Goal: Task Accomplishment & Management: Use online tool/utility

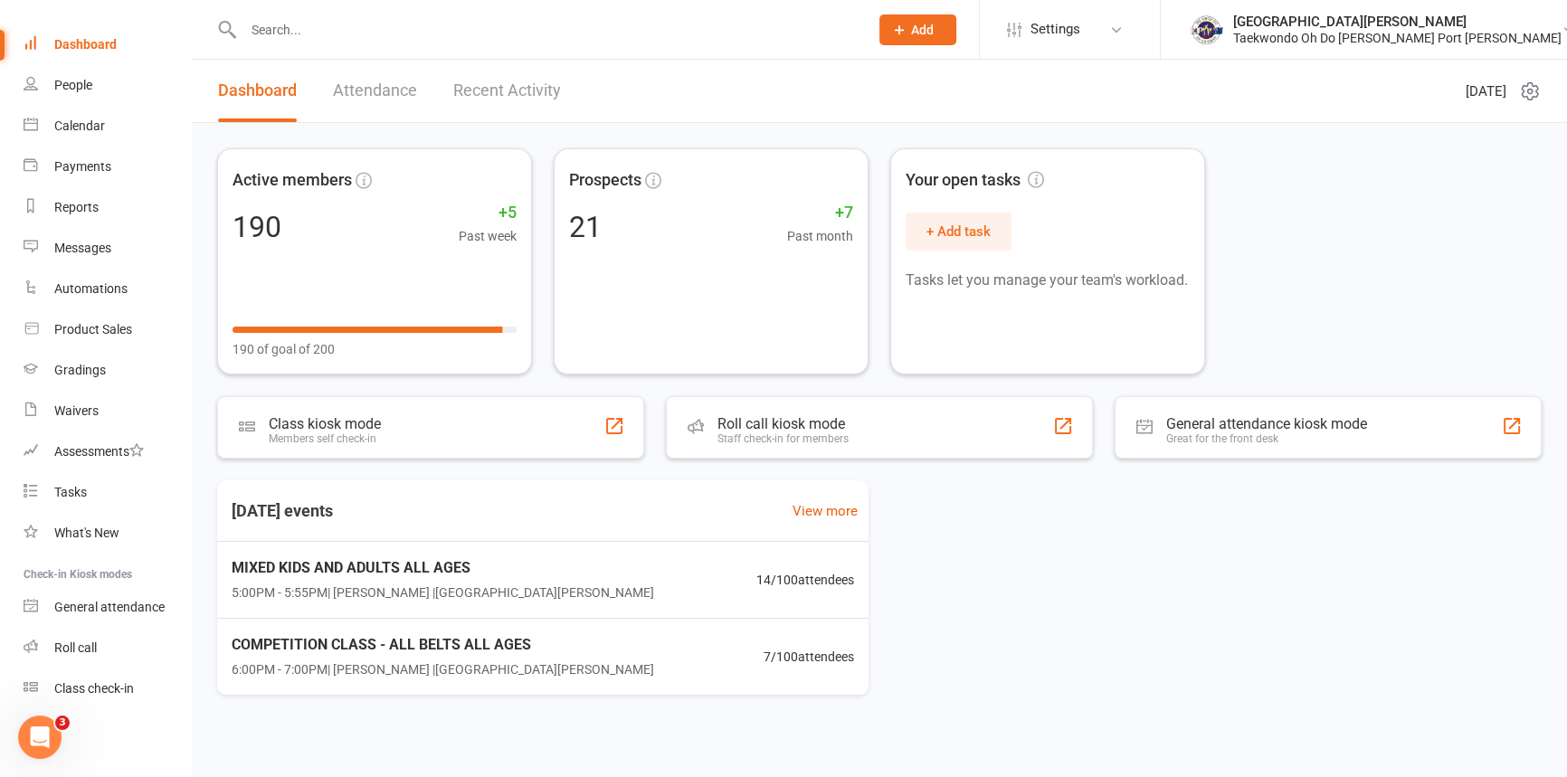
scroll to position [81, 0]
click at [127, 696] on div "Class check-in" at bounding box center [94, 688] width 80 height 14
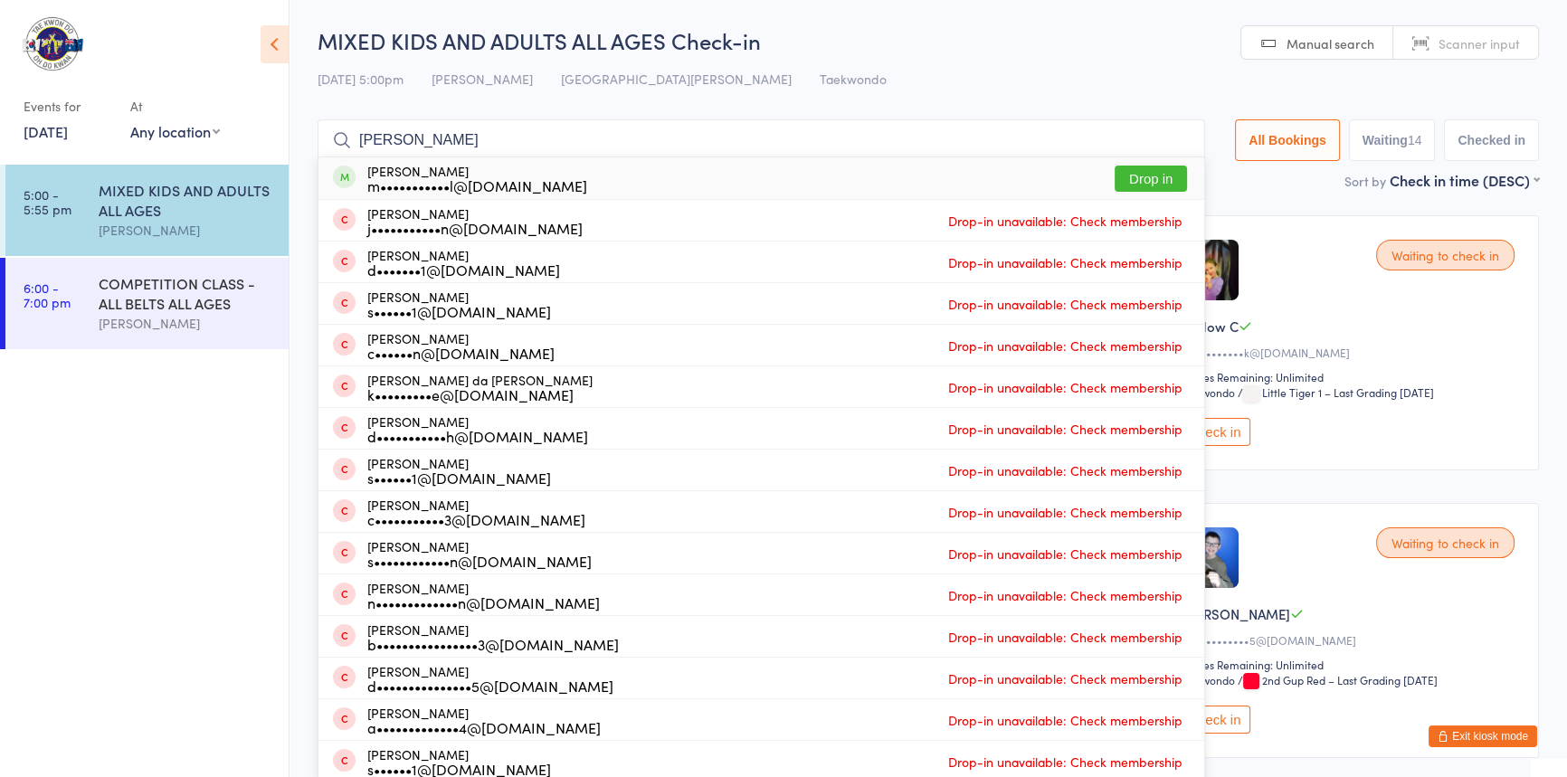
type input "dean"
click at [1119, 179] on button "Drop in" at bounding box center [1150, 179] width 72 height 26
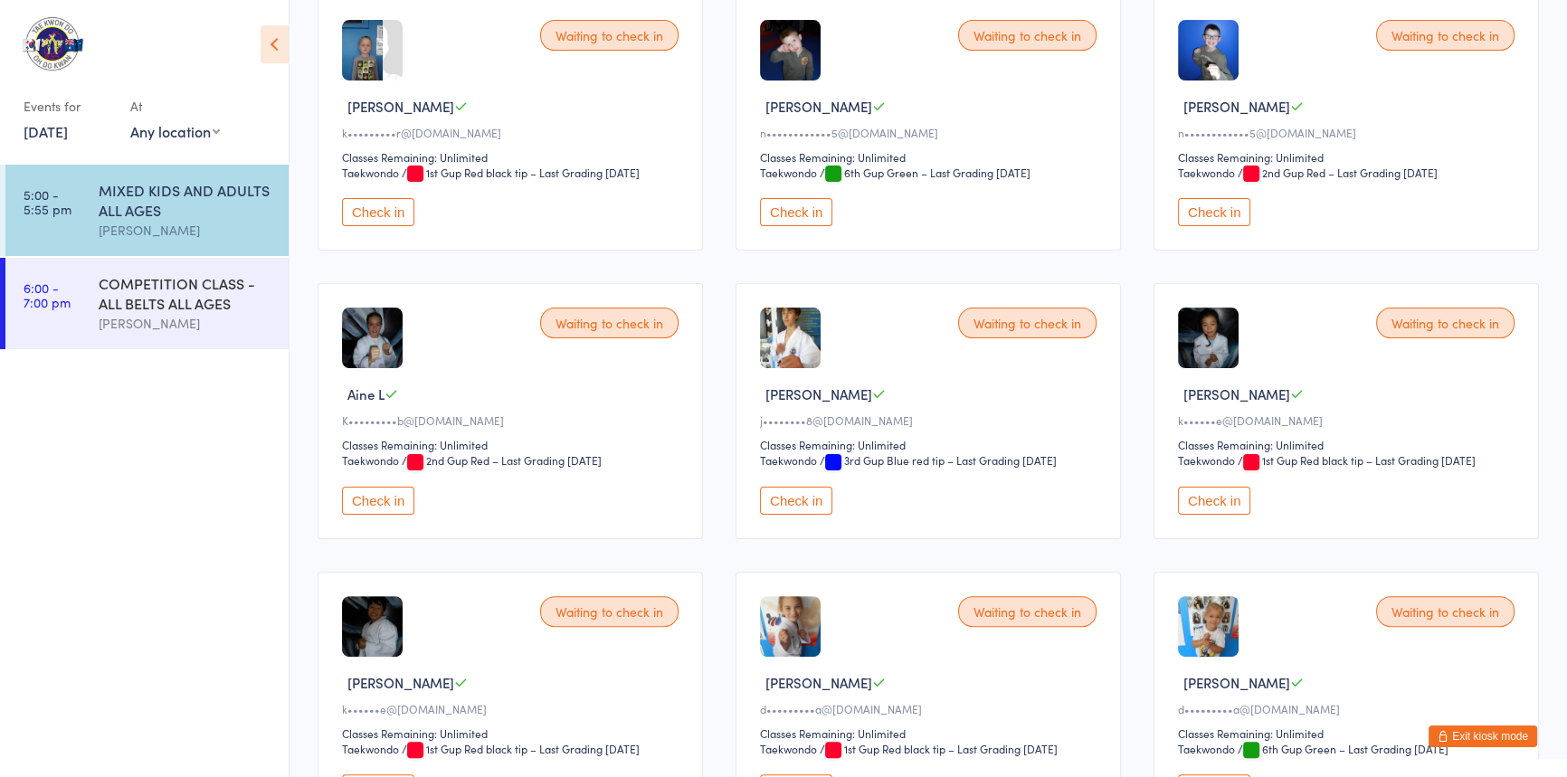
scroll to position [502, 0]
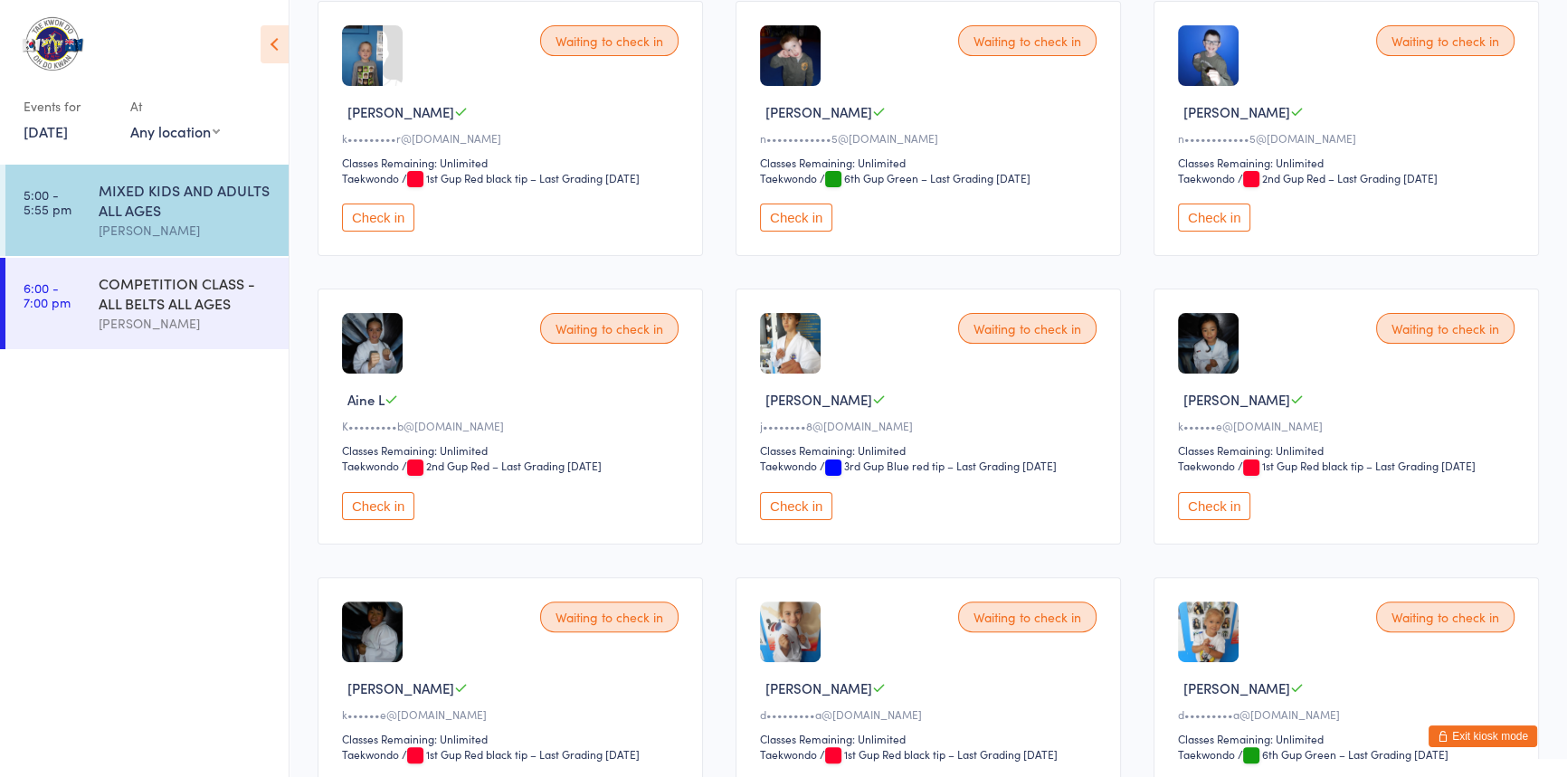
click at [795, 520] on button "Check in" at bounding box center [796, 506] width 72 height 28
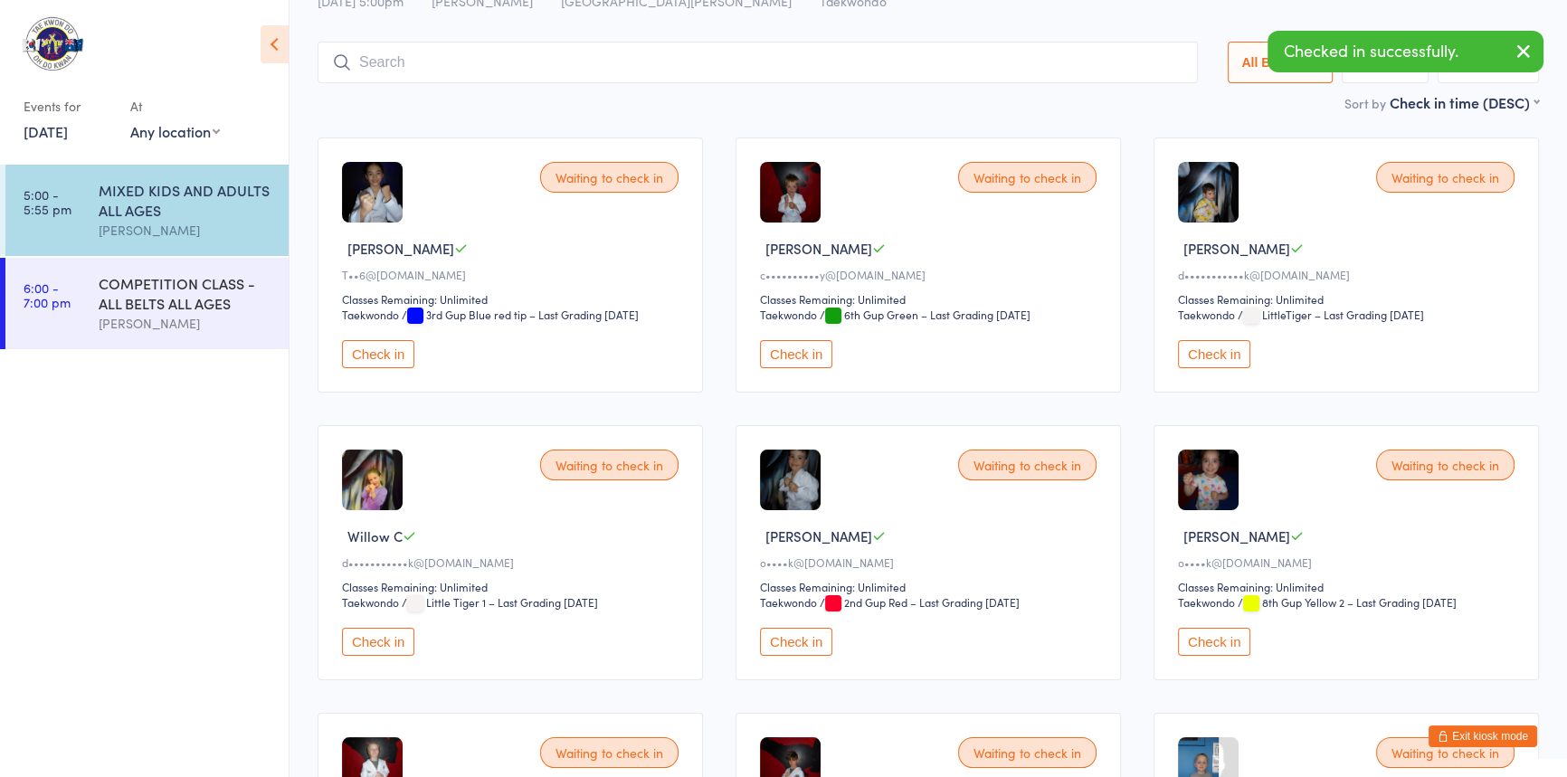
scroll to position [0, 0]
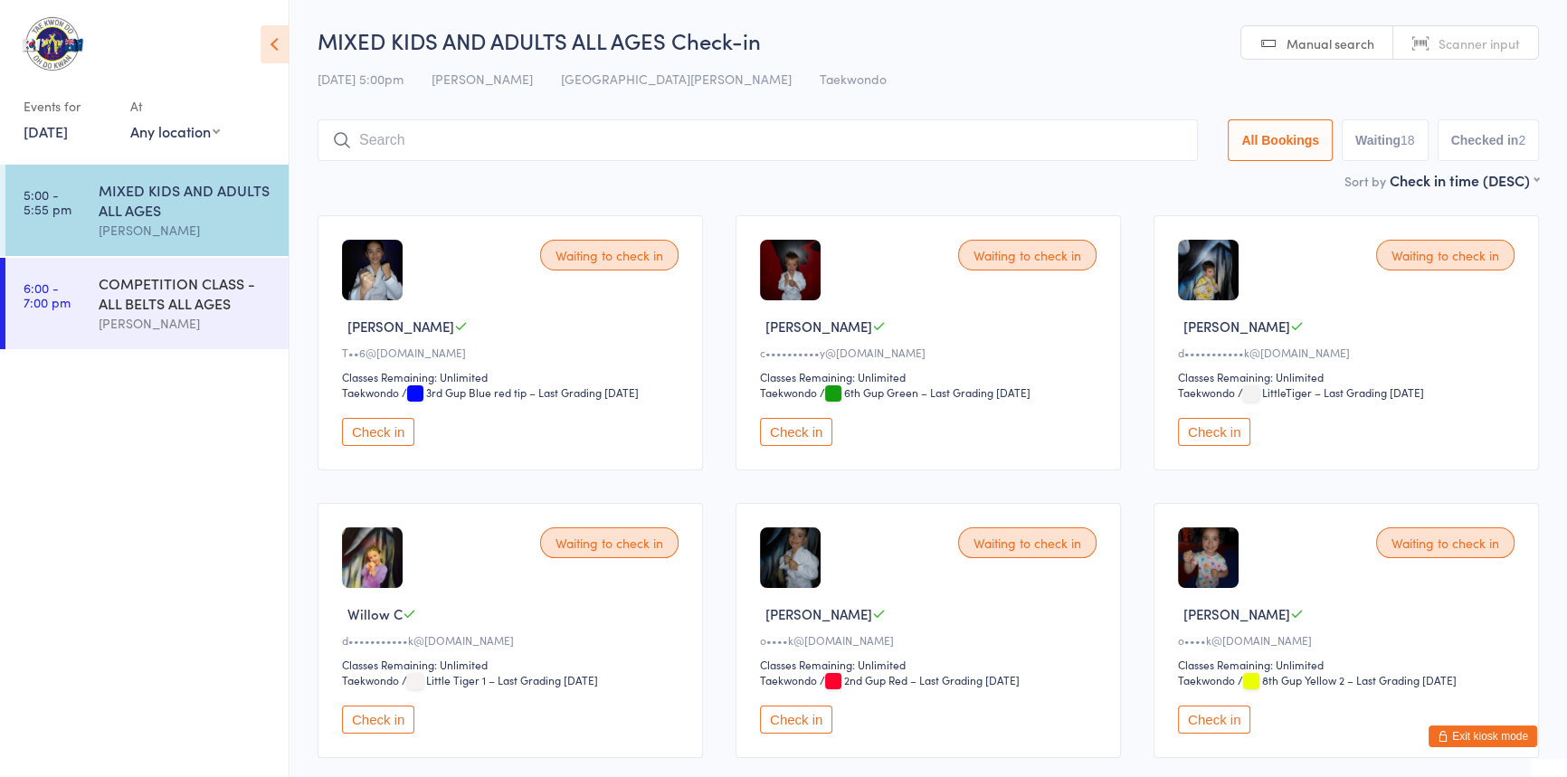
click at [806, 446] on button "Check in" at bounding box center [796, 432] width 72 height 28
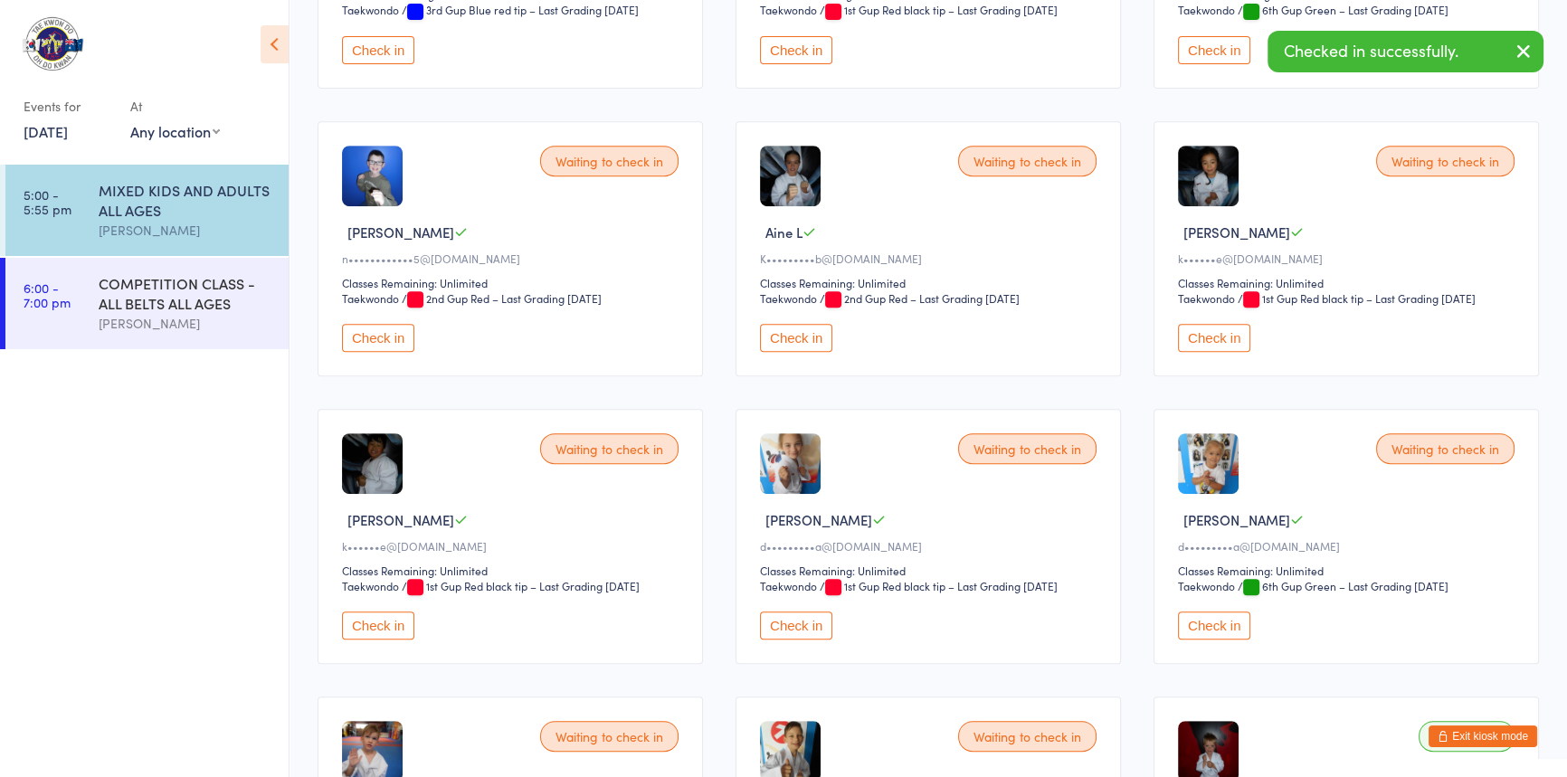
scroll to position [986, 0]
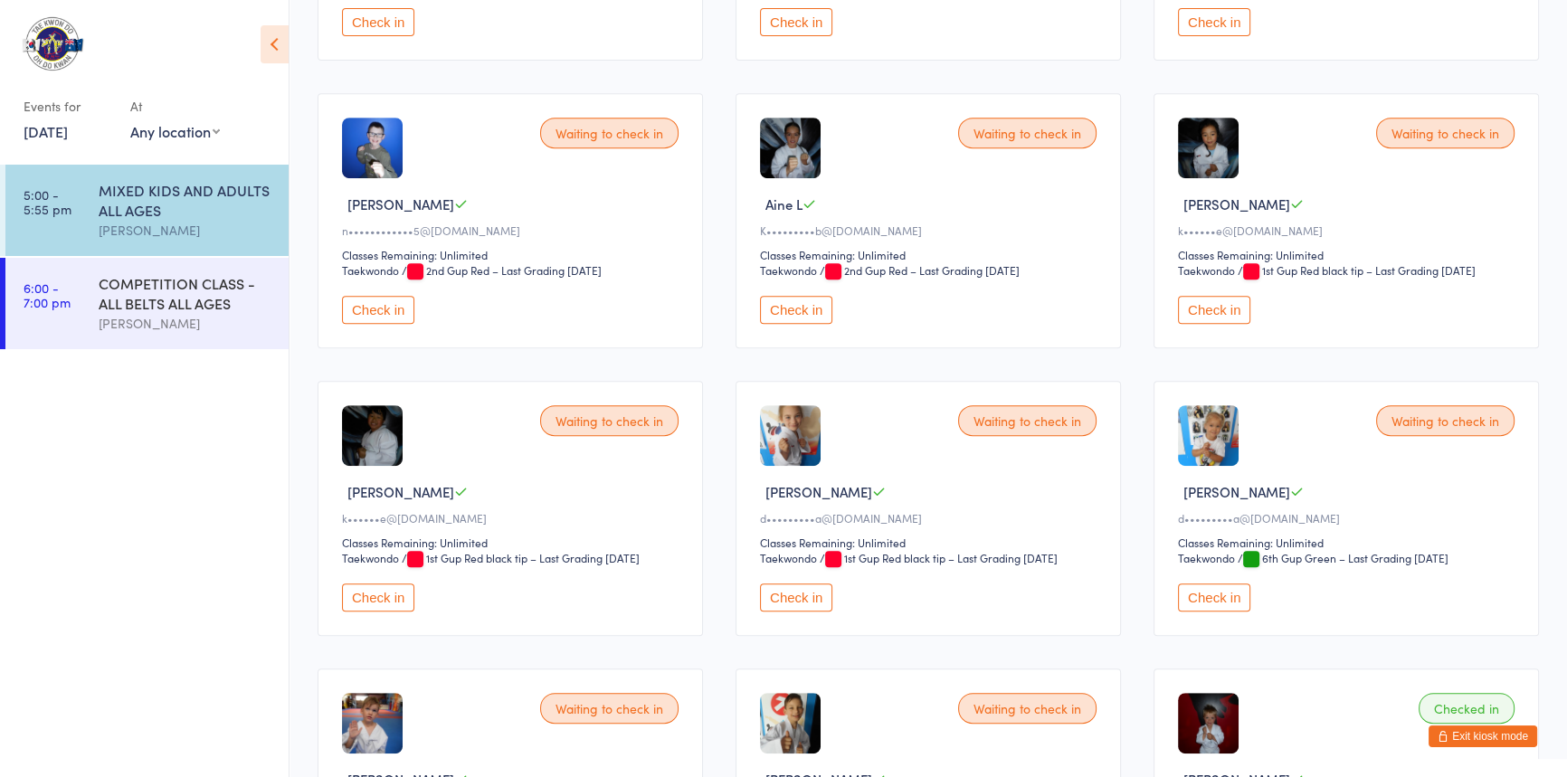
click at [1213, 324] on button "Check in" at bounding box center [1214, 310] width 72 height 28
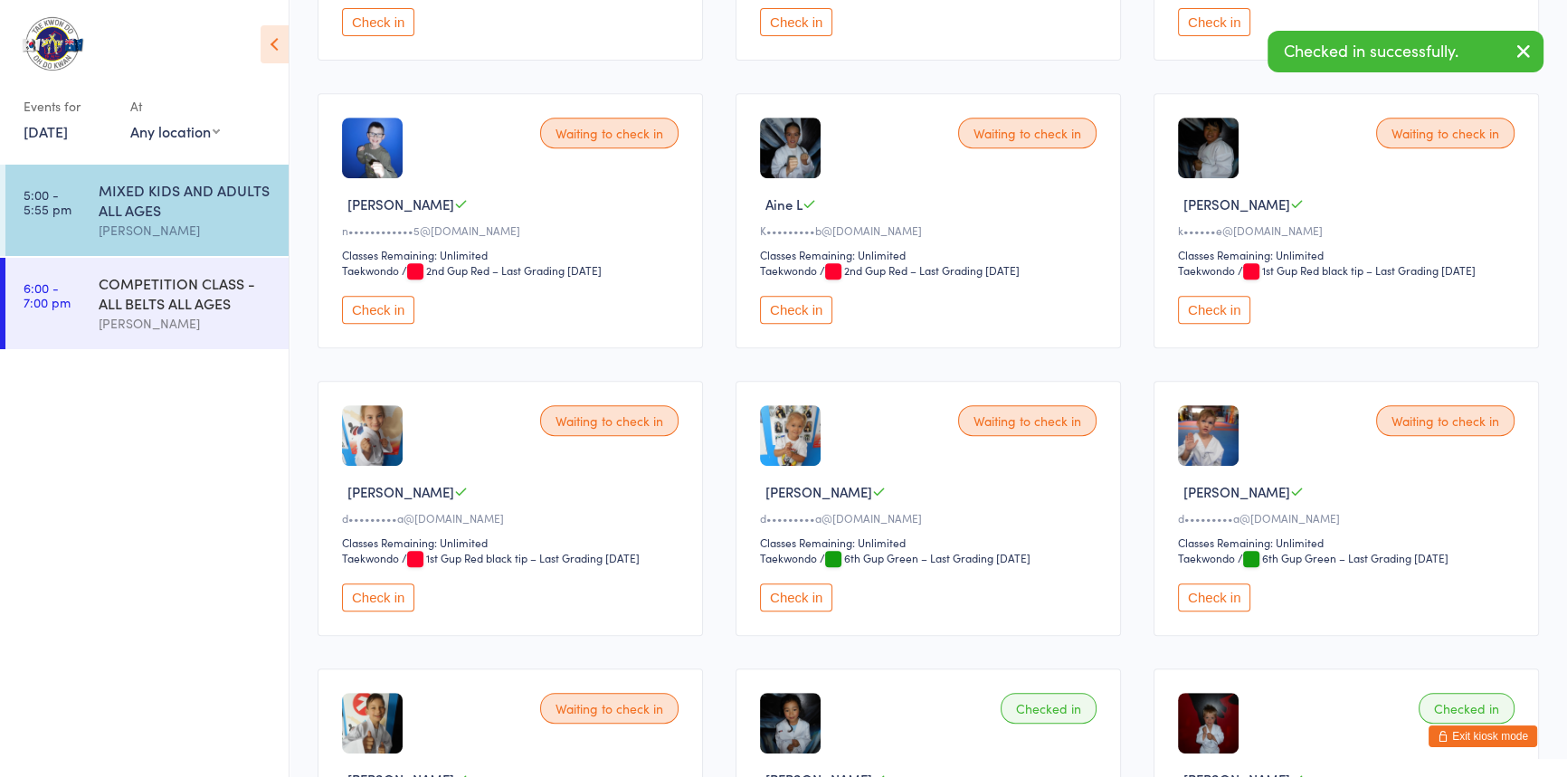
click at [1208, 324] on button "Check in" at bounding box center [1214, 310] width 72 height 28
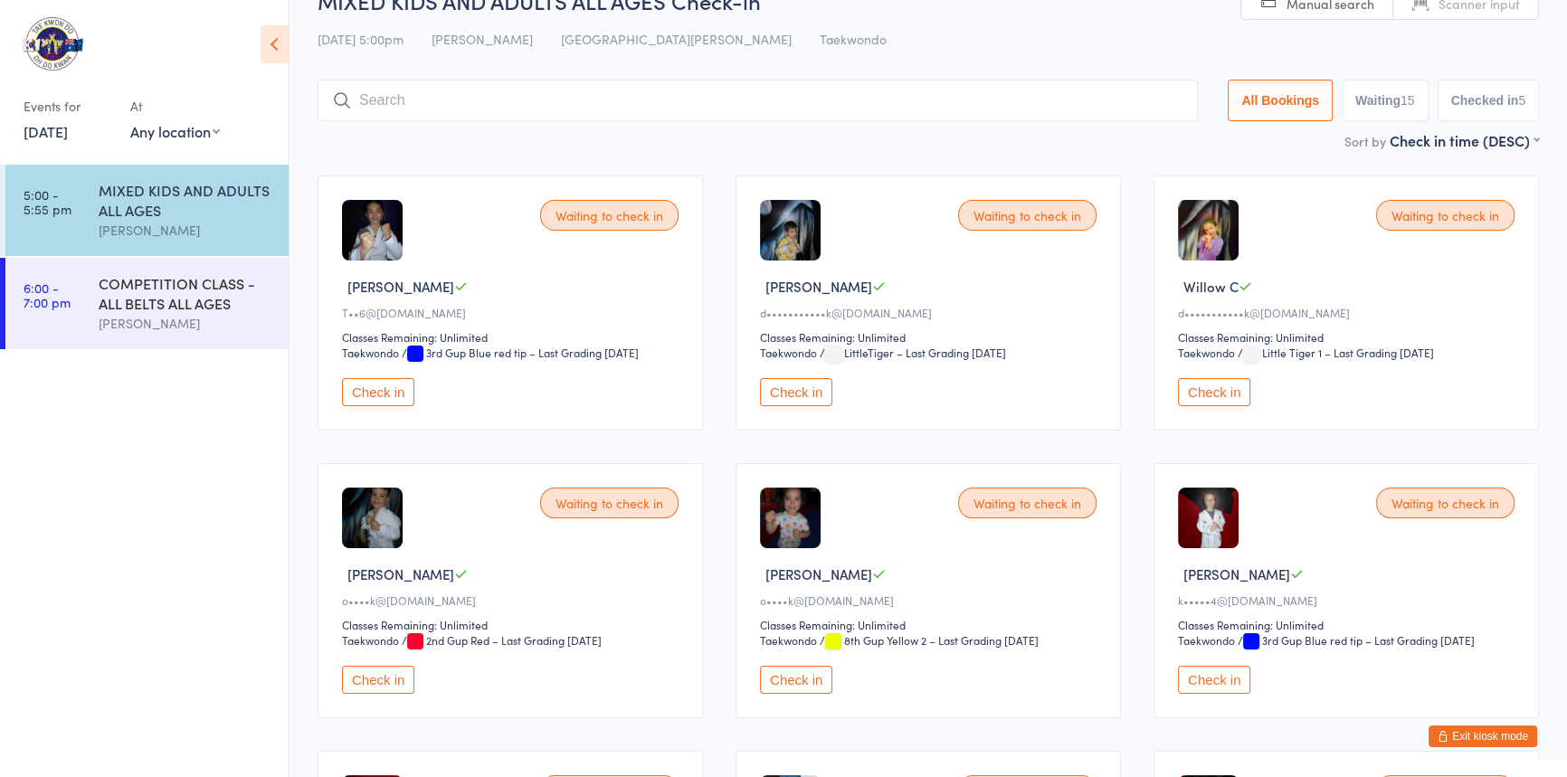
scroll to position [0, 0]
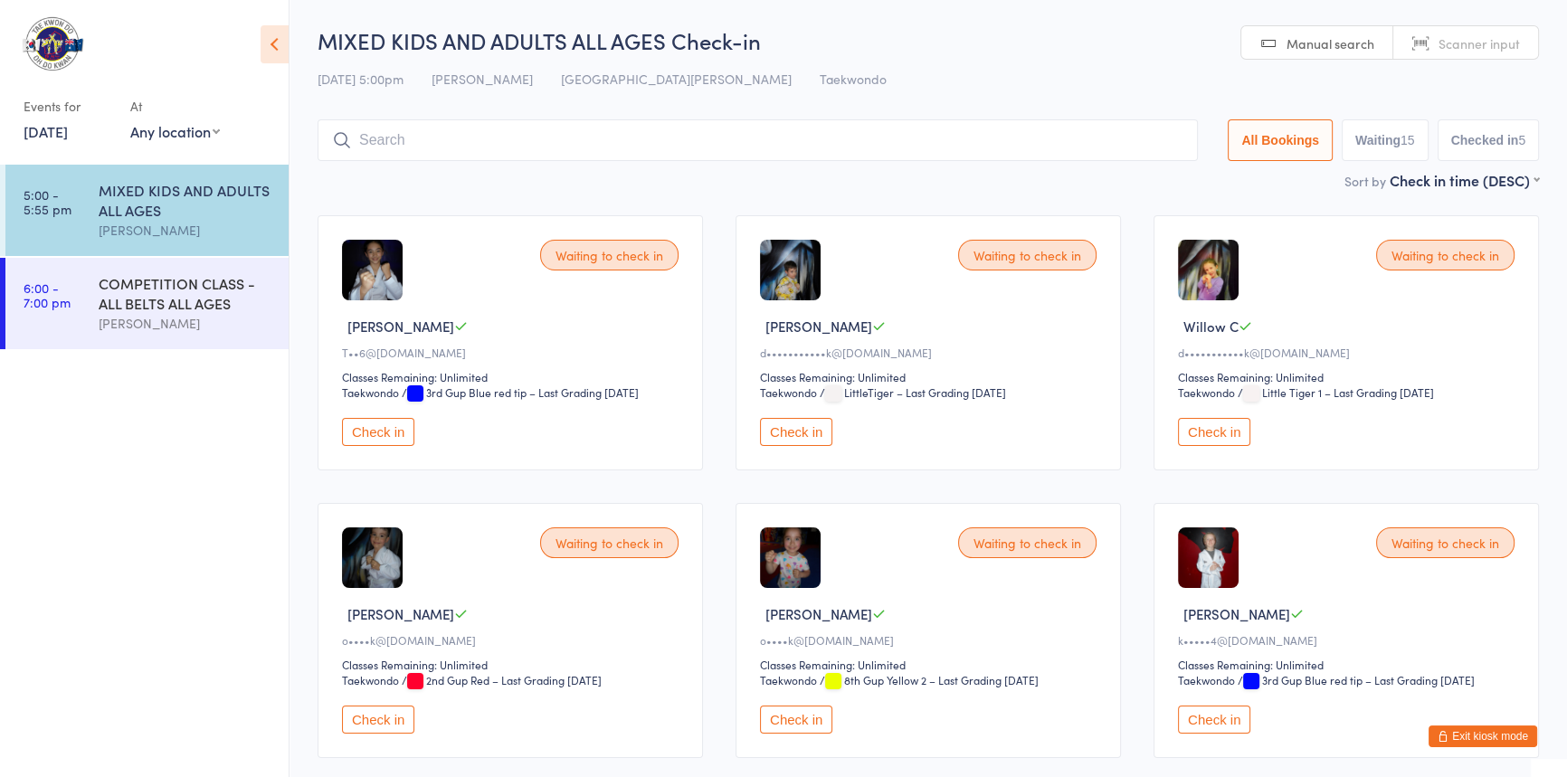
click at [445, 139] on input "search" at bounding box center [757, 140] width 880 height 42
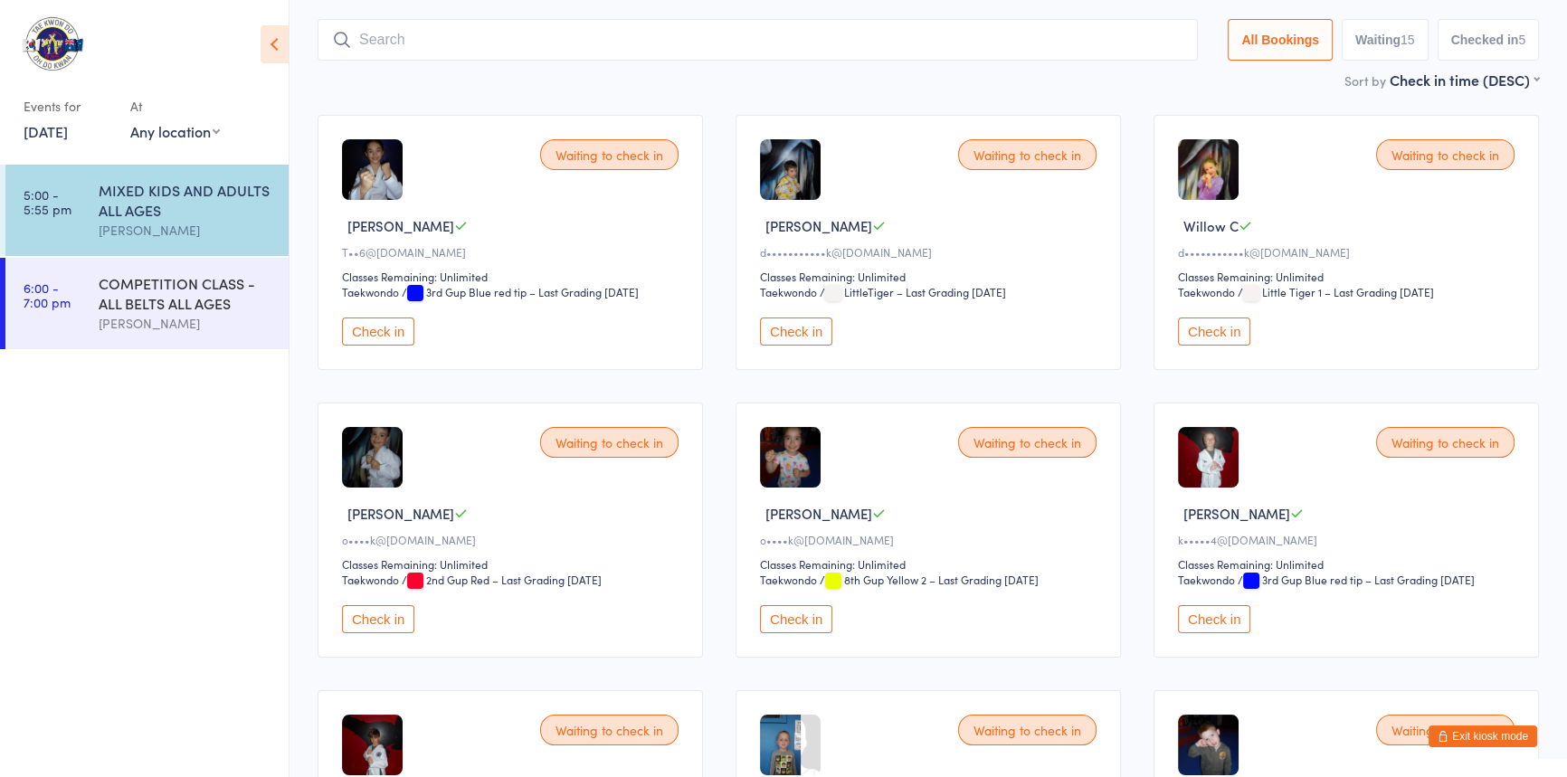
scroll to position [119, 0]
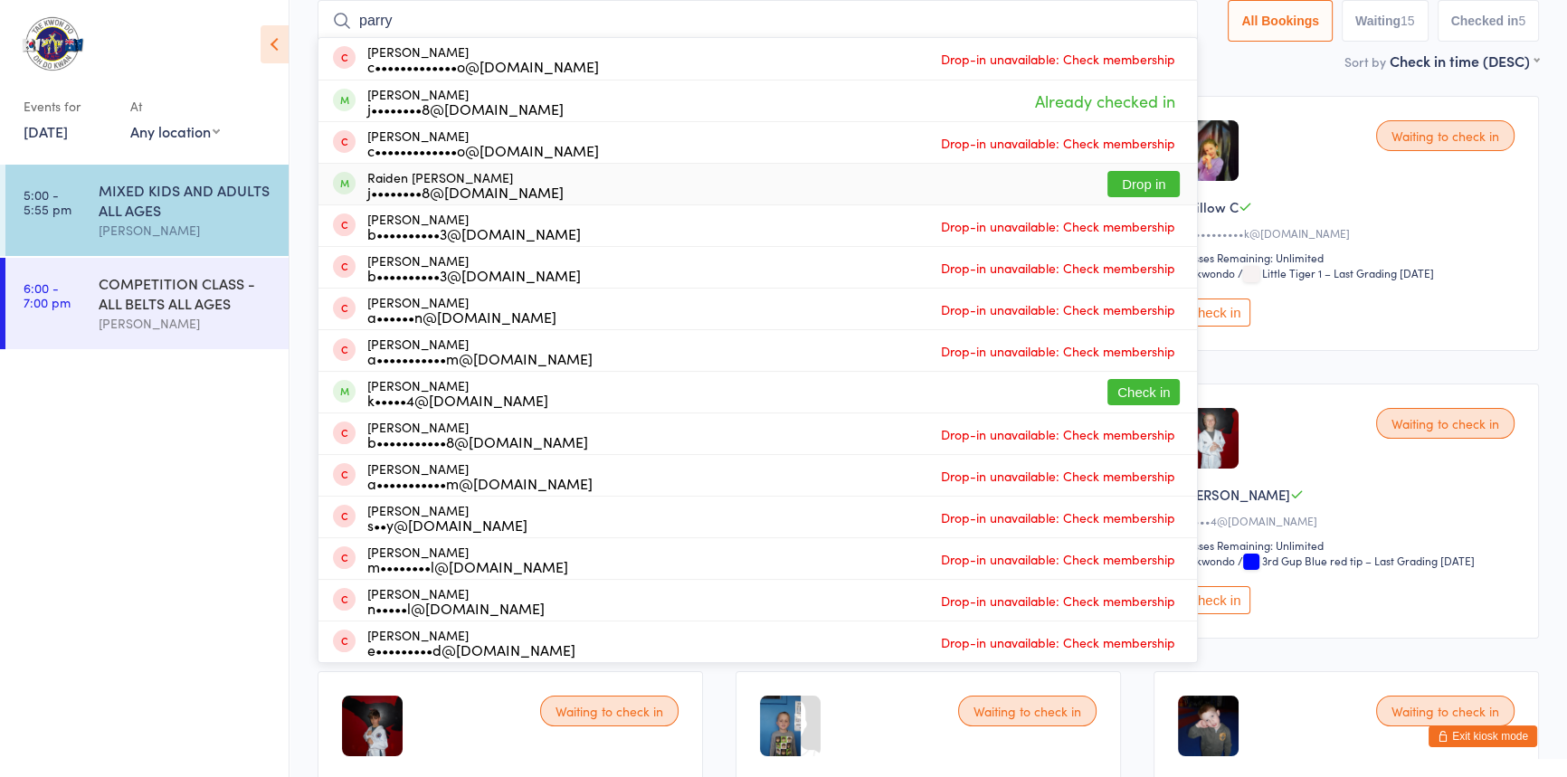
type input "parry"
click at [1107, 185] on button "Drop in" at bounding box center [1143, 184] width 72 height 26
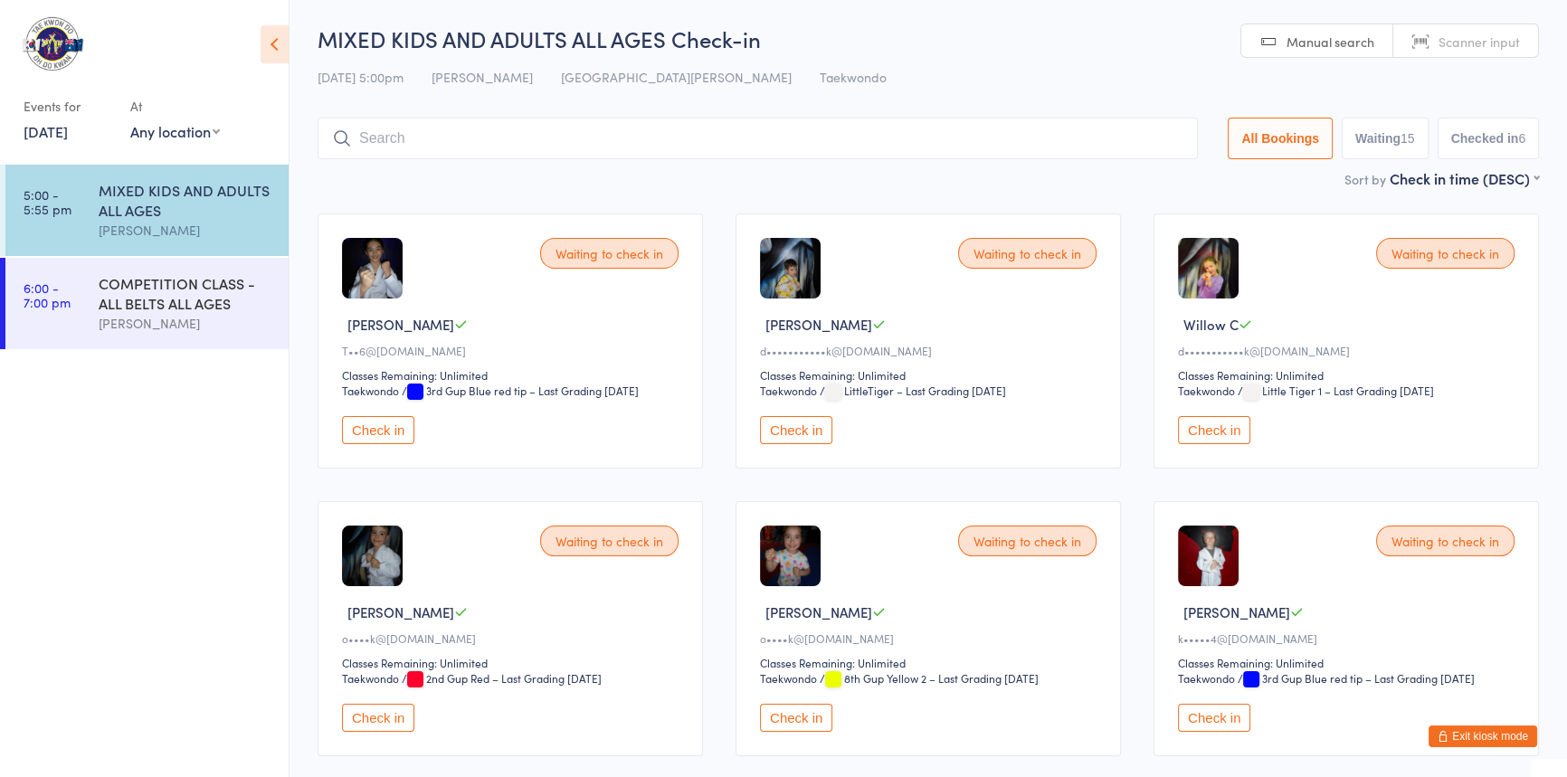
scroll to position [0, 0]
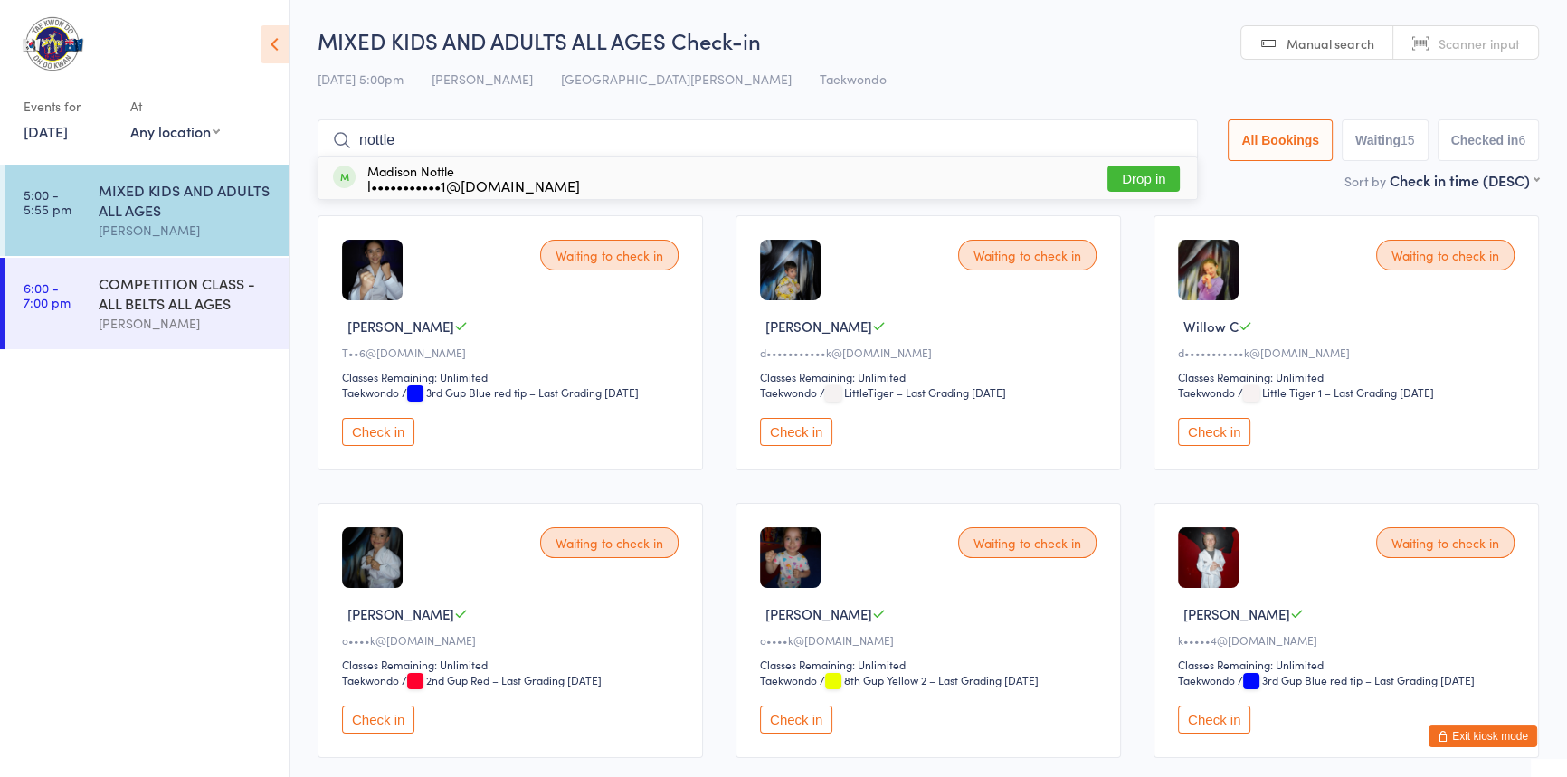
type input "nottle"
click at [1107, 177] on button "Drop in" at bounding box center [1143, 179] width 72 height 26
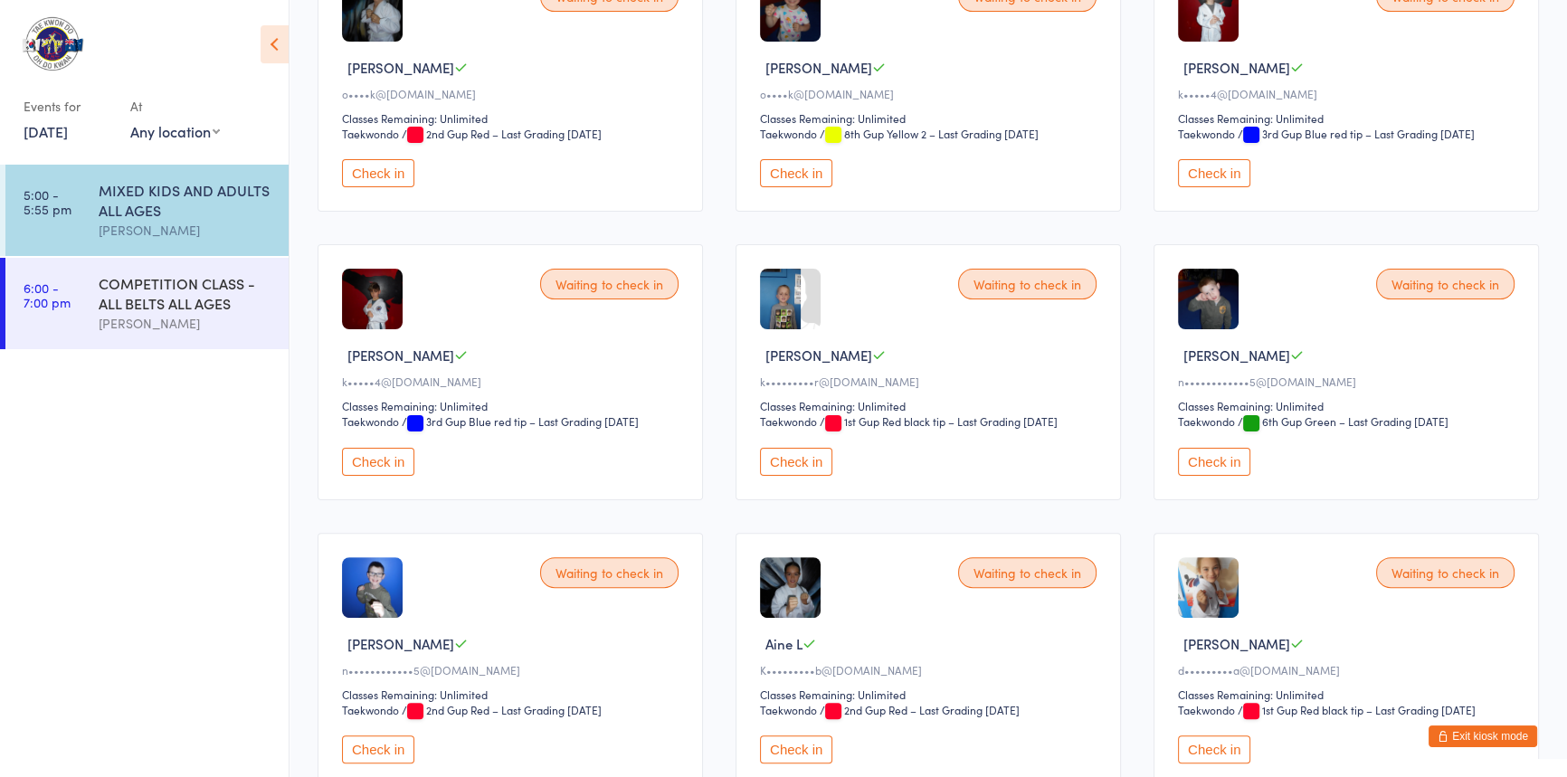
scroll to position [575, 0]
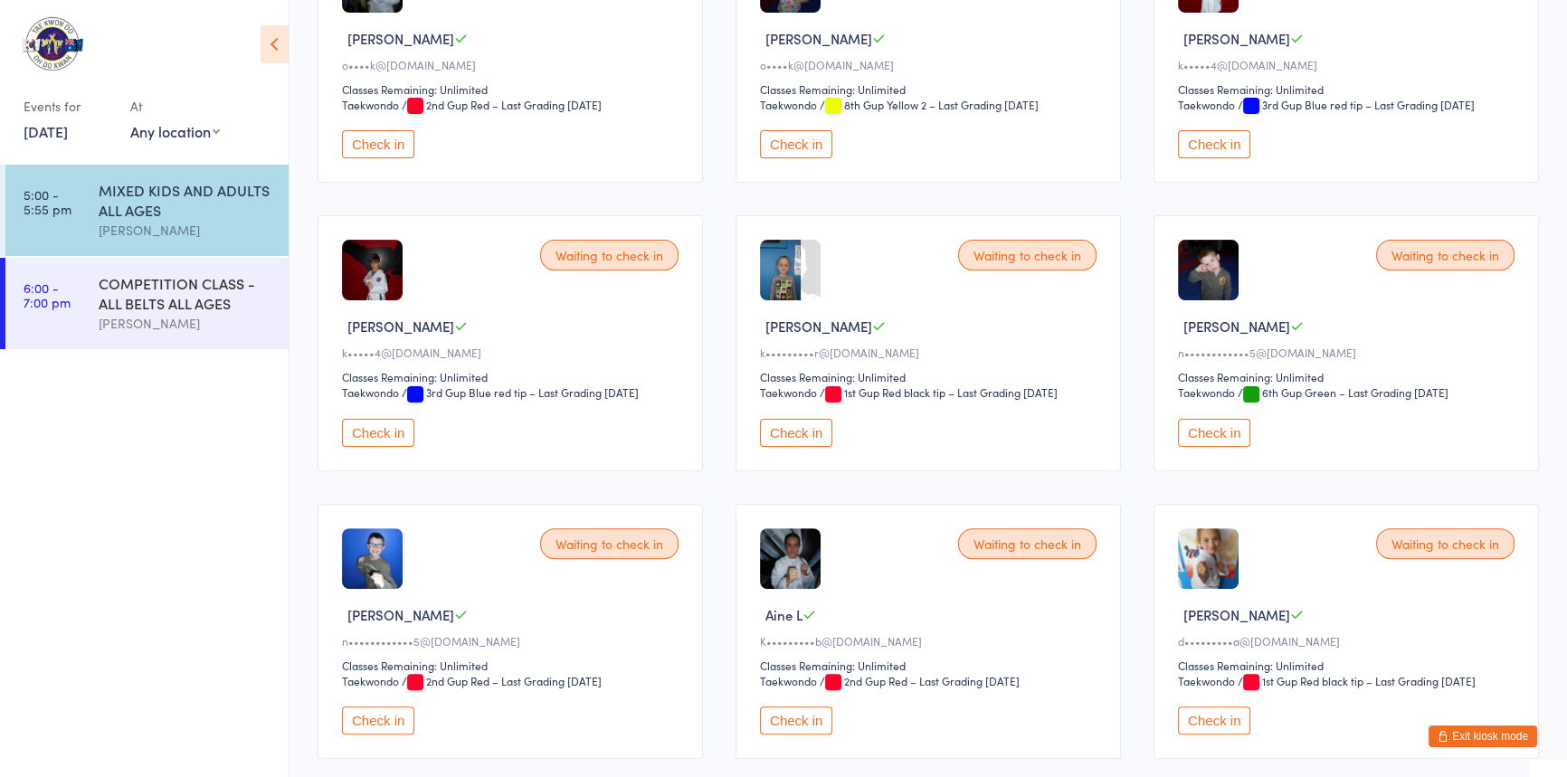
click at [1224, 447] on button "Check in" at bounding box center [1214, 433] width 72 height 28
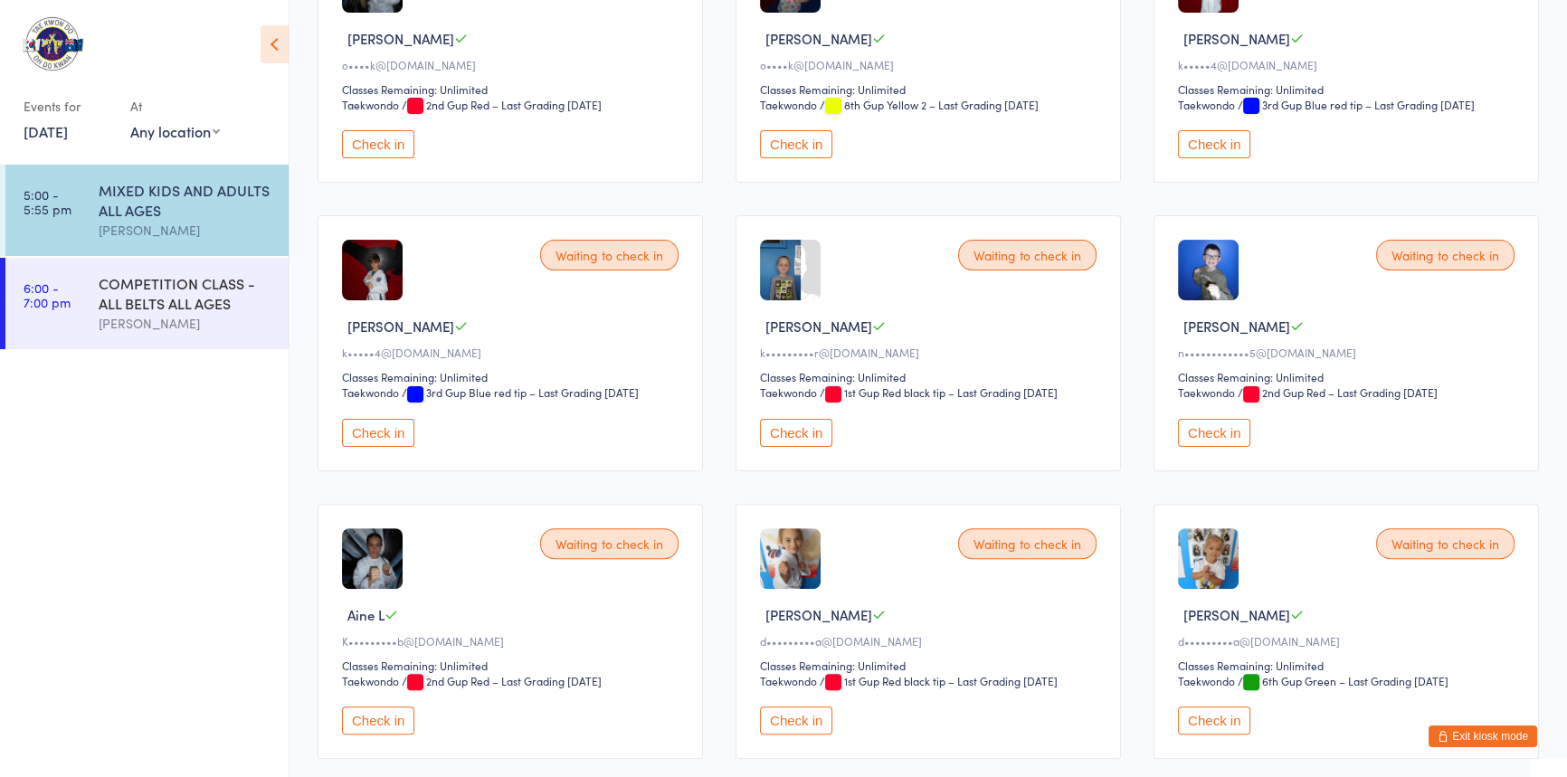
click at [1222, 447] on button "Check in" at bounding box center [1214, 433] width 72 height 28
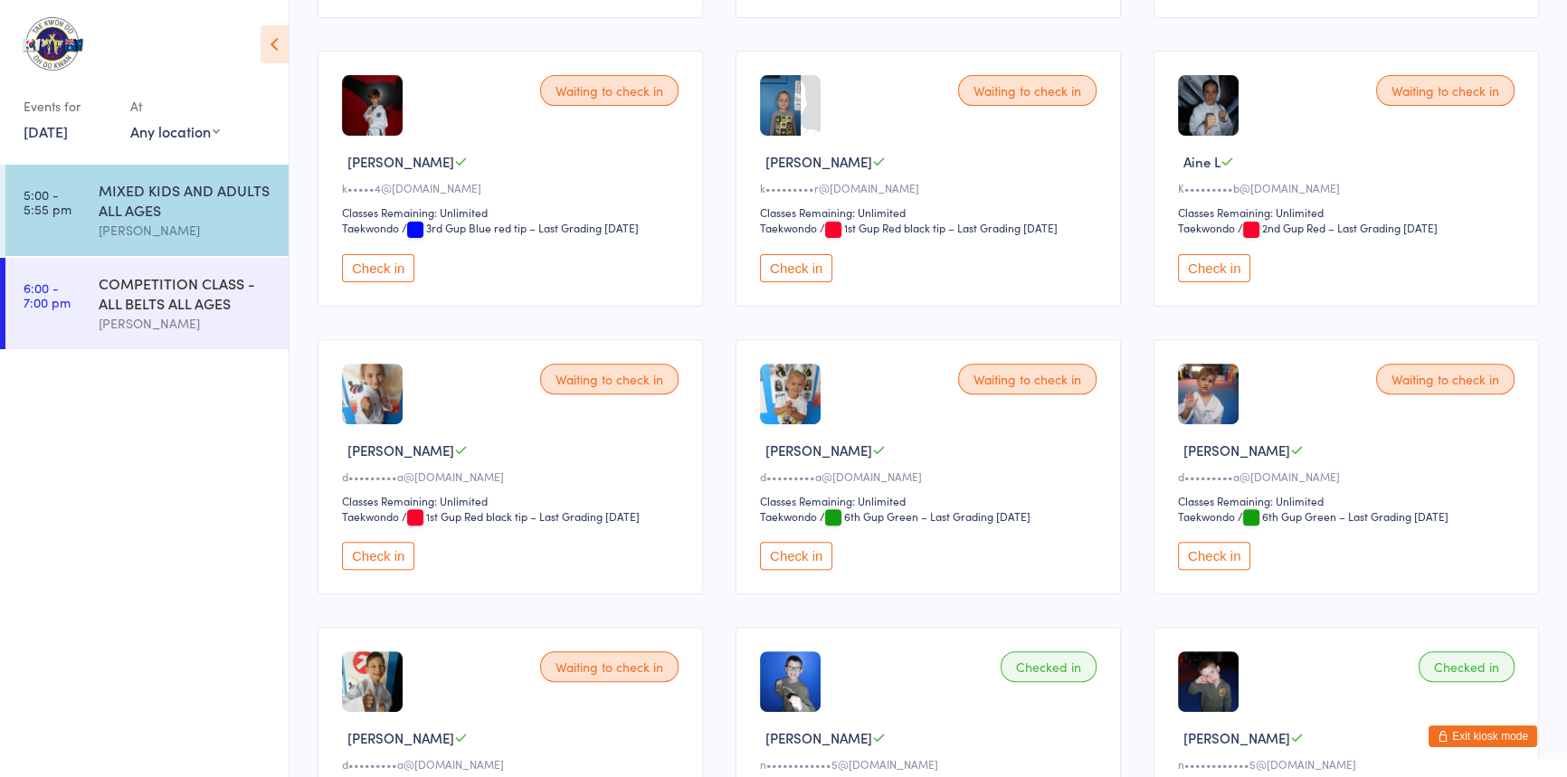
scroll to position [822, 0]
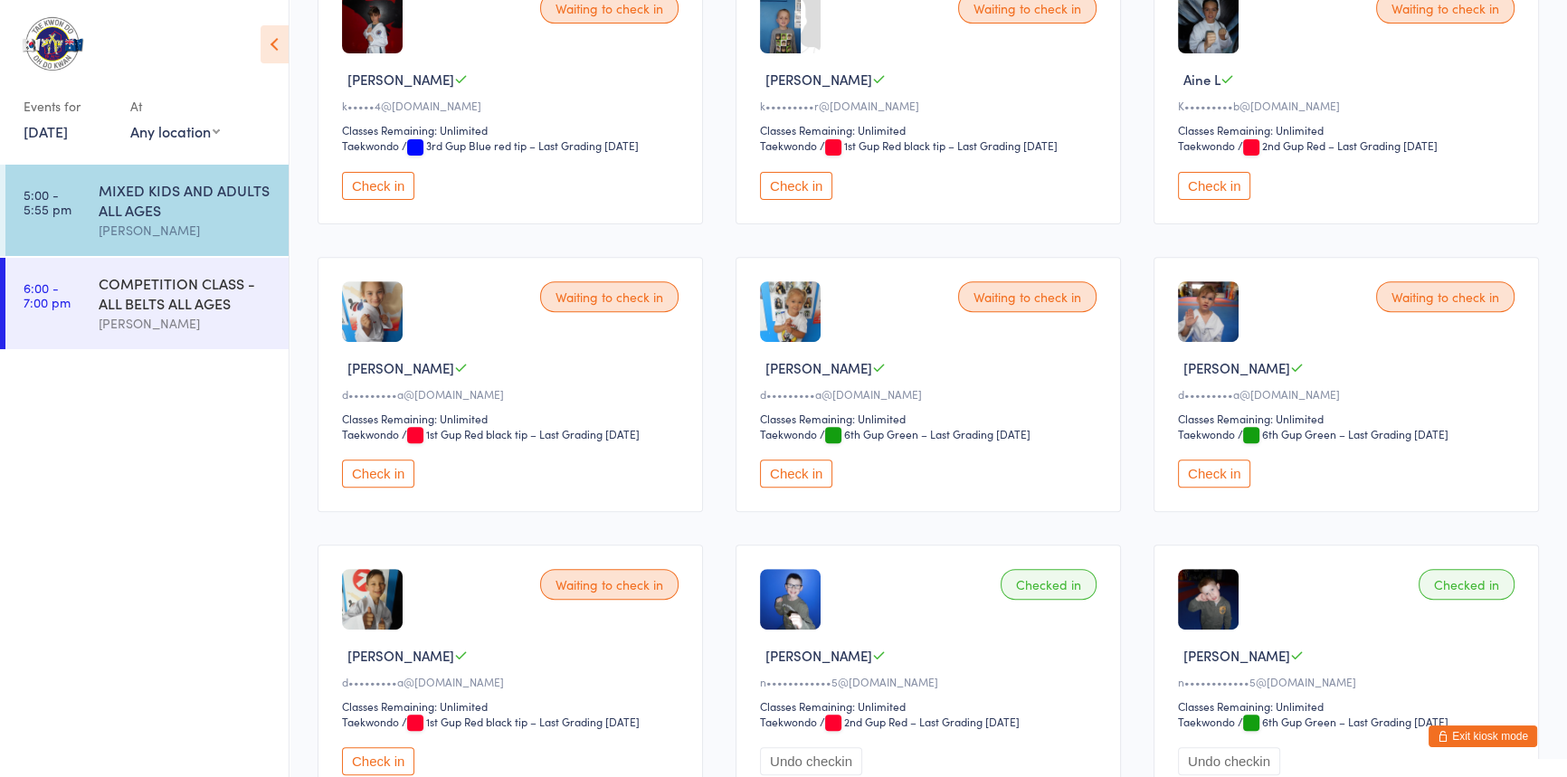
click at [392, 488] on button "Check in" at bounding box center [378, 473] width 72 height 28
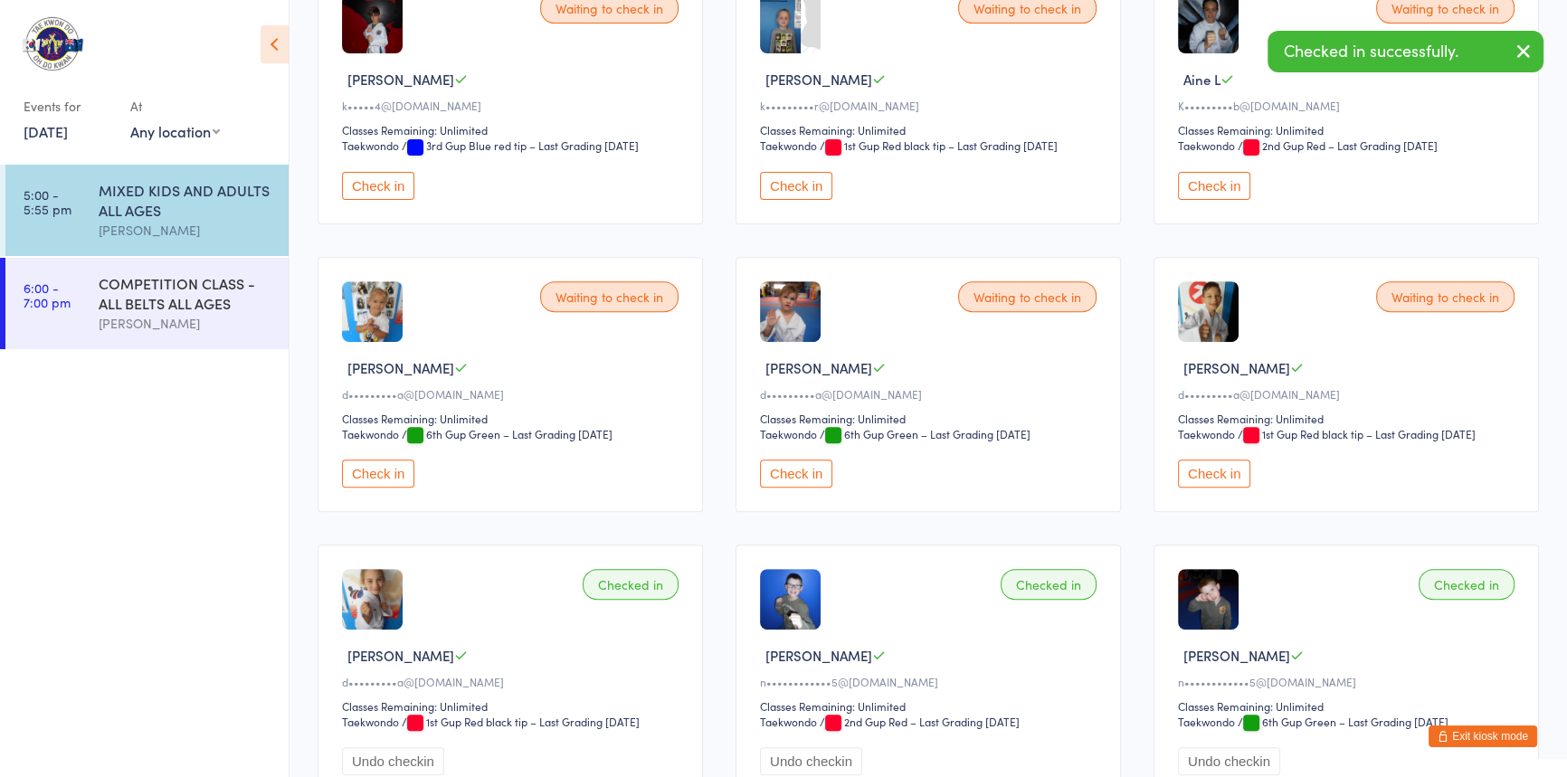
click at [393, 488] on button "Check in" at bounding box center [378, 473] width 72 height 28
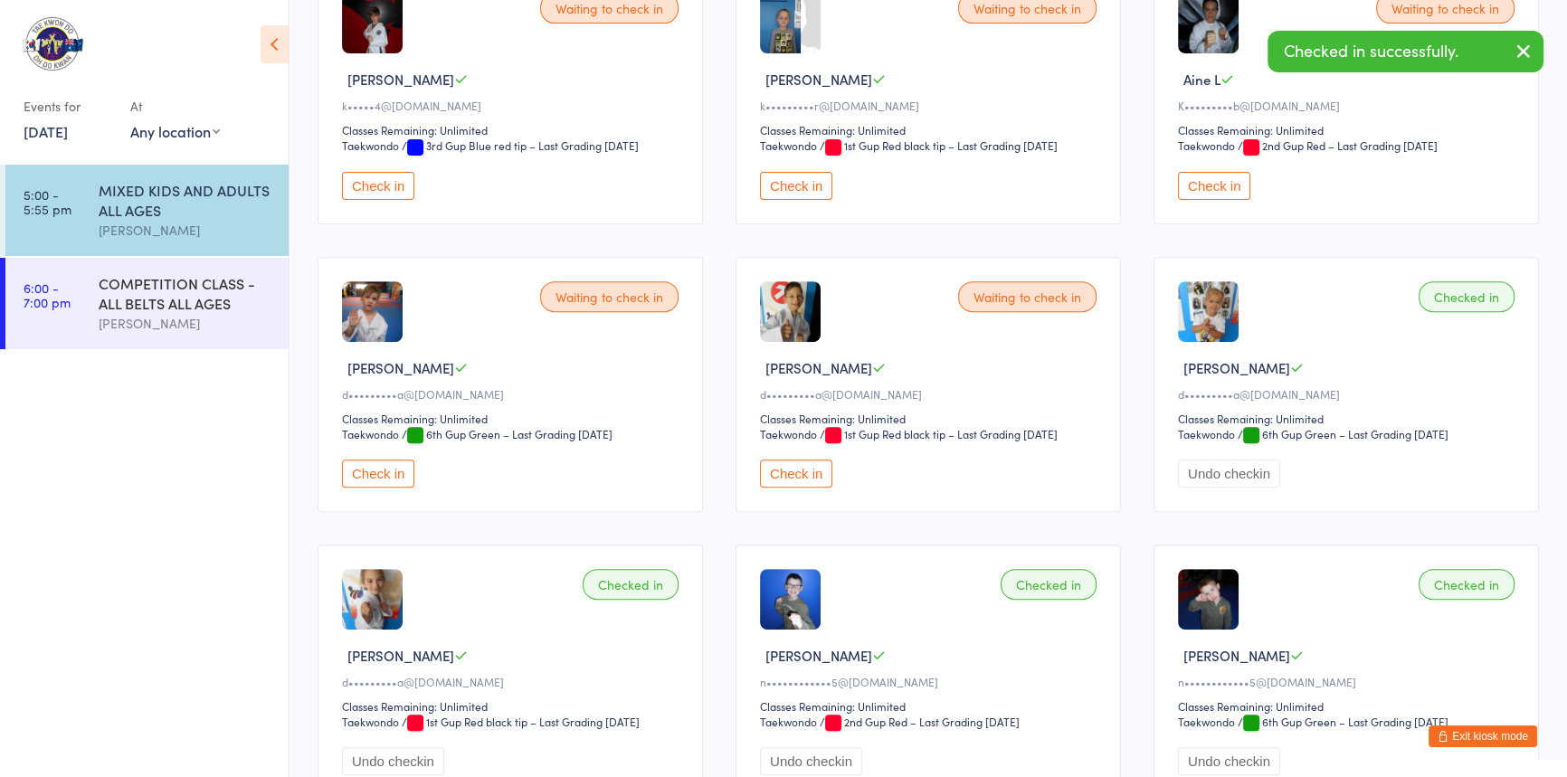
click at [390, 488] on button "Check in" at bounding box center [378, 473] width 72 height 28
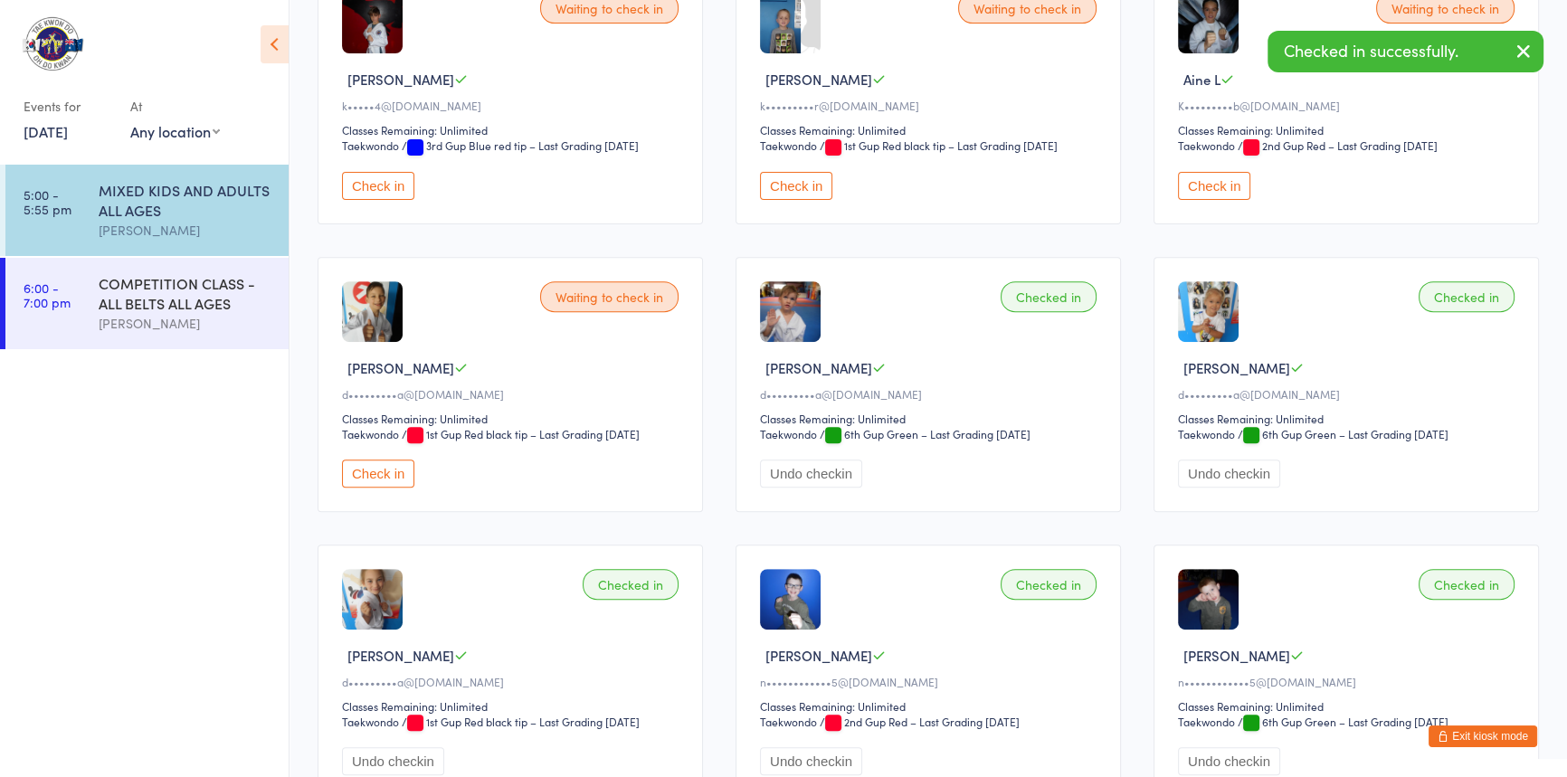
click at [390, 488] on button "Check in" at bounding box center [378, 473] width 72 height 28
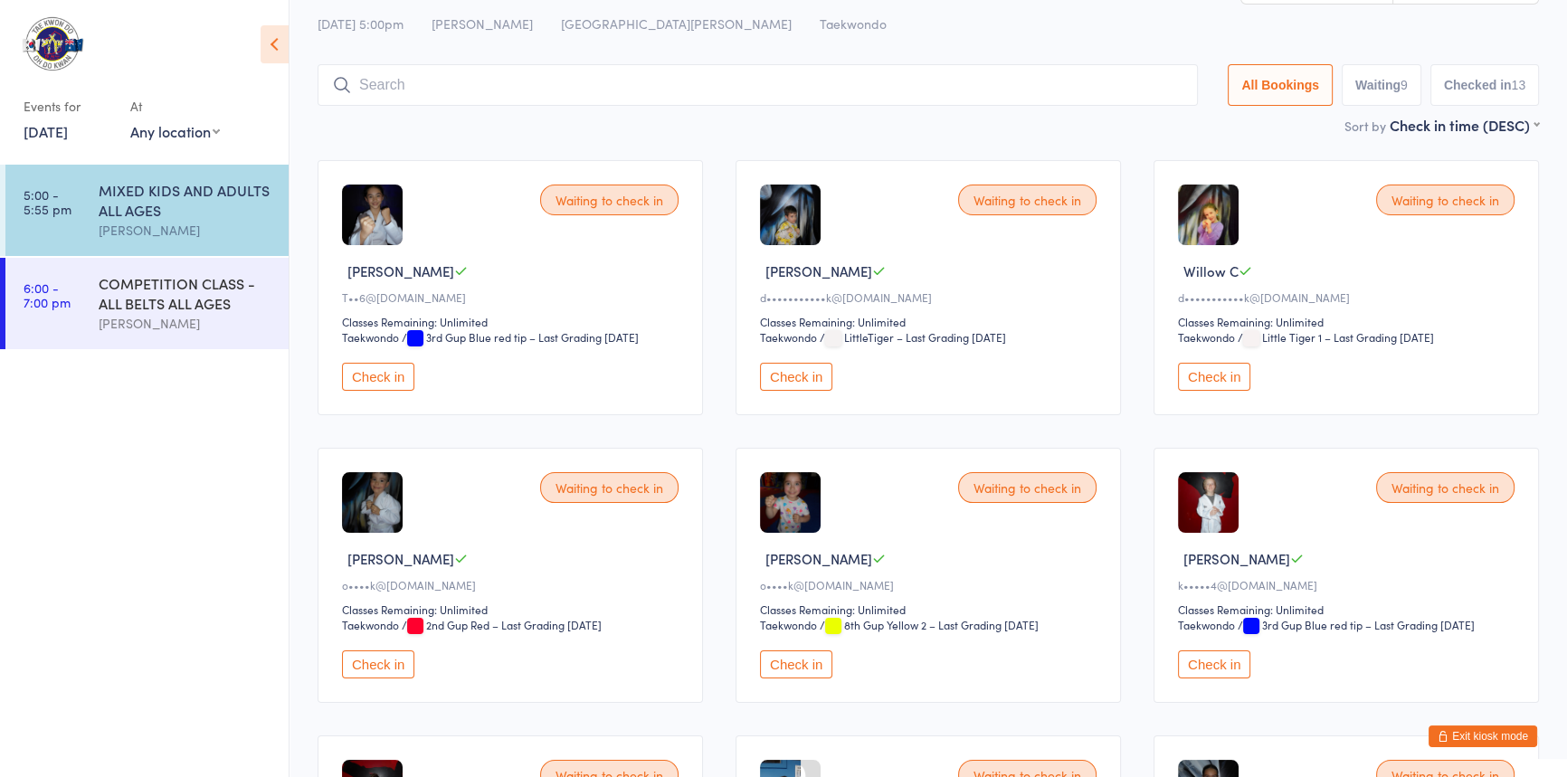
scroll to position [0, 0]
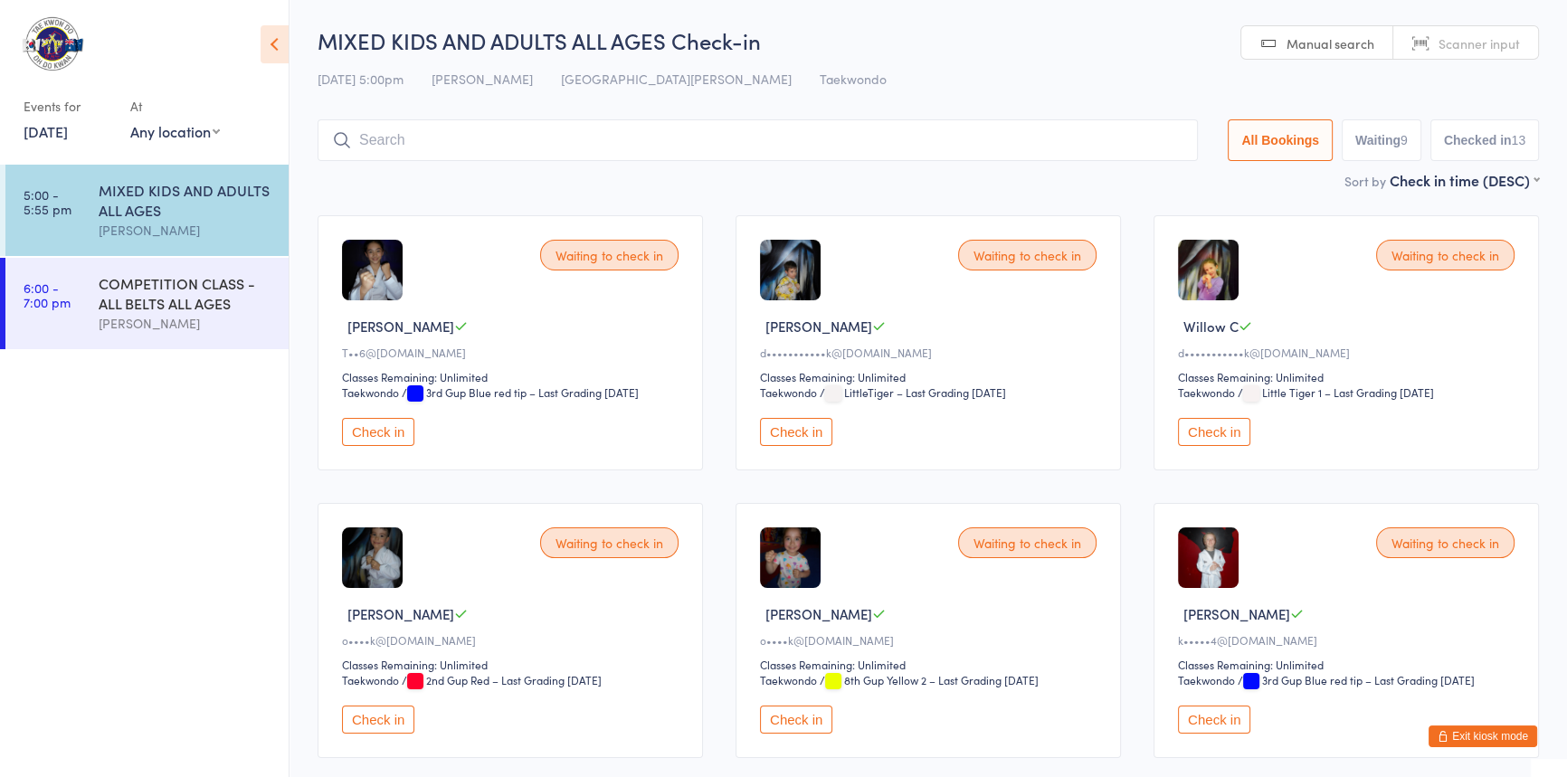
click at [512, 127] on input "search" at bounding box center [757, 140] width 880 height 42
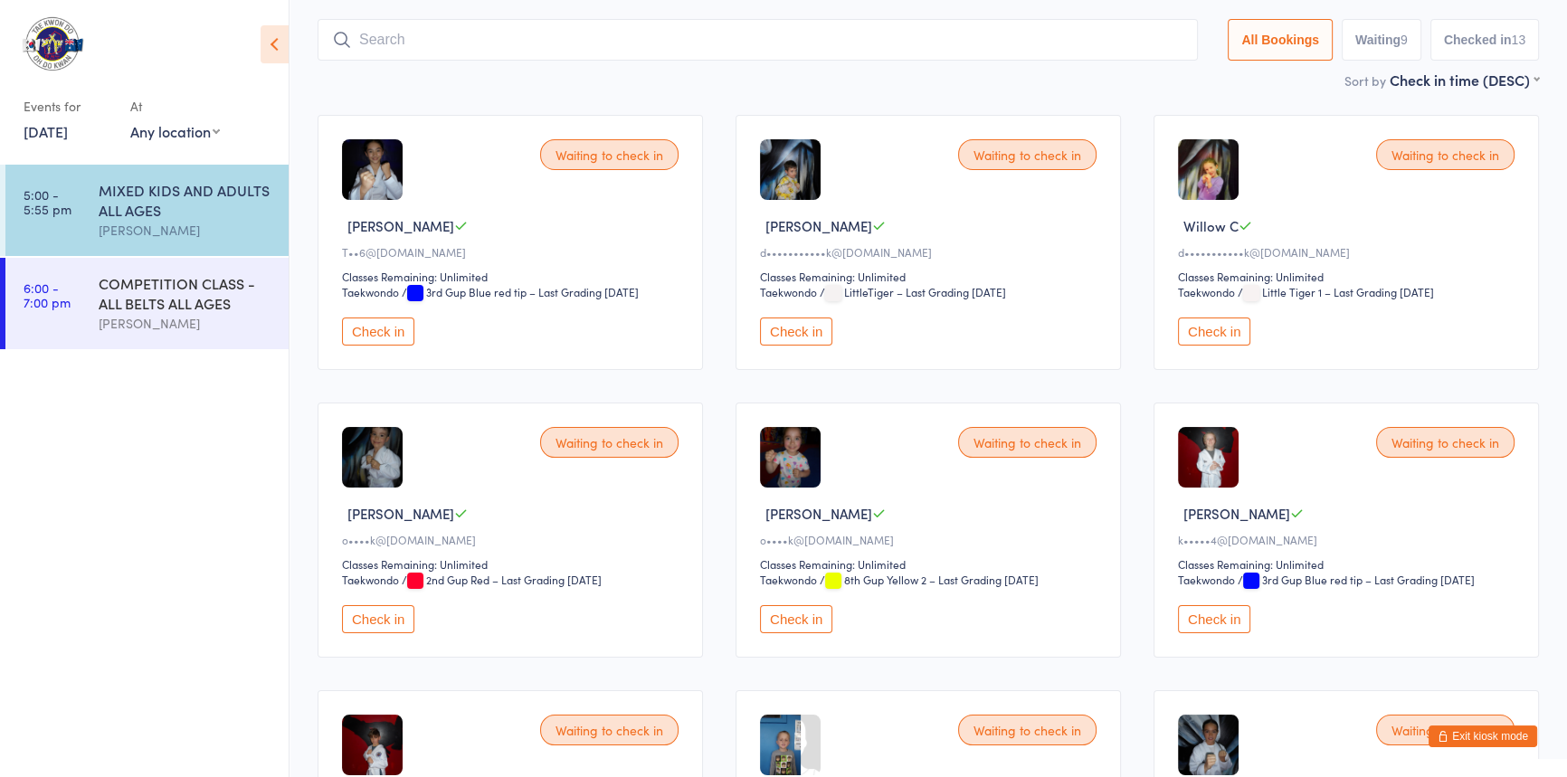
scroll to position [119, 0]
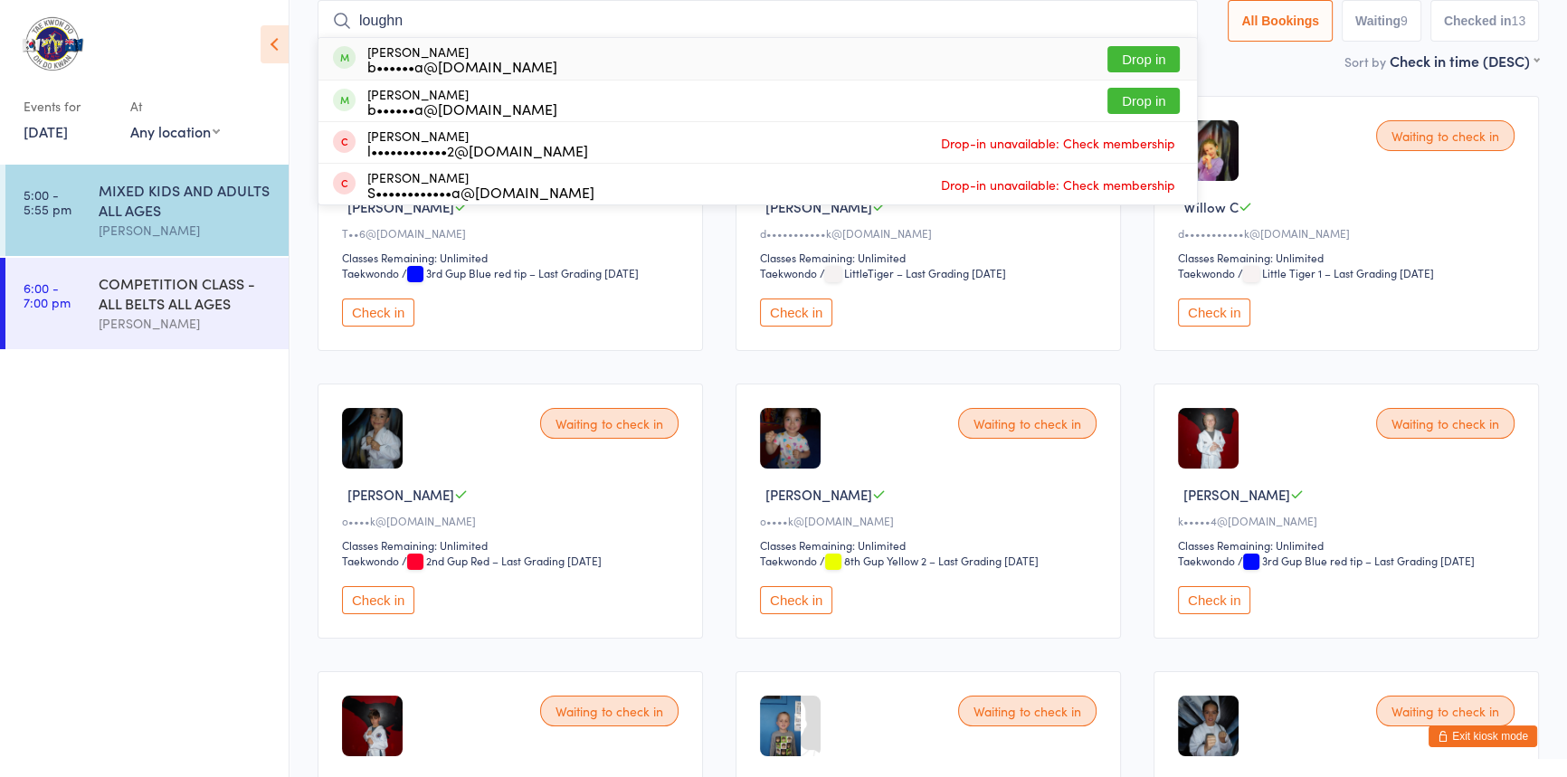
type input "loughn"
click at [1107, 59] on button "Drop in" at bounding box center [1143, 59] width 72 height 26
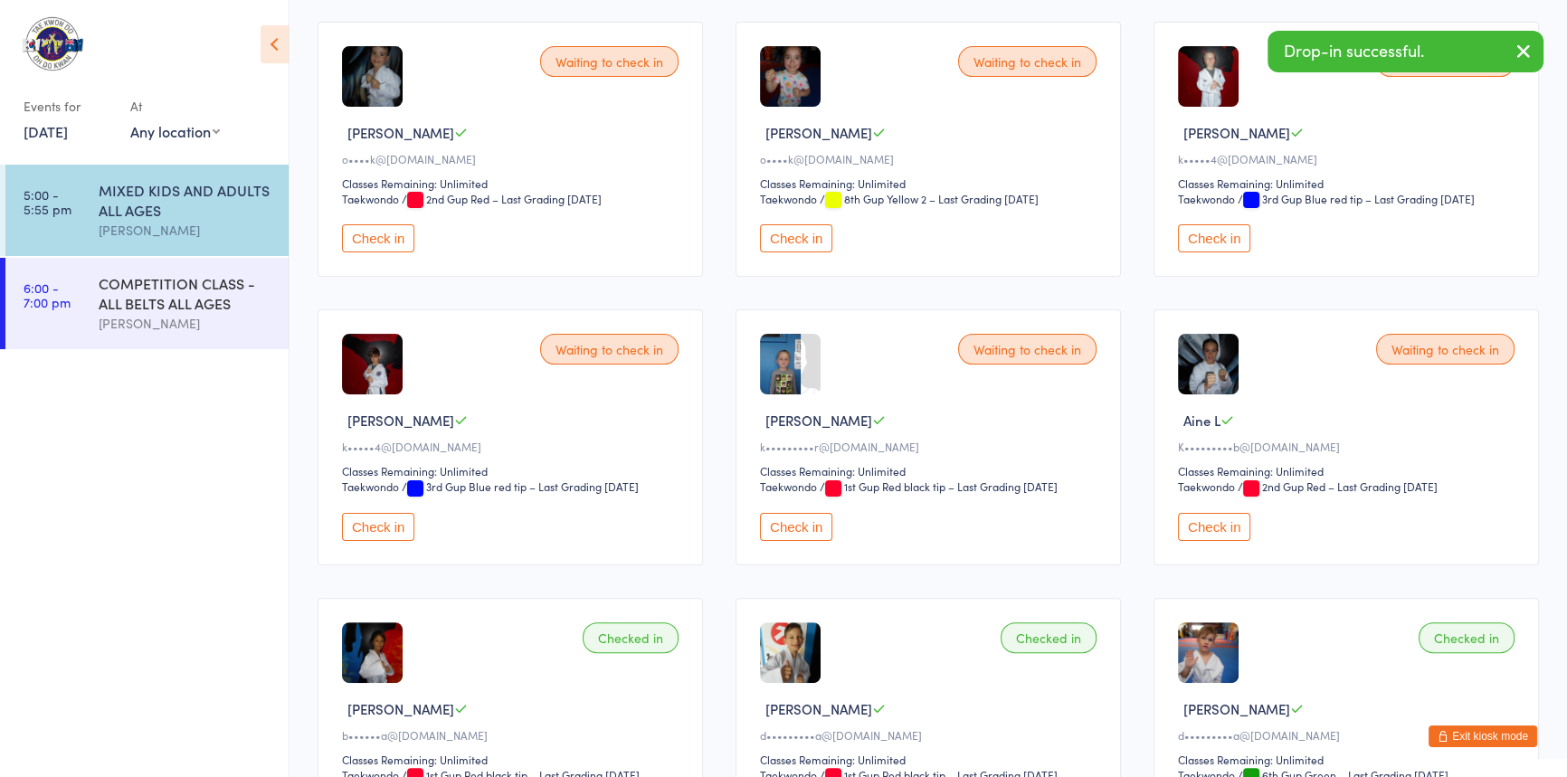
scroll to position [531, 0]
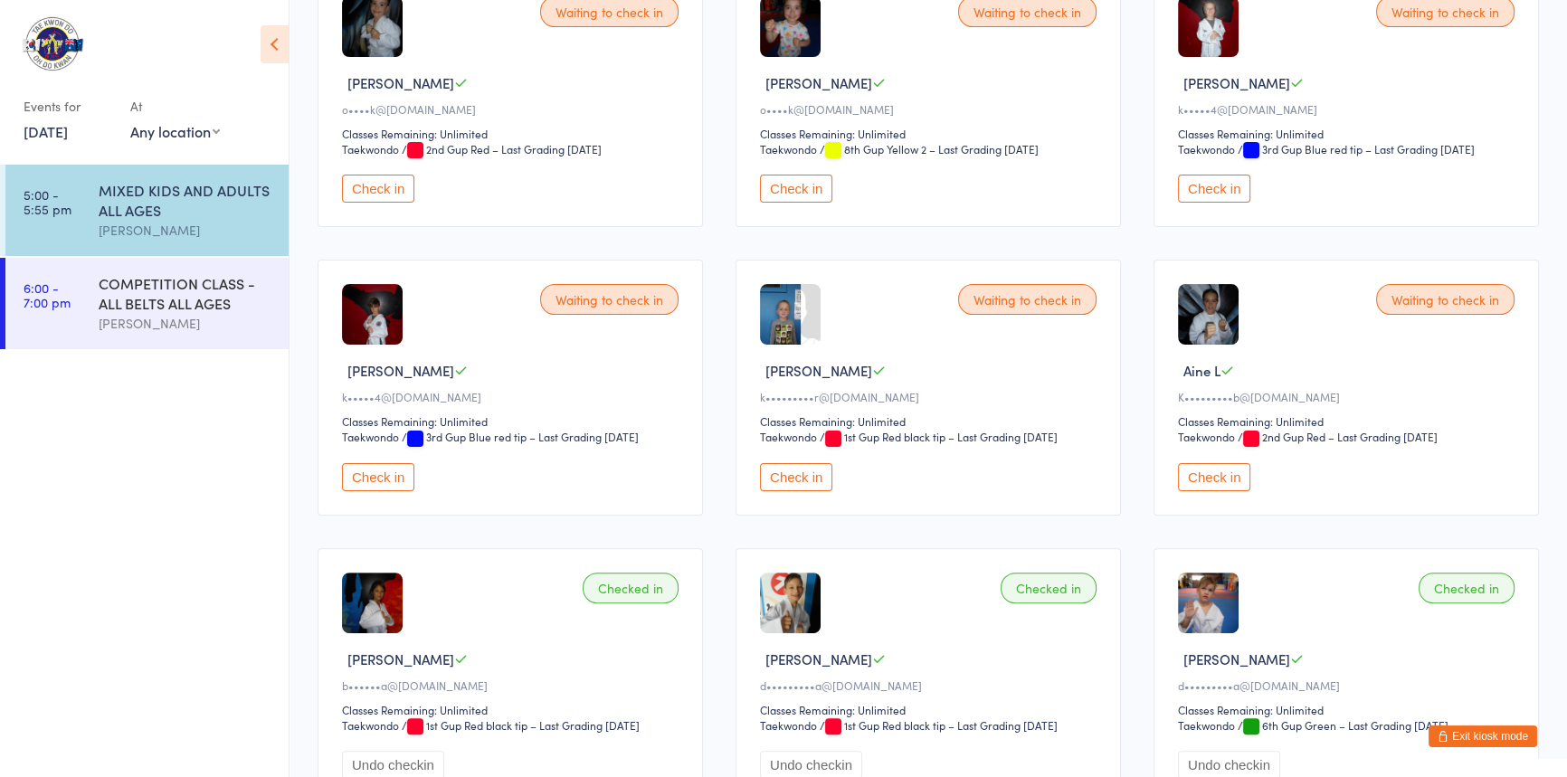
click at [796, 491] on button "Check in" at bounding box center [796, 477] width 72 height 28
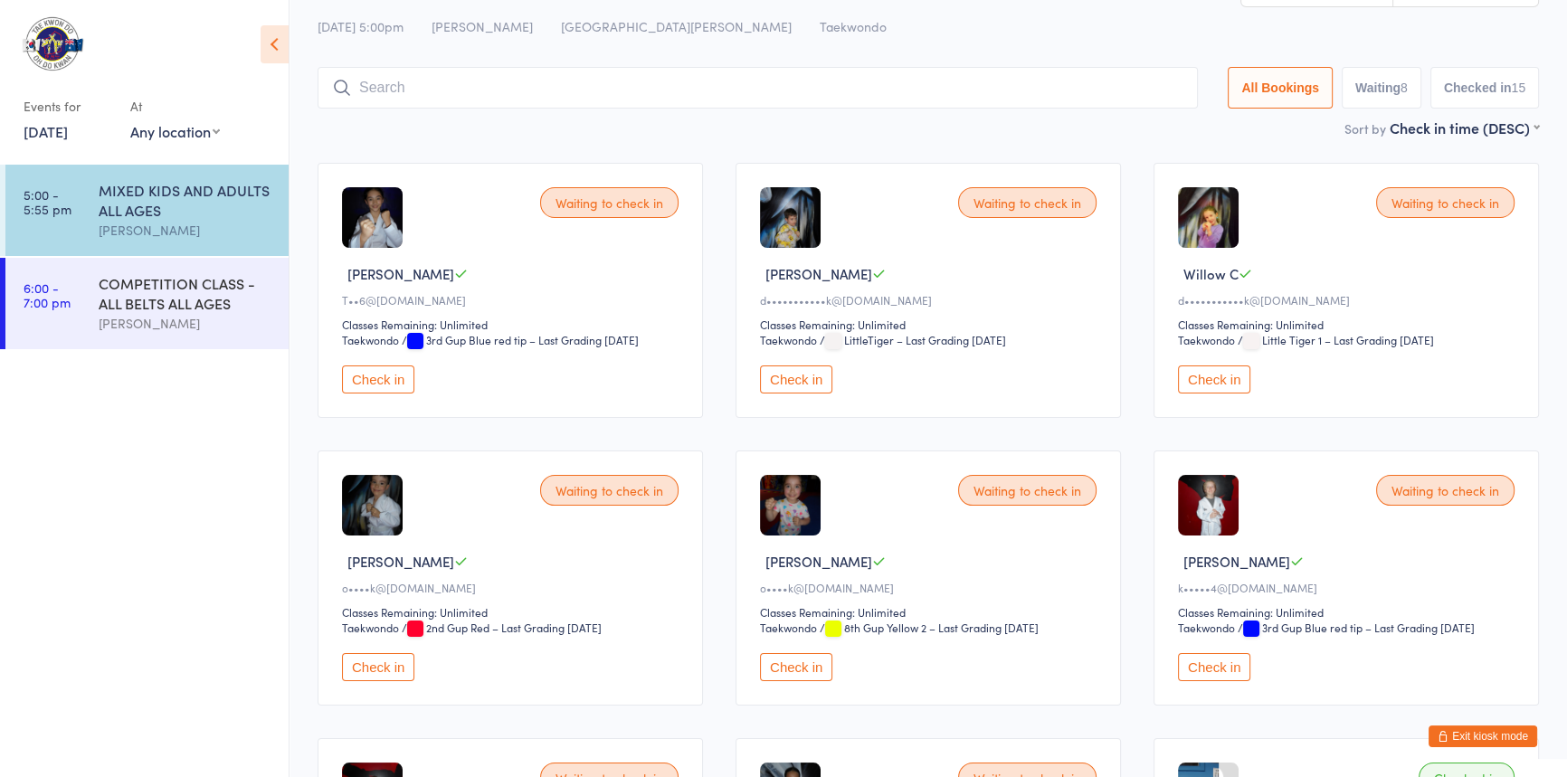
scroll to position [0, 0]
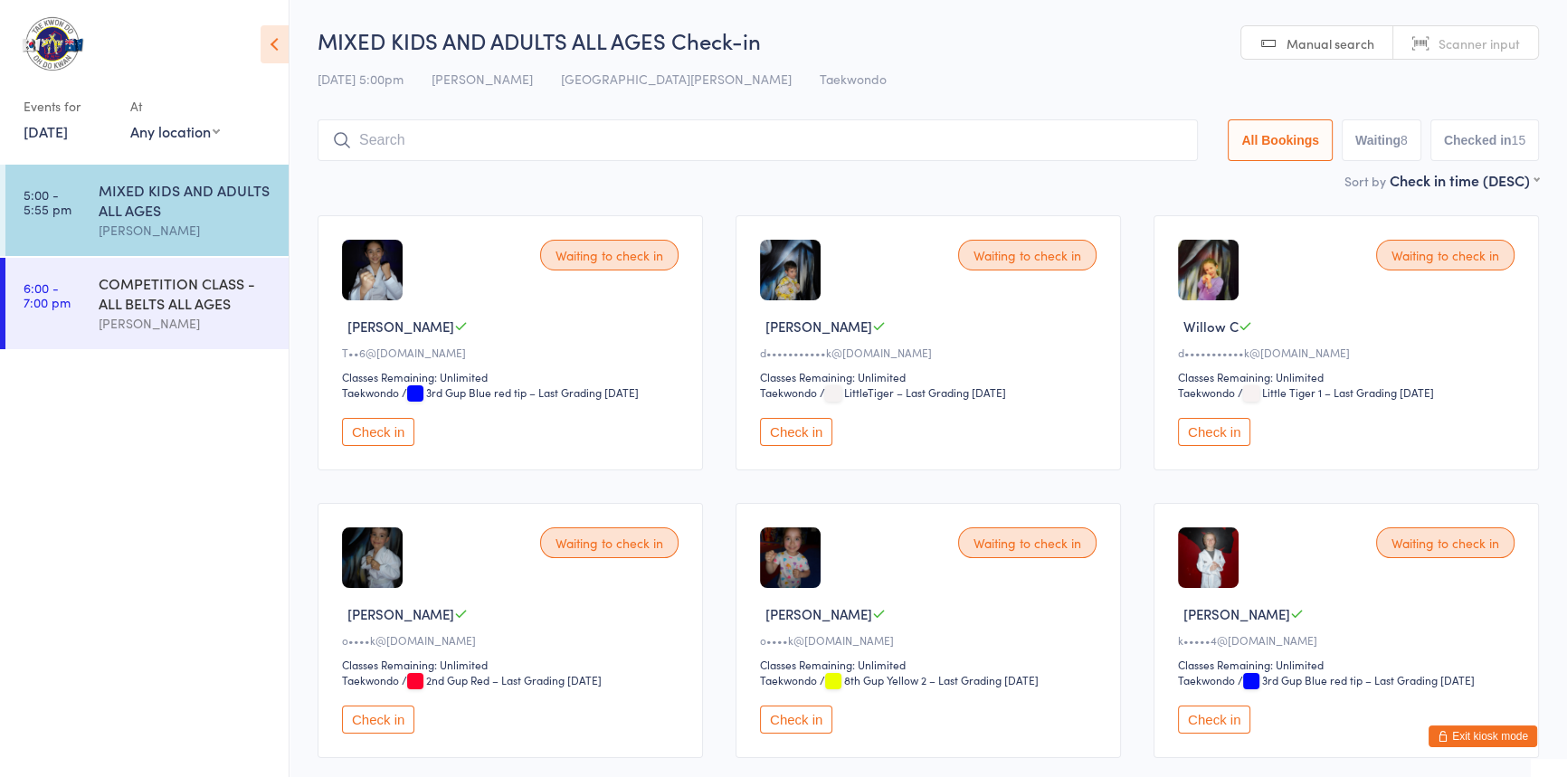
click at [463, 127] on input "search" at bounding box center [757, 140] width 880 height 42
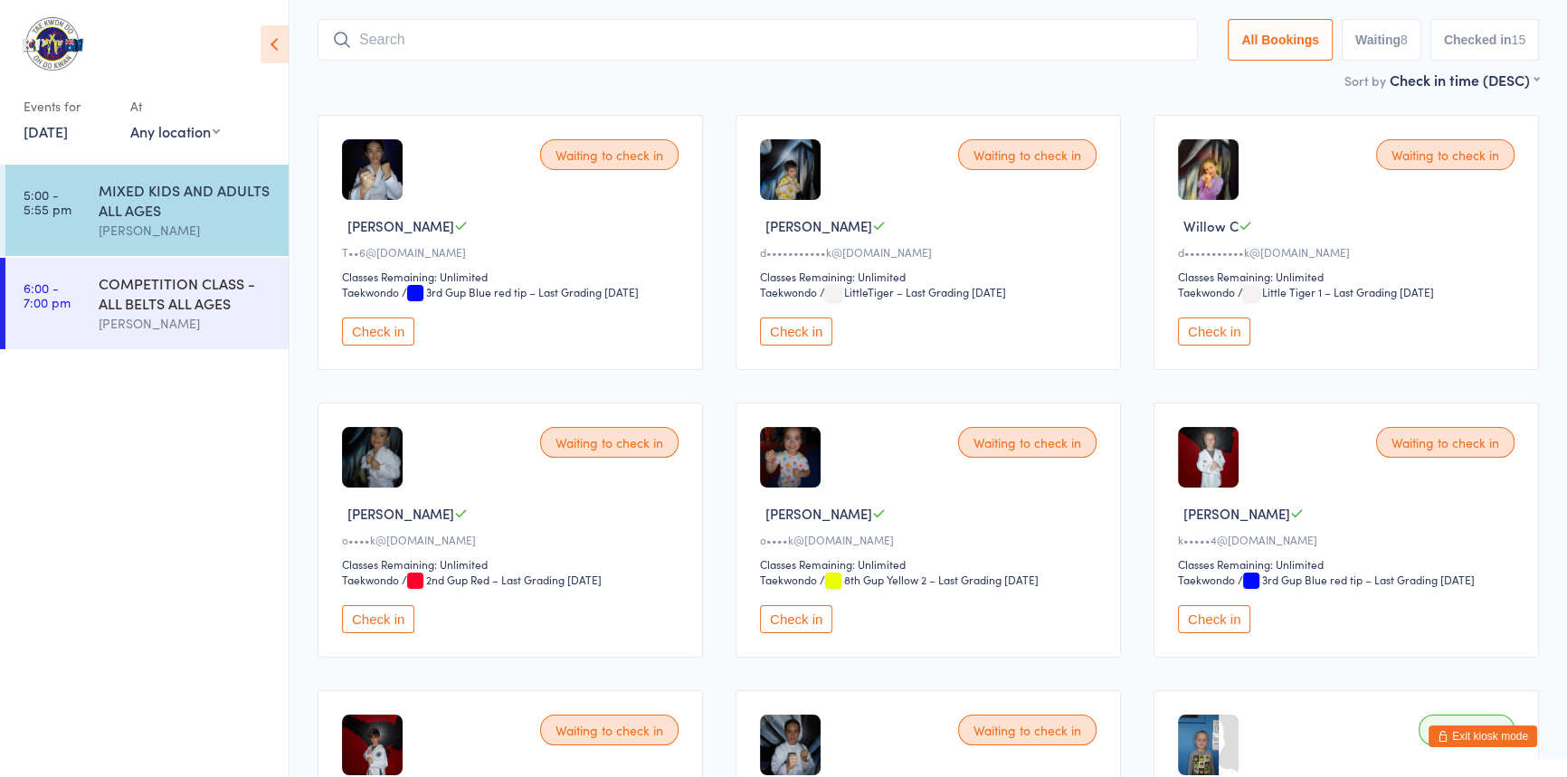
scroll to position [119, 0]
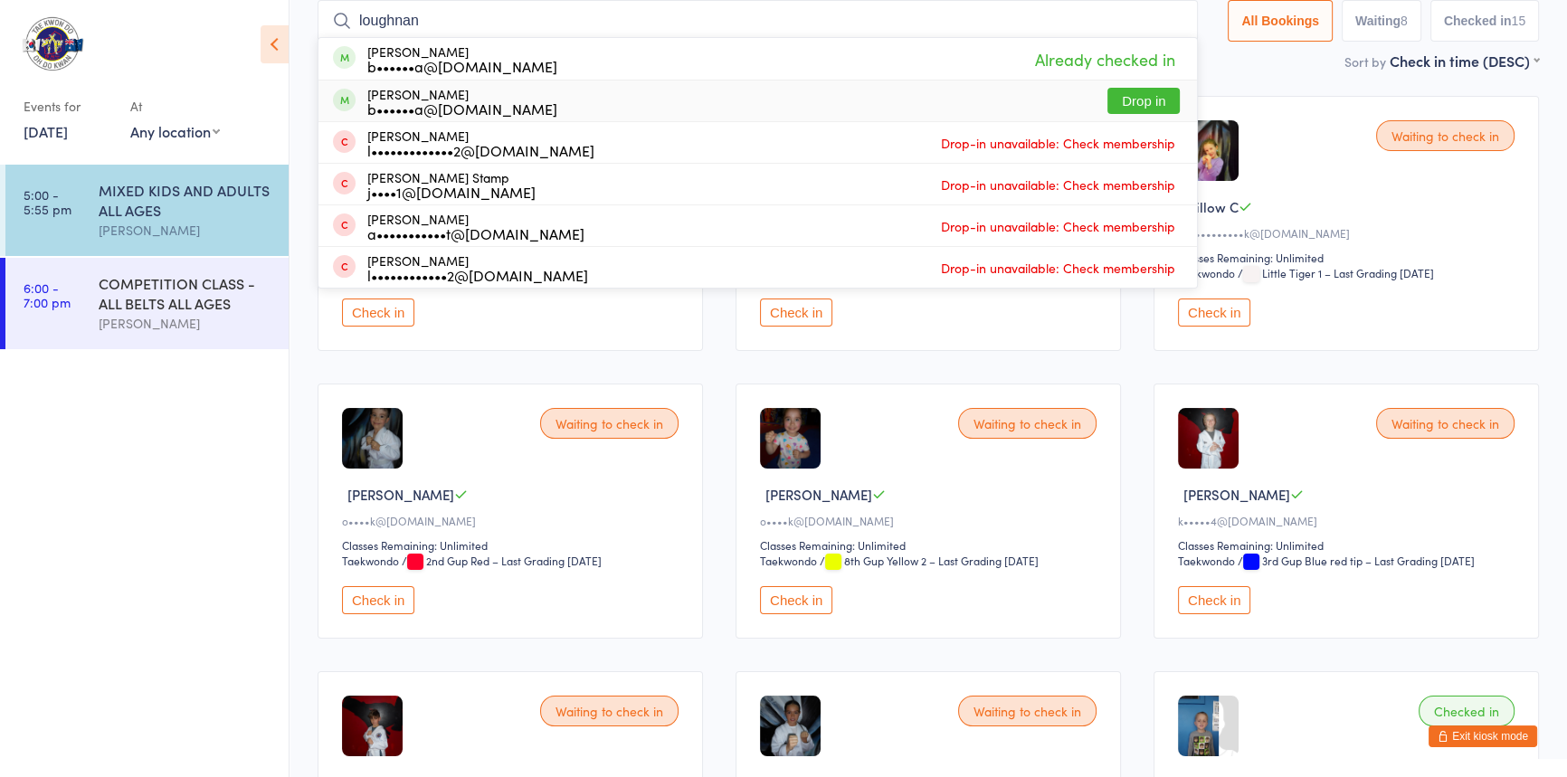
type input "loughnan"
click at [1113, 91] on button "Drop in" at bounding box center [1143, 101] width 72 height 26
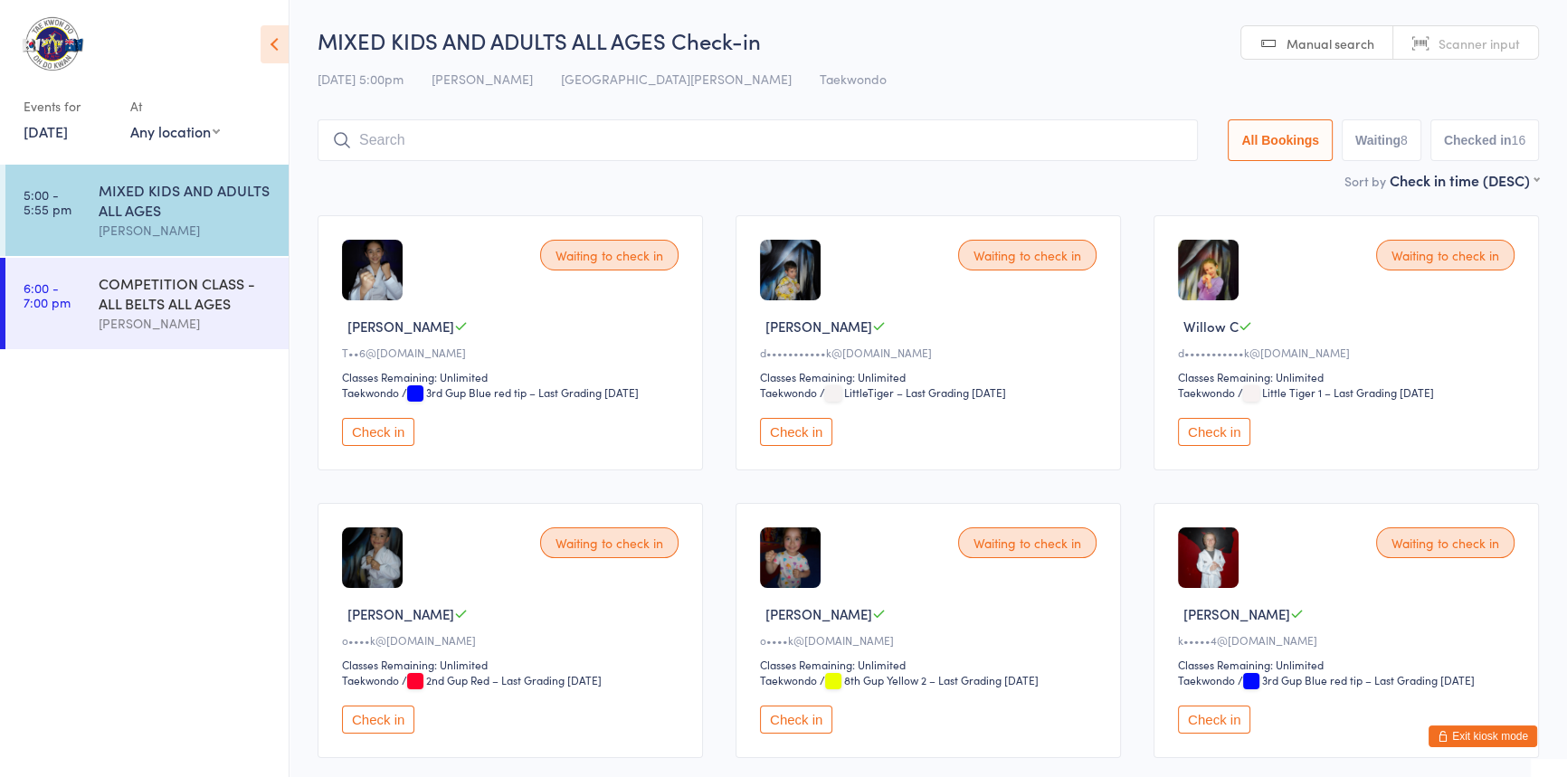
scroll to position [0, 0]
click at [384, 446] on button "Check in" at bounding box center [378, 432] width 72 height 28
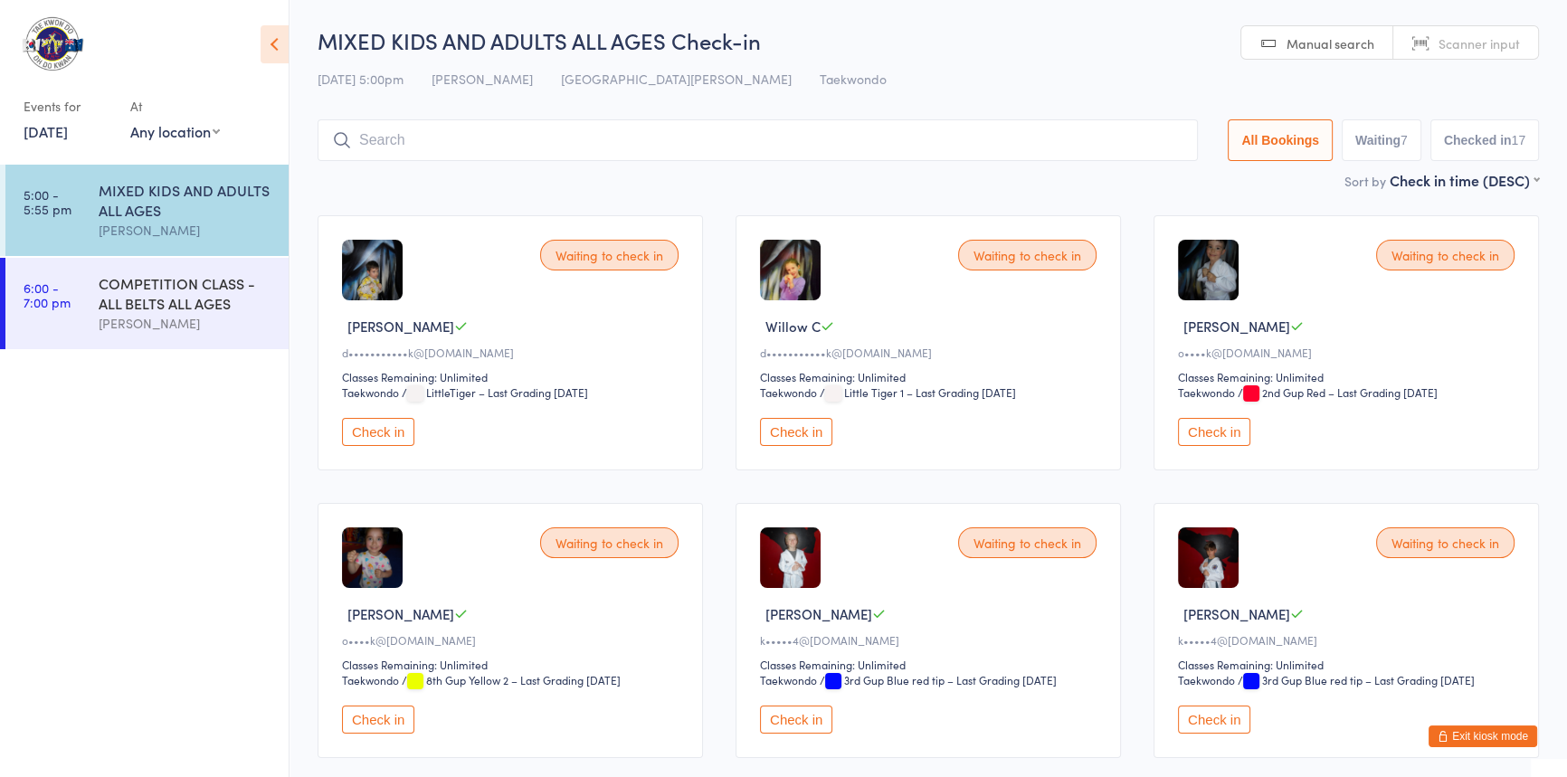
click at [396, 135] on input "search" at bounding box center [757, 140] width 880 height 42
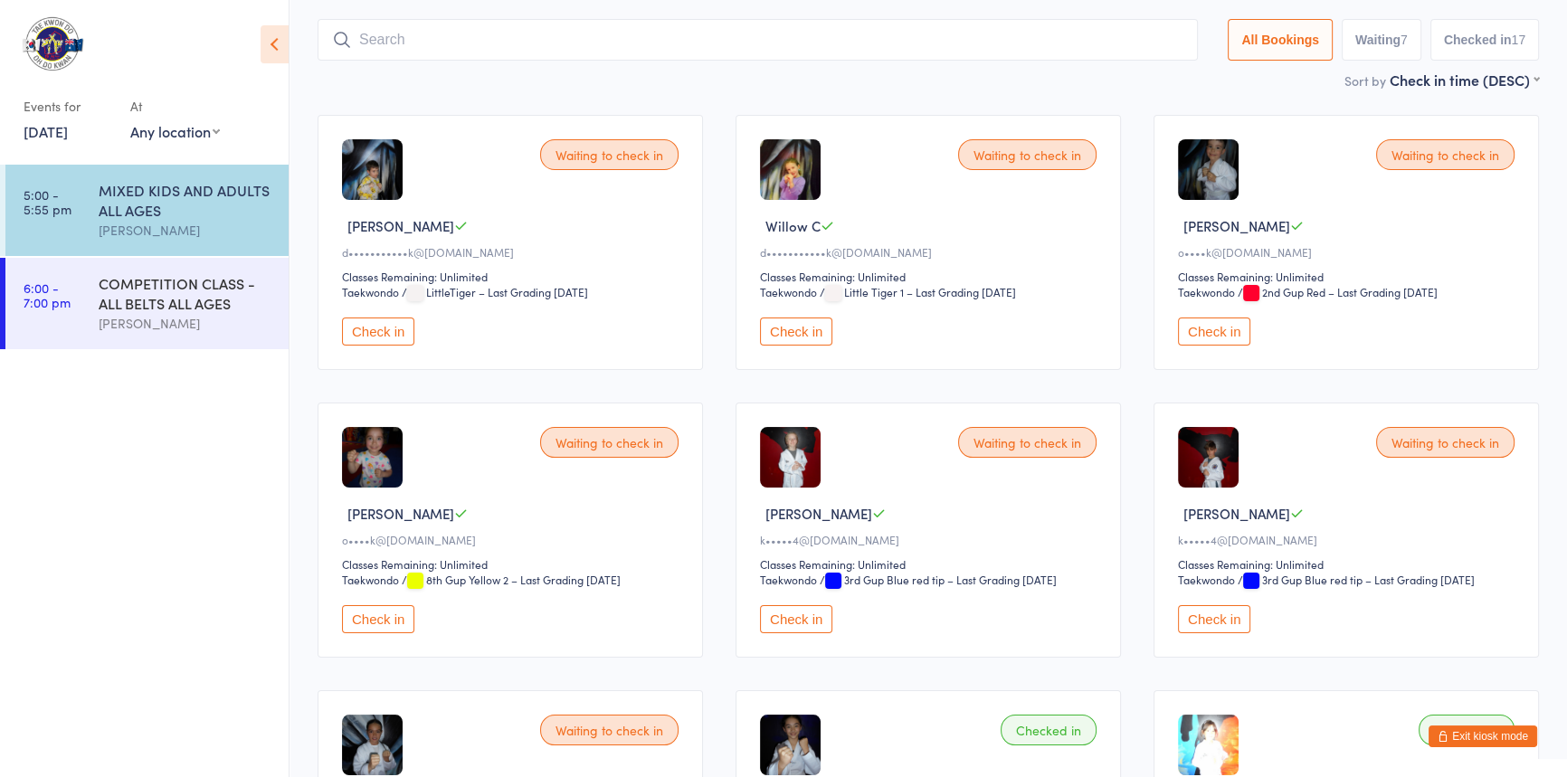
scroll to position [119, 0]
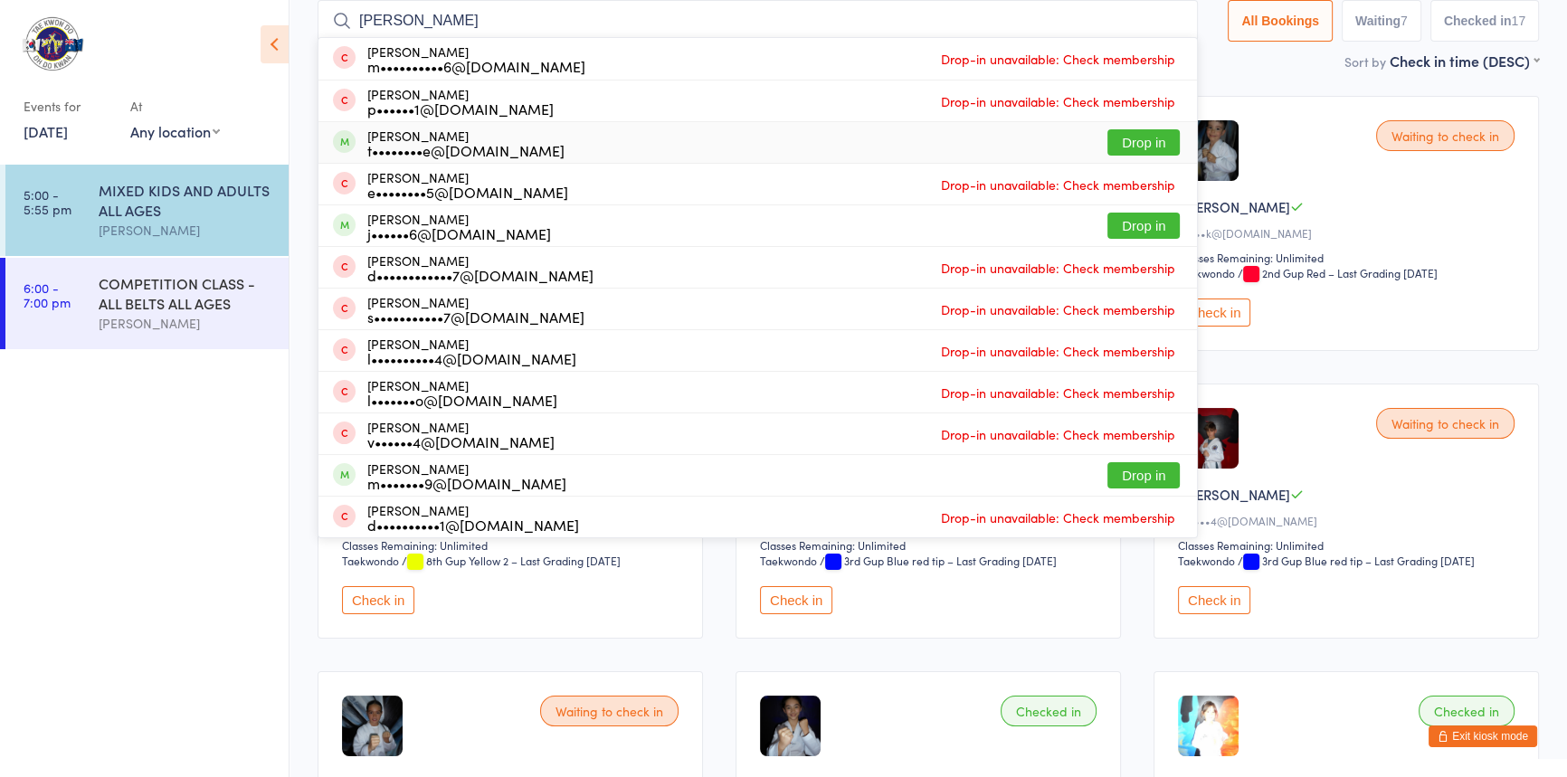
type input "daniel"
click at [1107, 141] on button "Drop in" at bounding box center [1143, 142] width 72 height 26
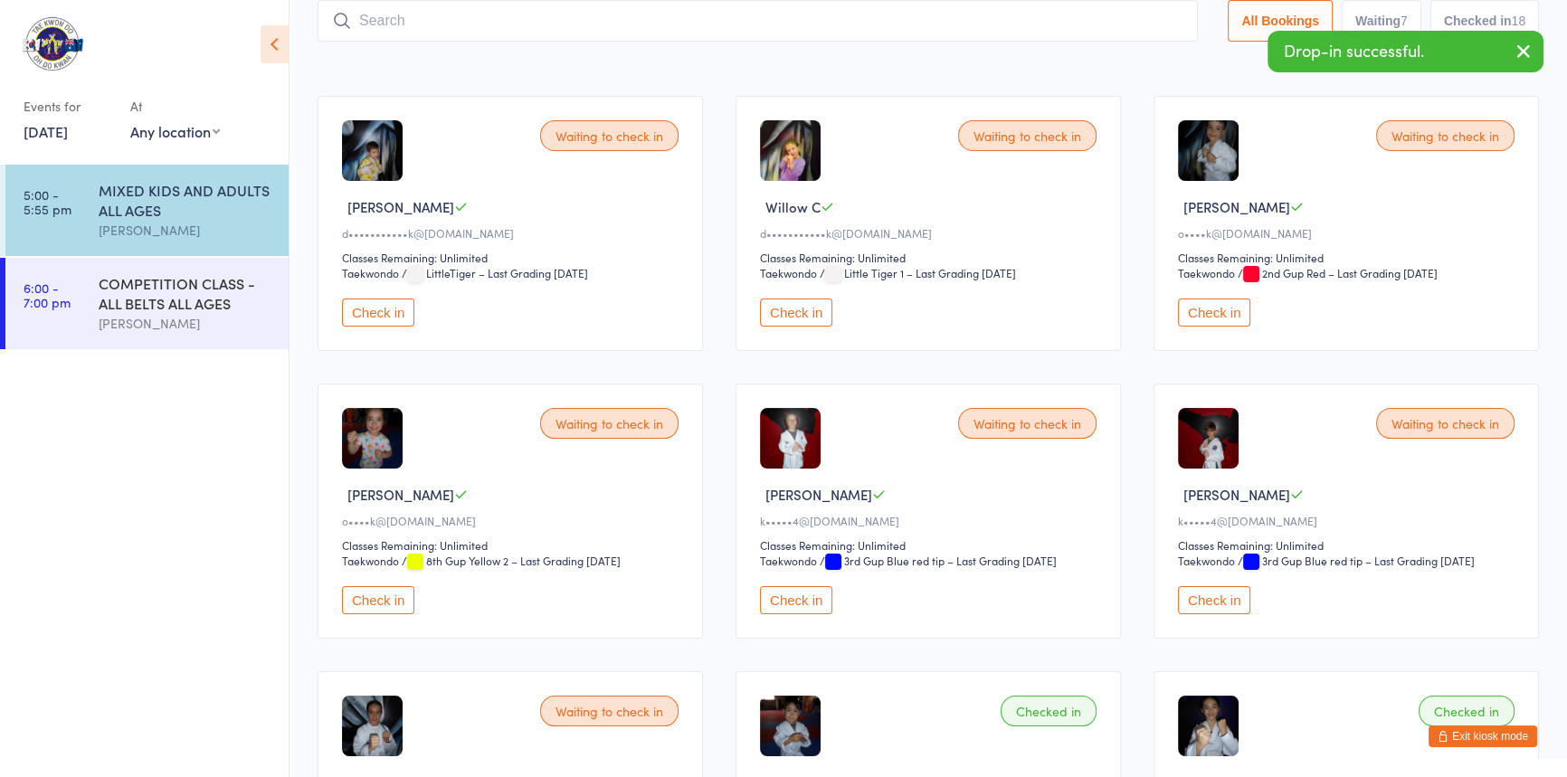
click at [460, 14] on input "search" at bounding box center [757, 21] width 880 height 42
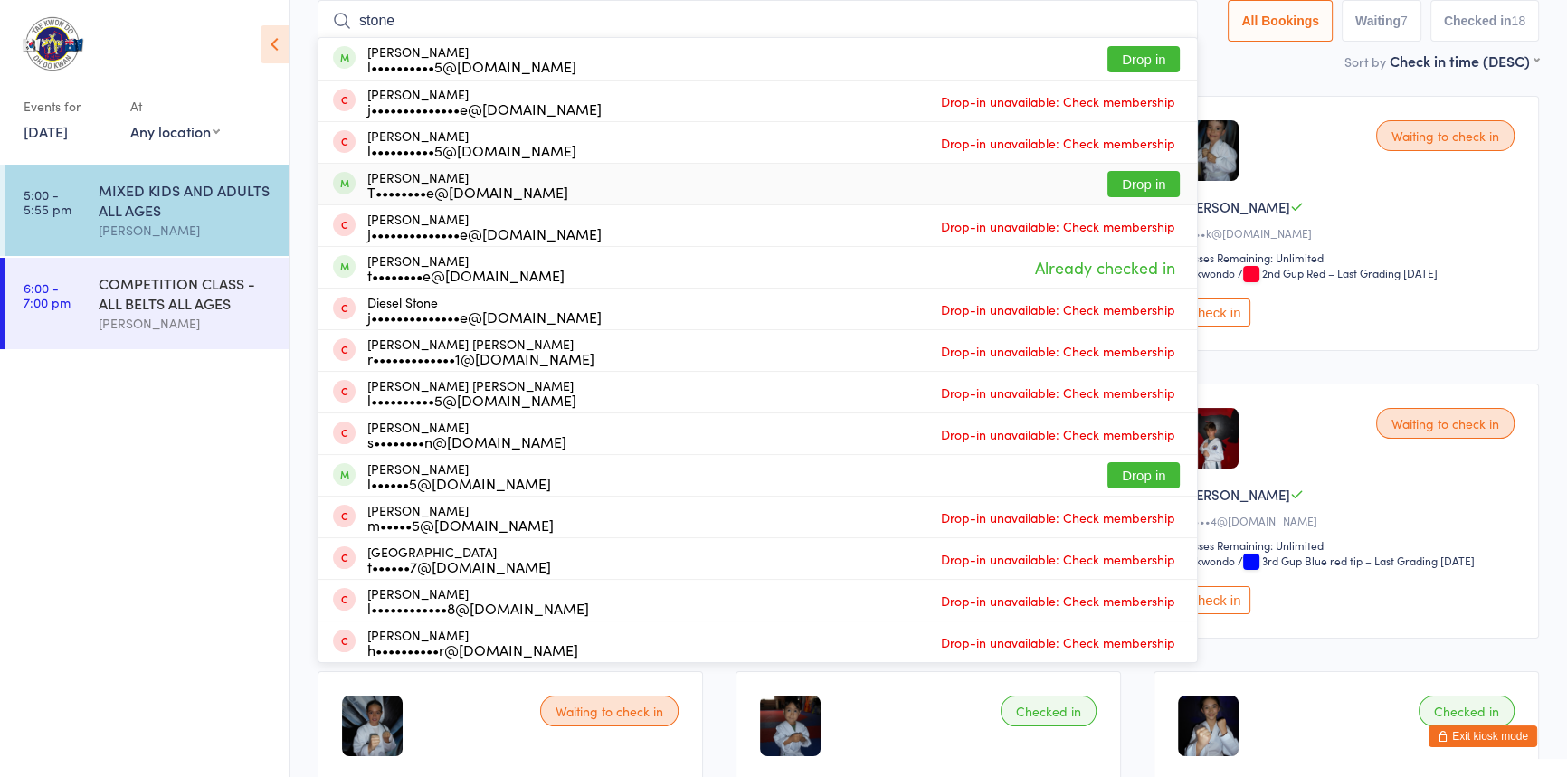
type input "stone"
click at [1113, 183] on button "Drop in" at bounding box center [1143, 184] width 72 height 26
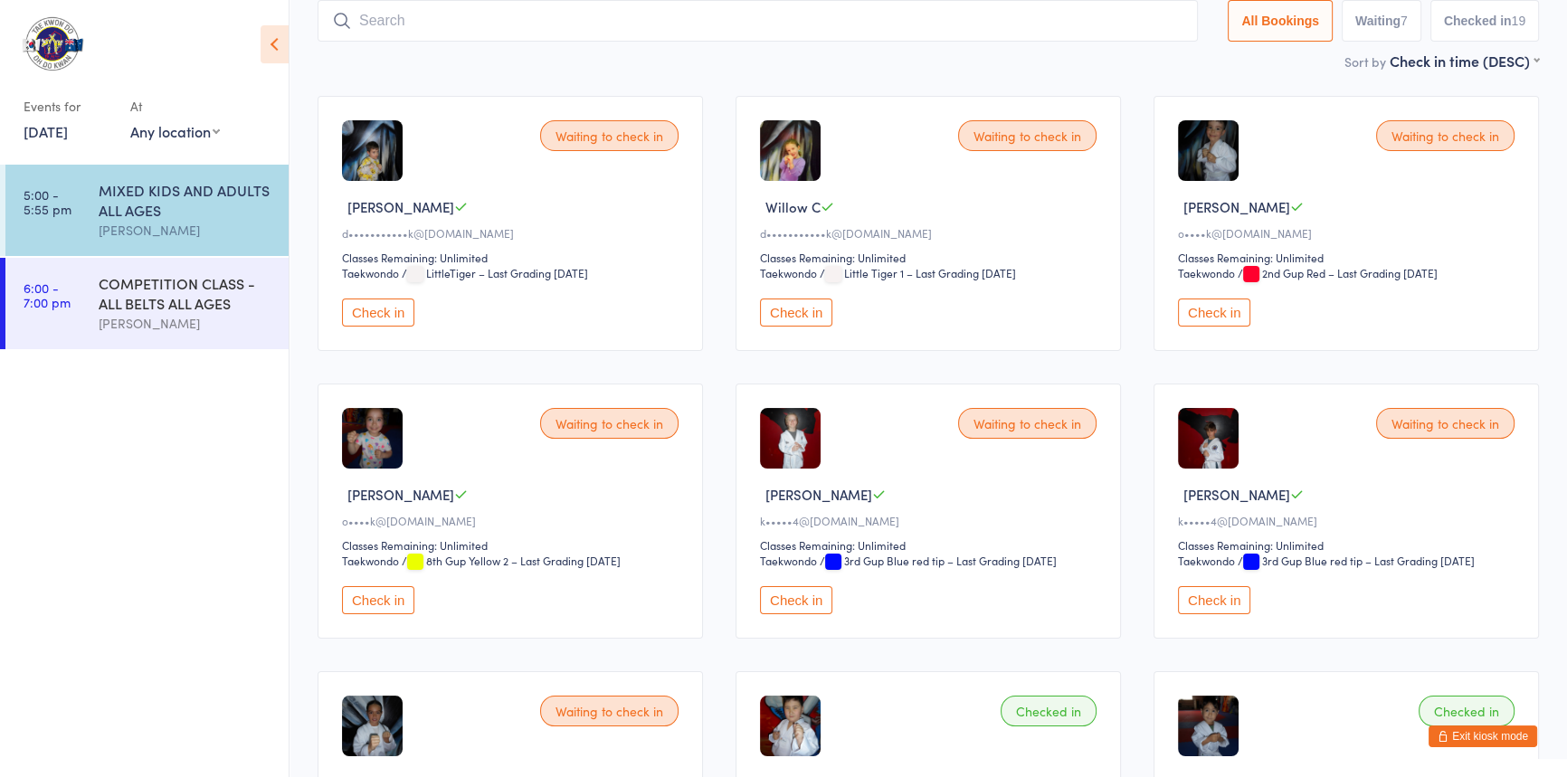
click at [1234, 614] on button "Check in" at bounding box center [1214, 600] width 72 height 28
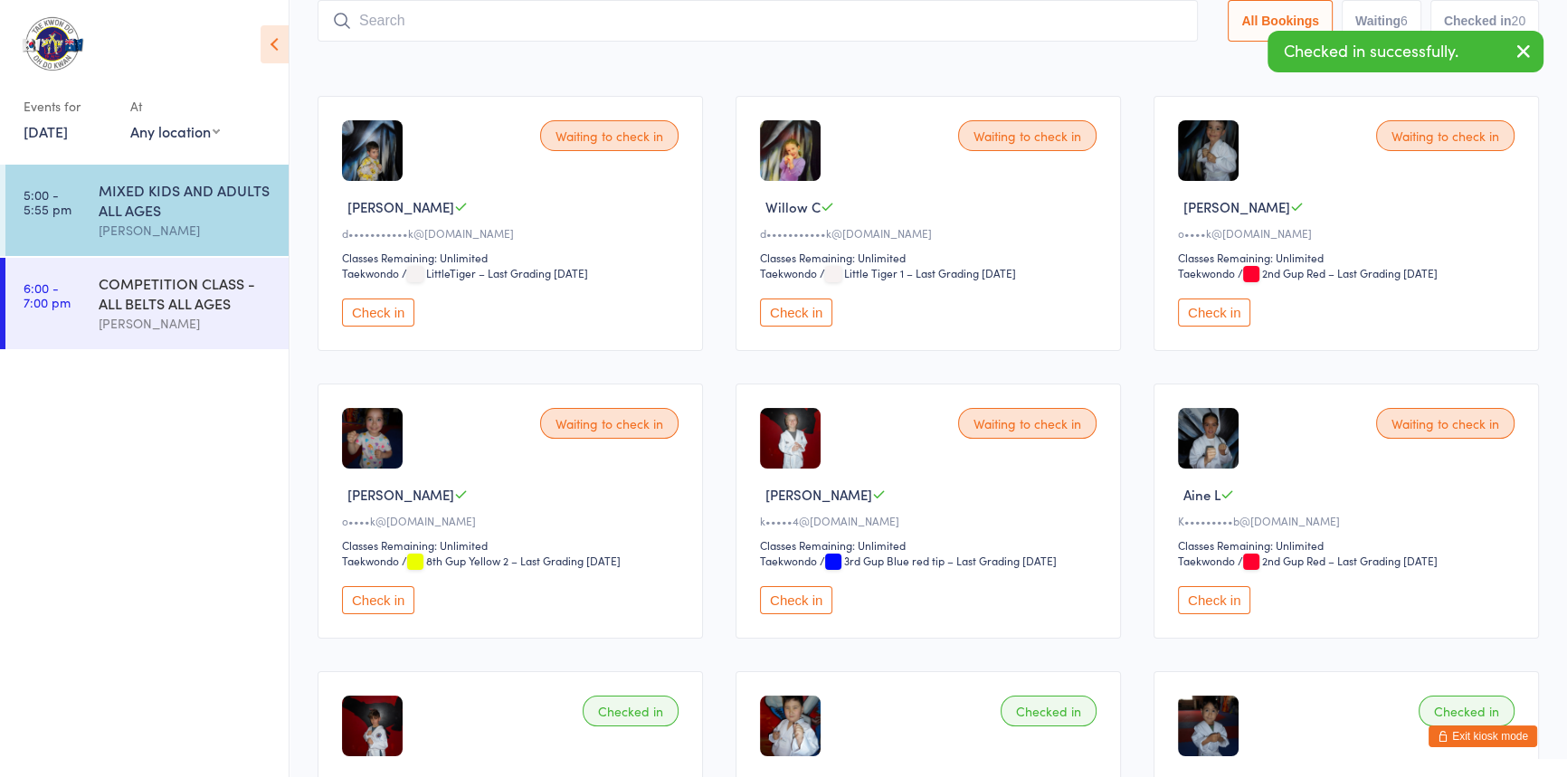
click at [807, 614] on button "Check in" at bounding box center [796, 600] width 72 height 28
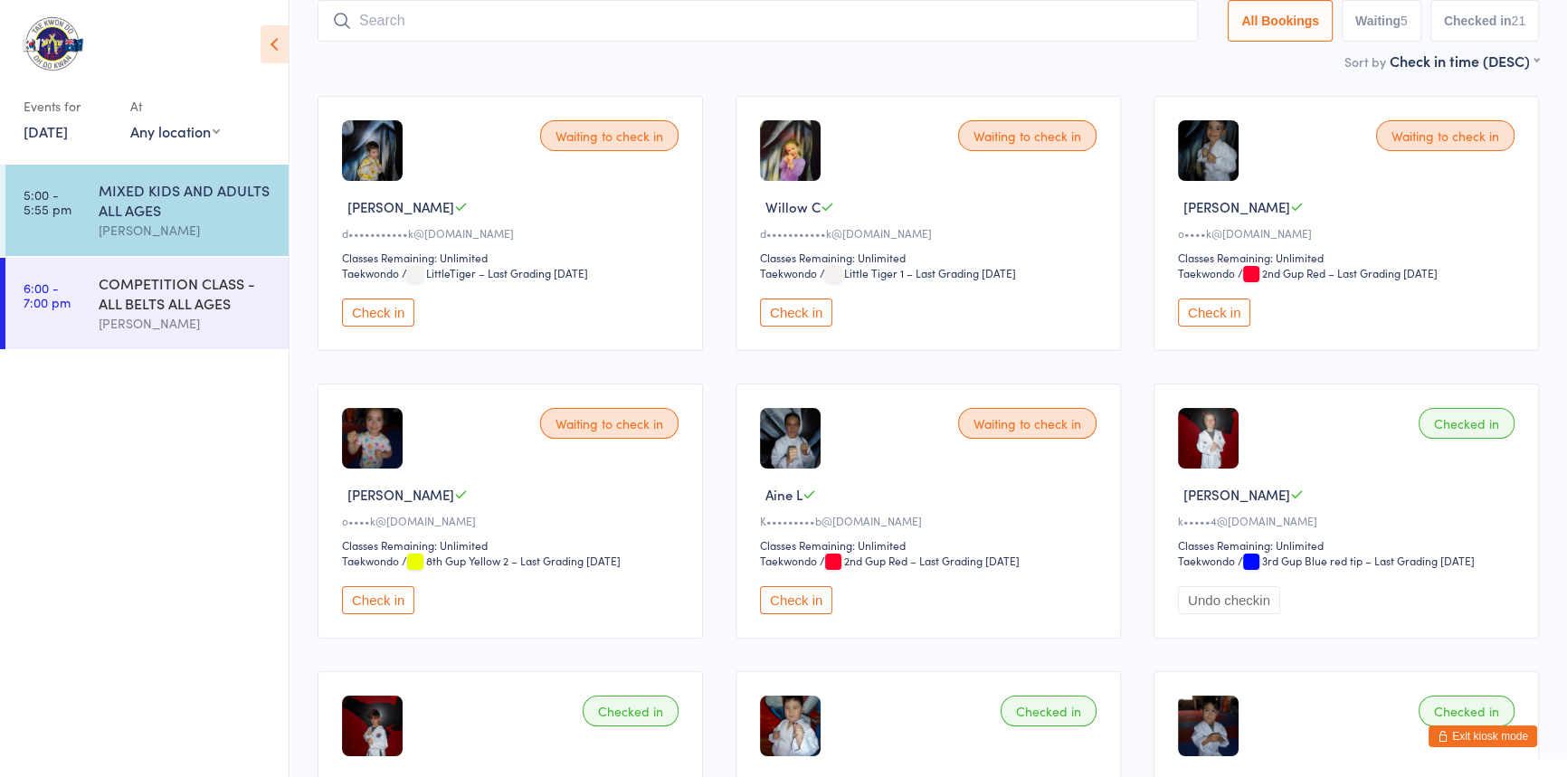
click at [476, 24] on input "search" at bounding box center [757, 21] width 880 height 42
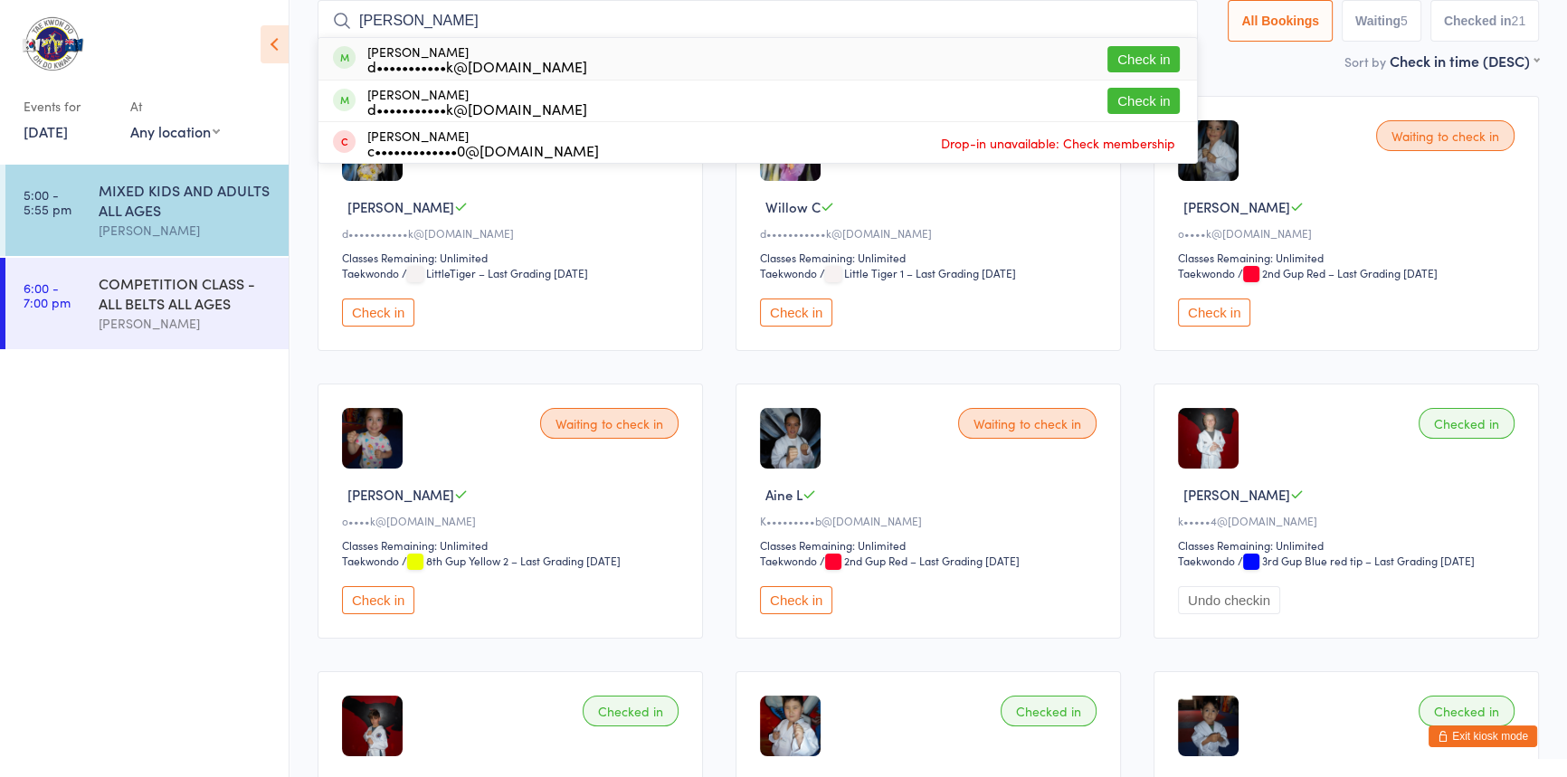
type input "craddock"
click at [1107, 60] on button "Check in" at bounding box center [1143, 59] width 72 height 26
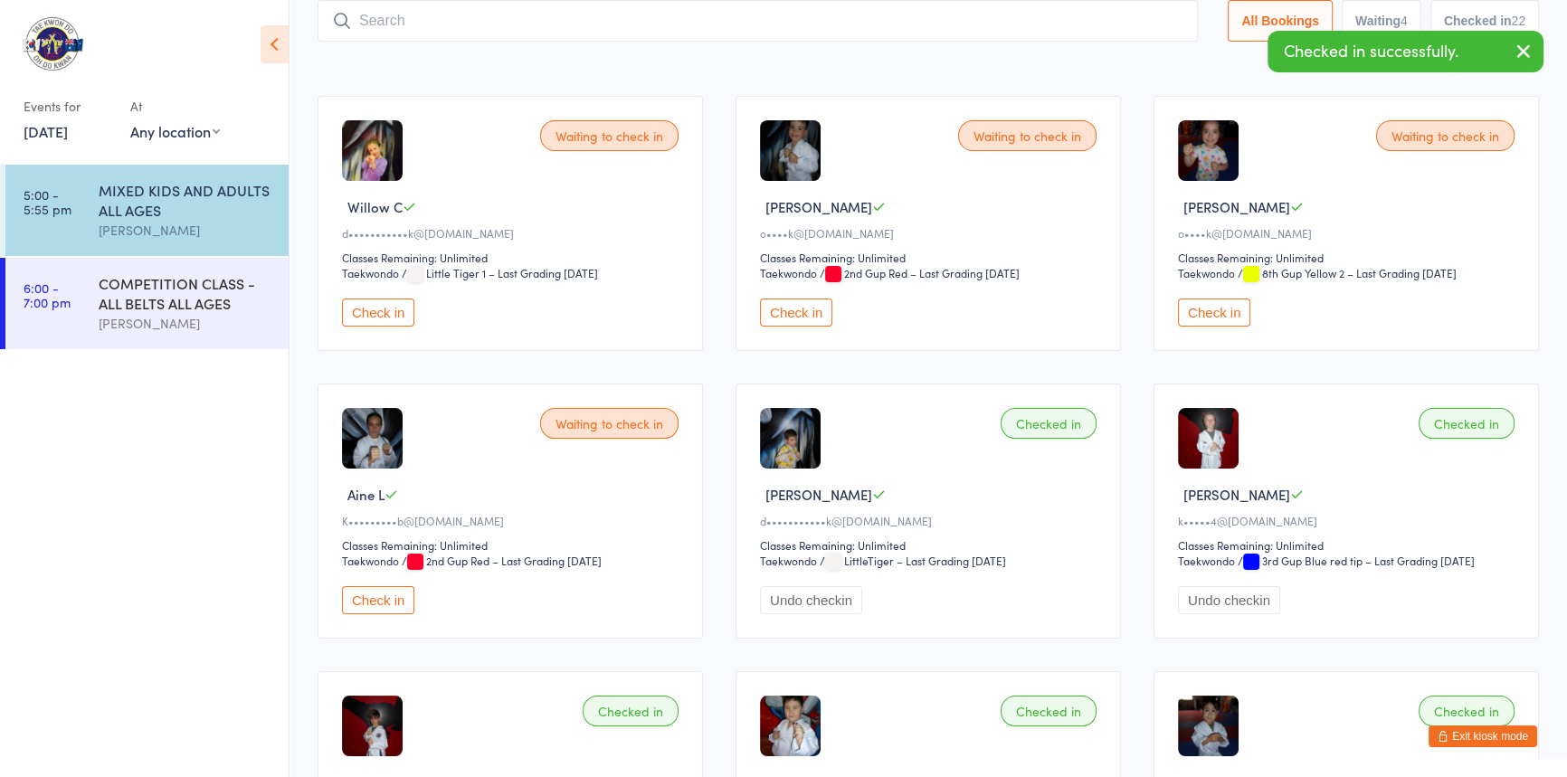
click at [489, 31] on input "search" at bounding box center [757, 21] width 880 height 42
click at [381, 327] on button "Check in" at bounding box center [378, 312] width 72 height 28
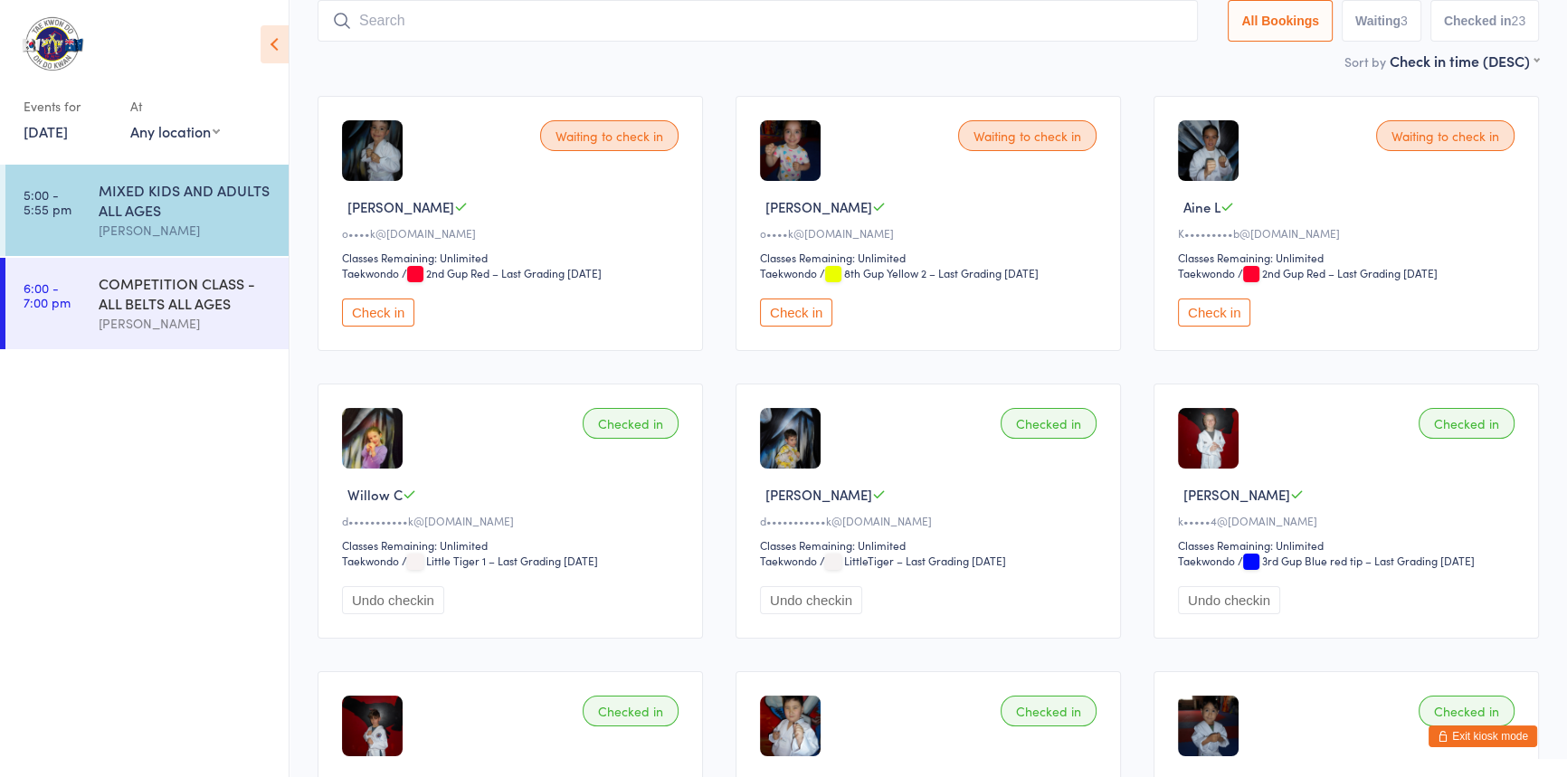
click at [391, 327] on button "Check in" at bounding box center [378, 312] width 72 height 28
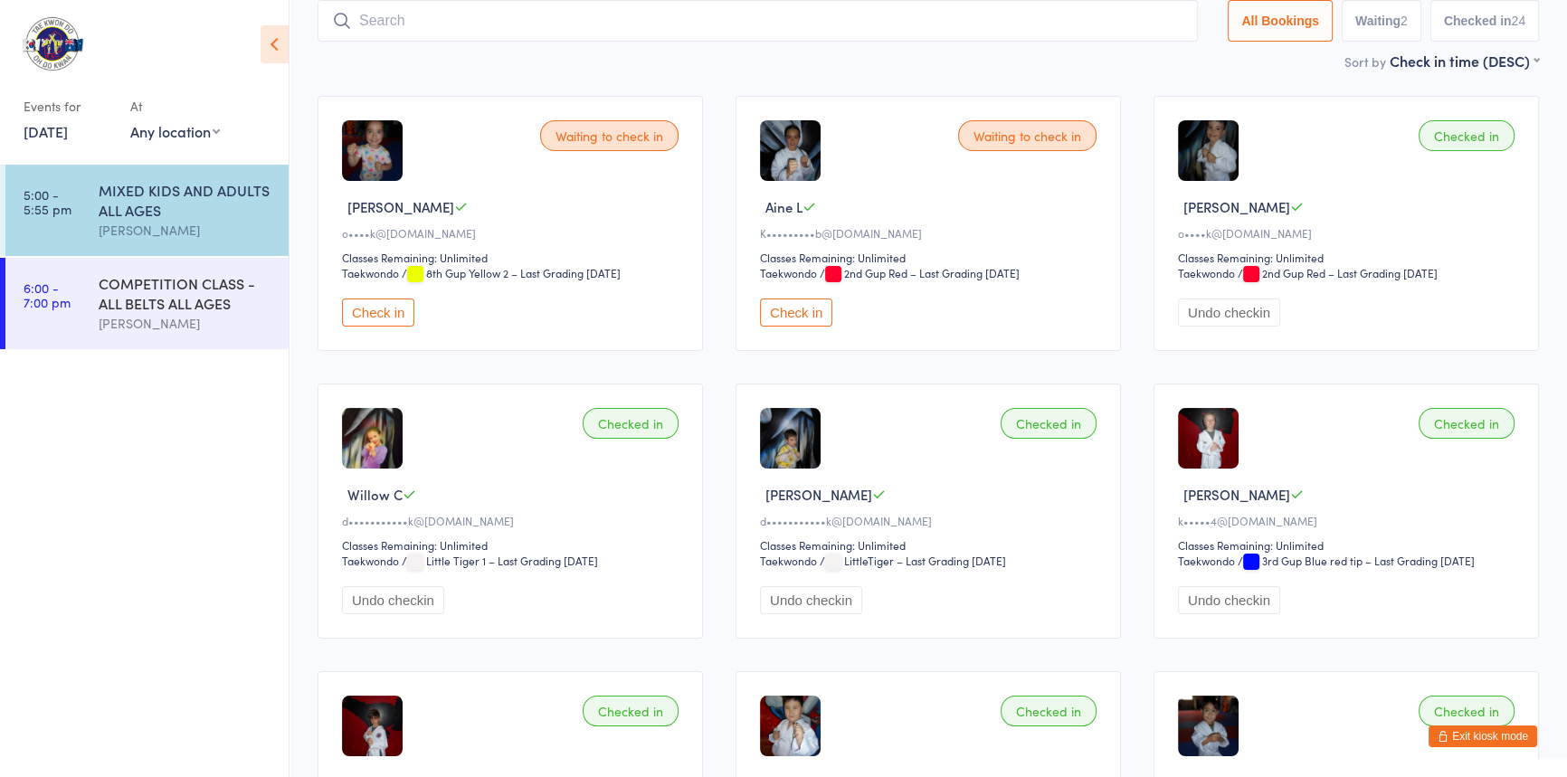
click at [397, 327] on button "Check in" at bounding box center [378, 312] width 72 height 28
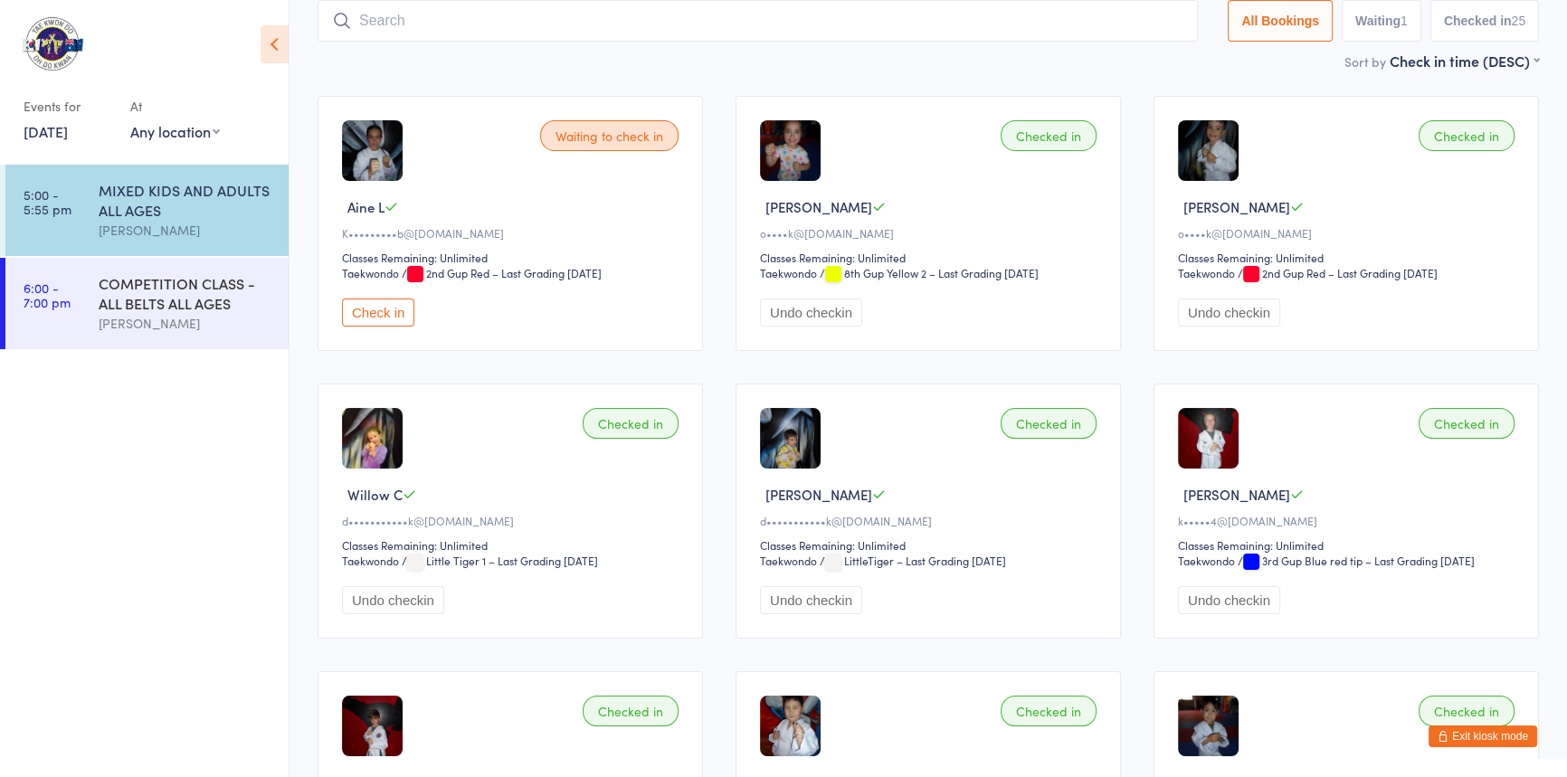
click at [382, 327] on button "Check in" at bounding box center [378, 312] width 72 height 28
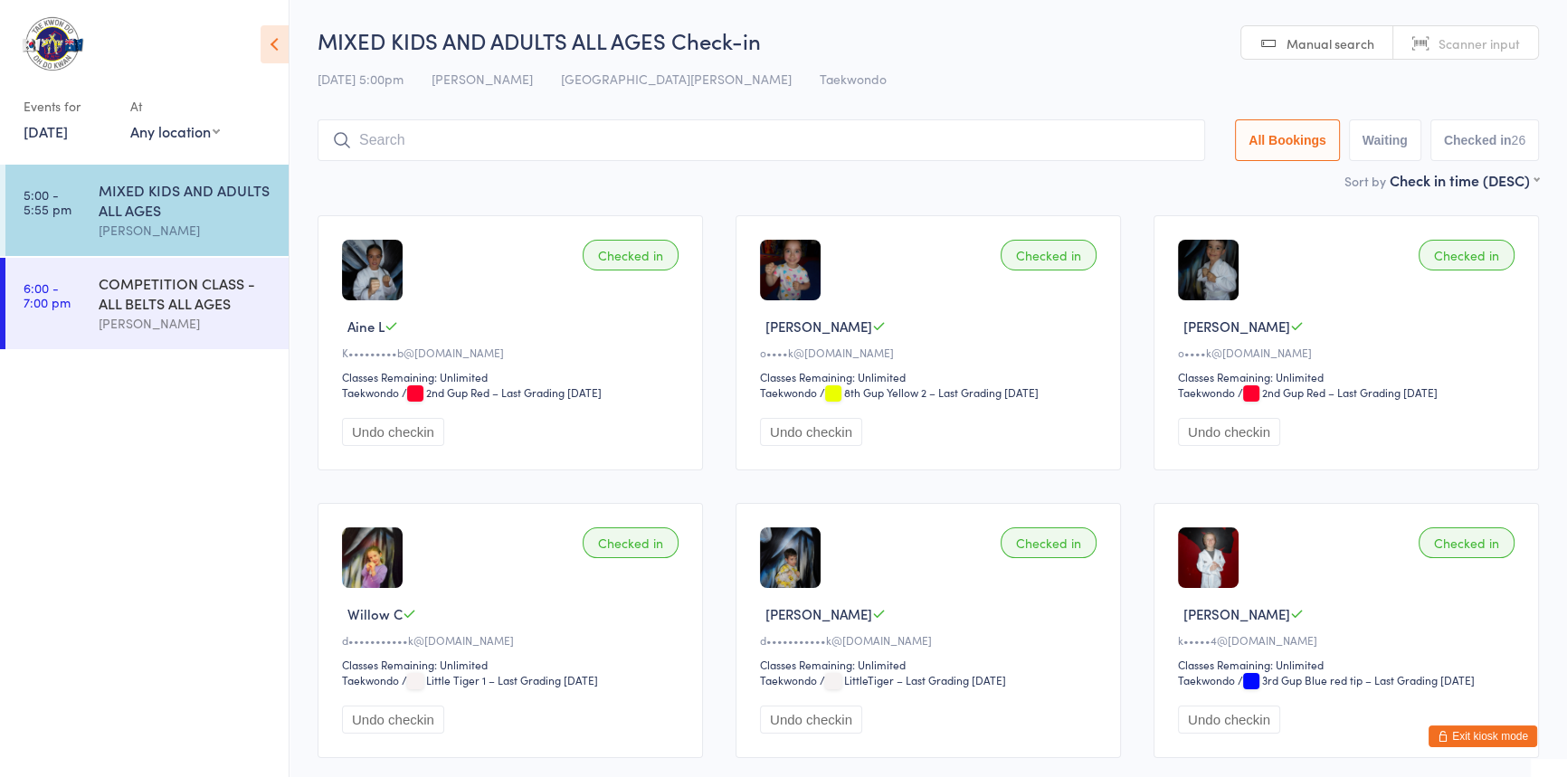
click at [704, 182] on div "Sort by Check in time (DESC) First name (ASC) First name (DESC) Last name (ASC)…" at bounding box center [927, 180] width 1221 height 20
click at [593, 131] on input "search" at bounding box center [760, 140] width 887 height 42
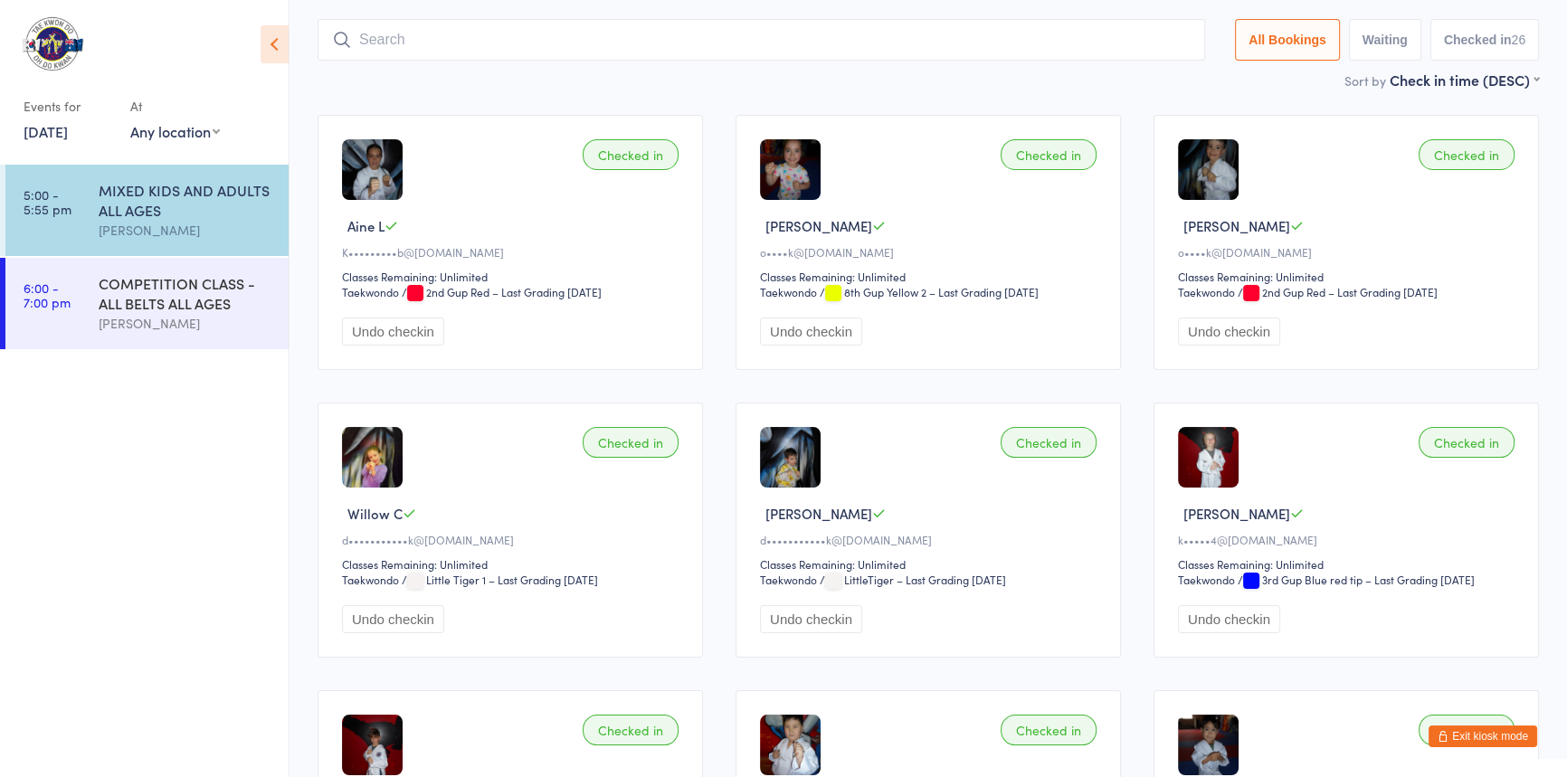
scroll to position [119, 0]
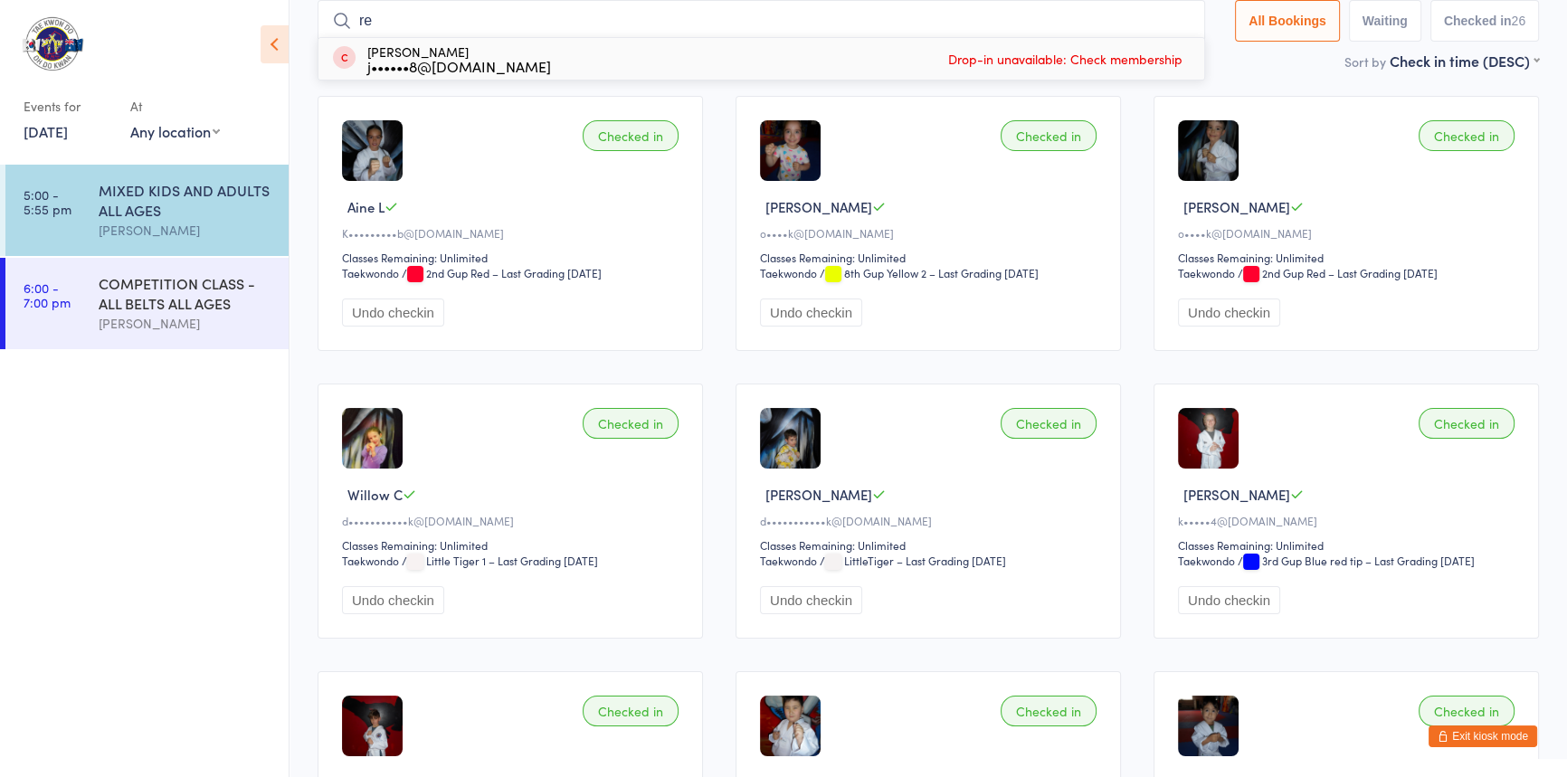
type input "r"
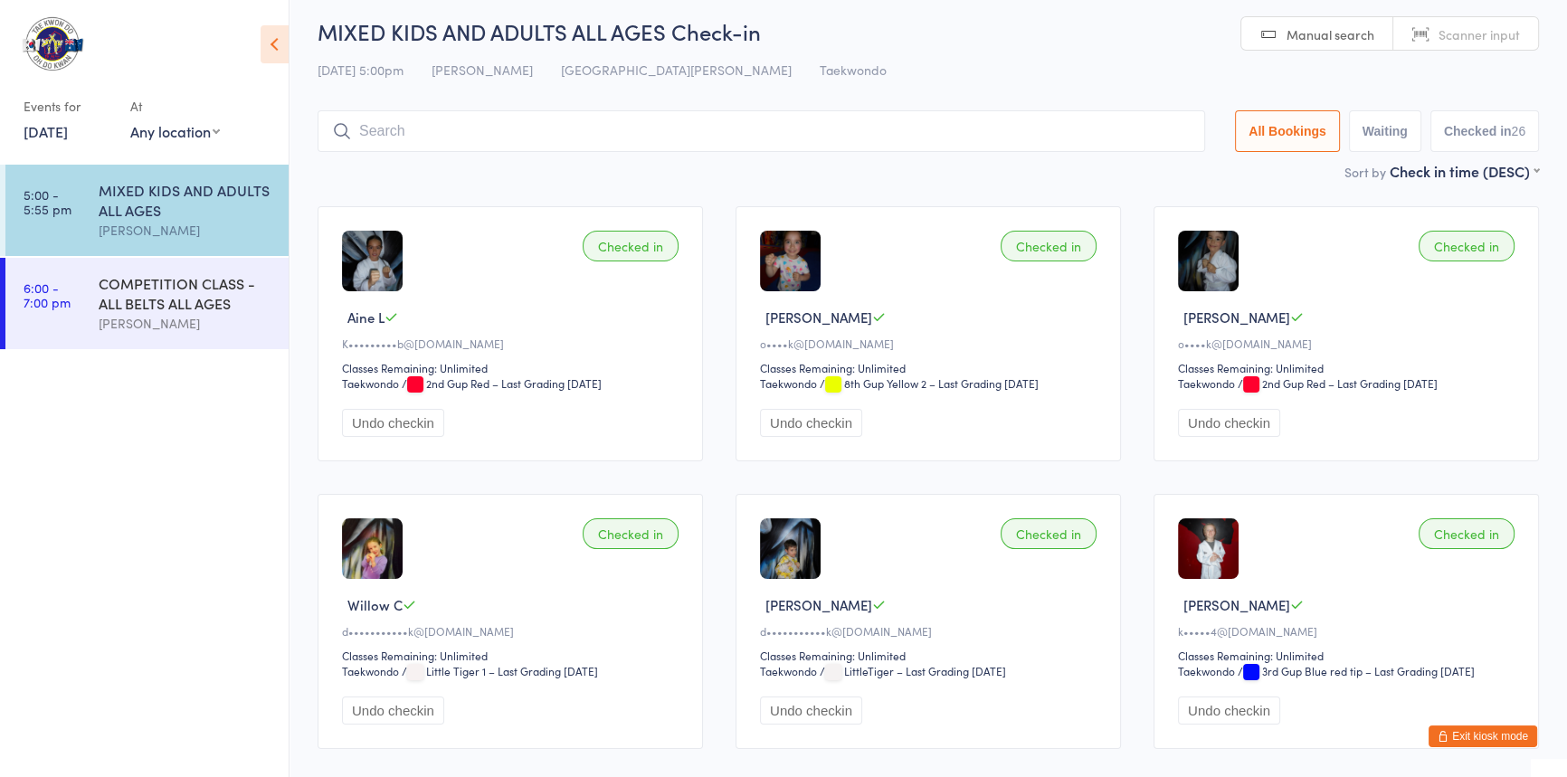
scroll to position [0, 0]
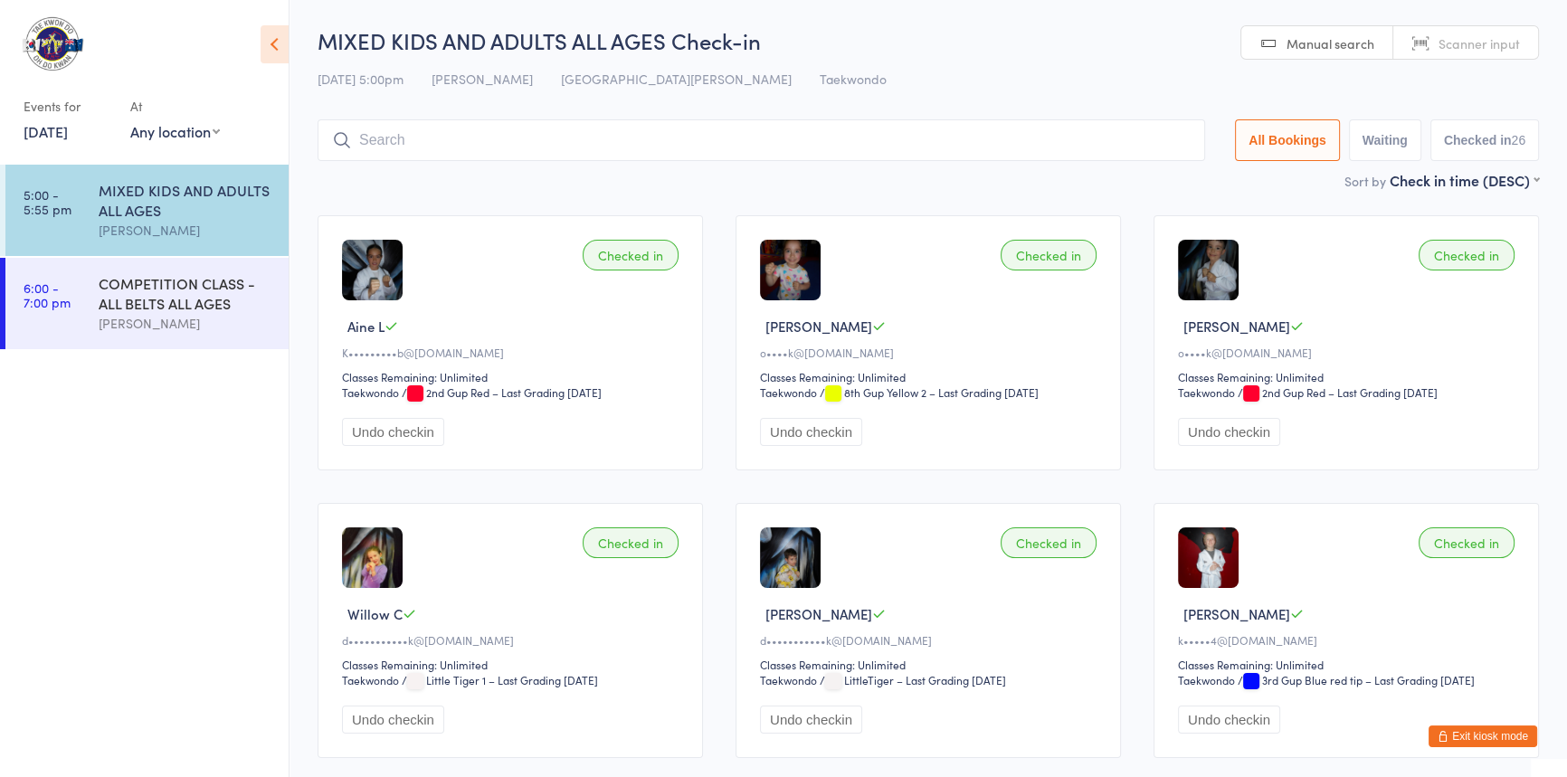
click at [568, 143] on input "search" at bounding box center [760, 140] width 887 height 42
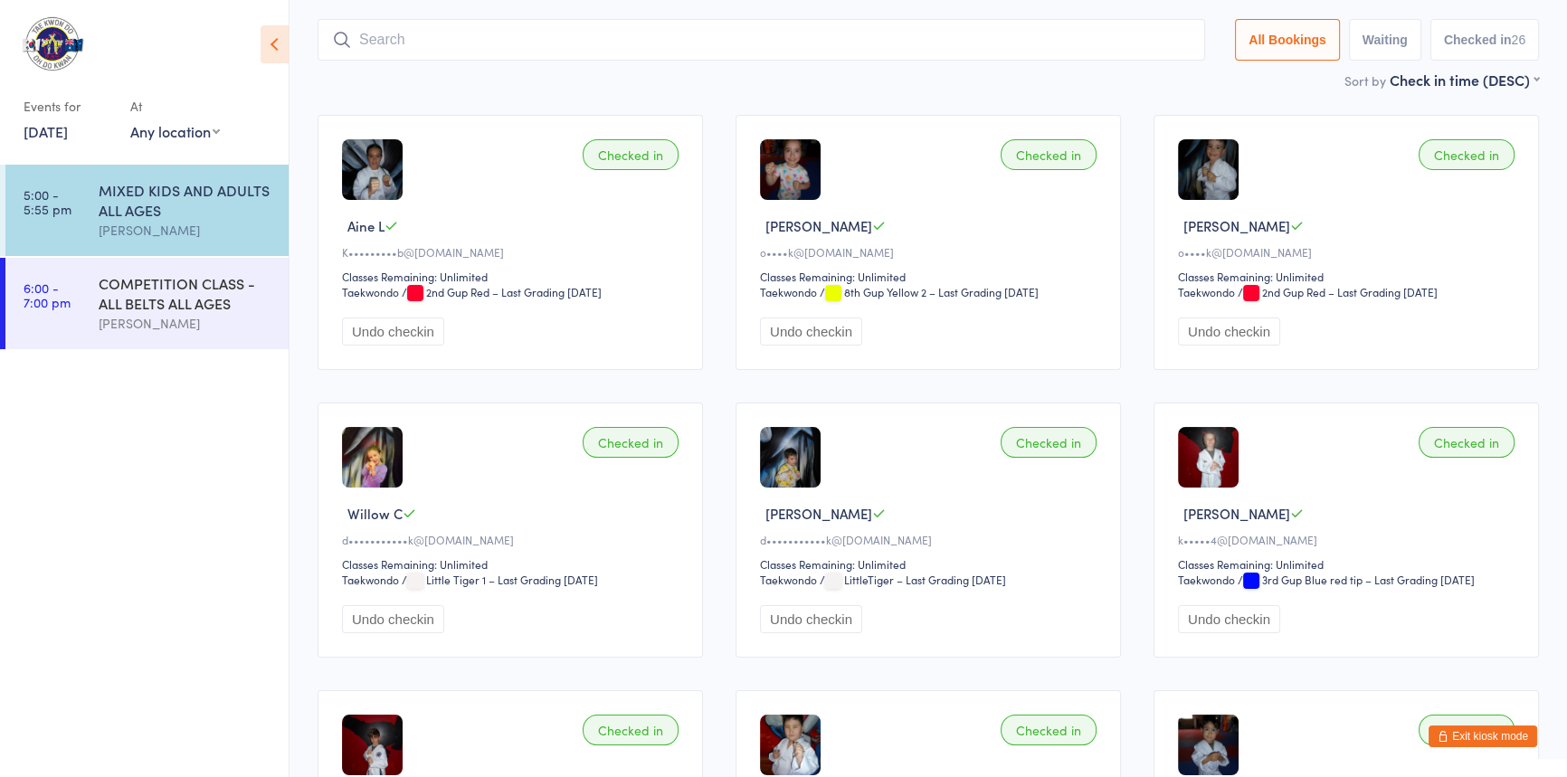
scroll to position [119, 0]
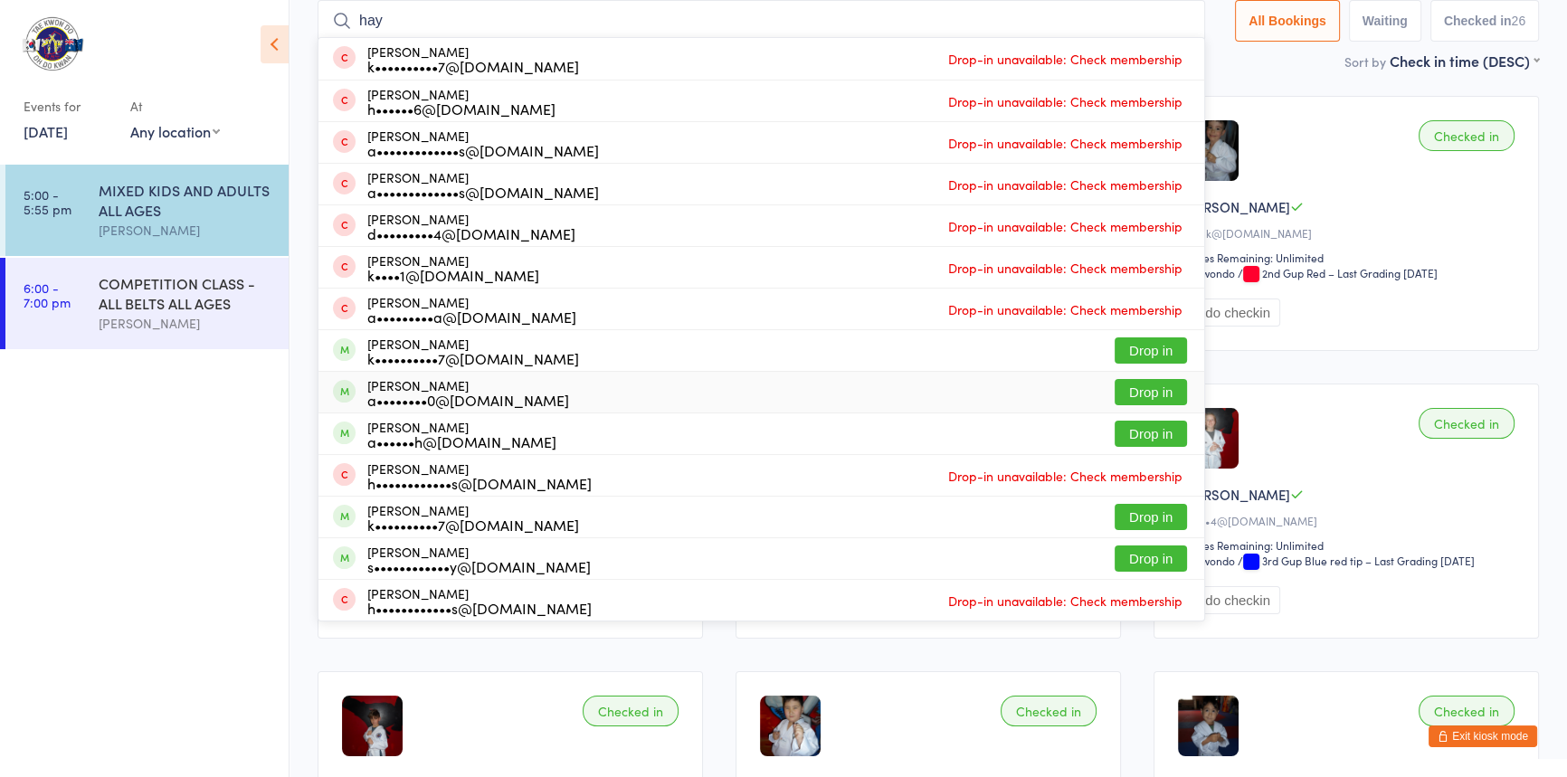
type input "hay"
click at [1114, 393] on button "Drop in" at bounding box center [1150, 392] width 72 height 26
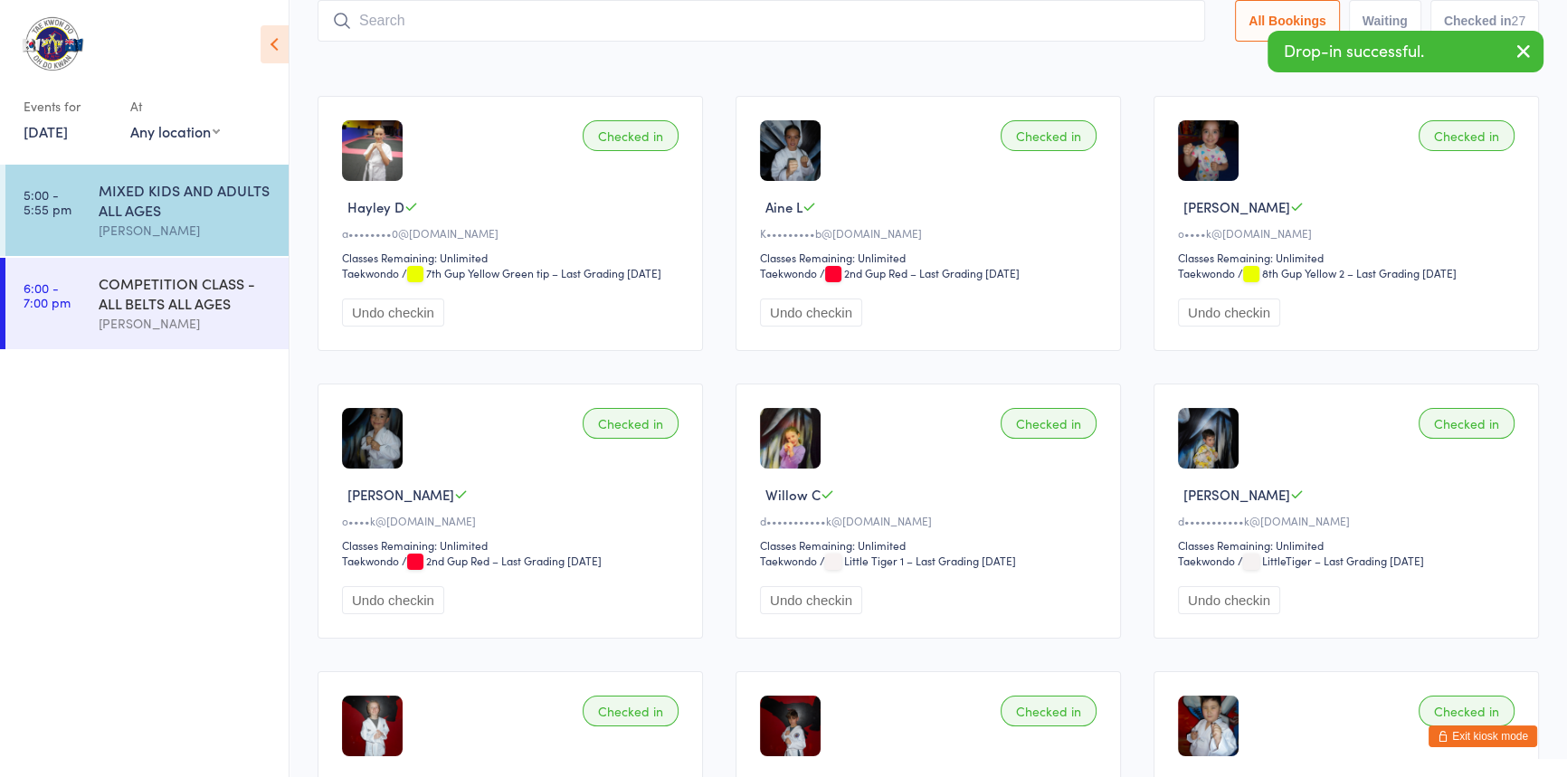
click at [415, 24] on input "search" at bounding box center [760, 21] width 887 height 42
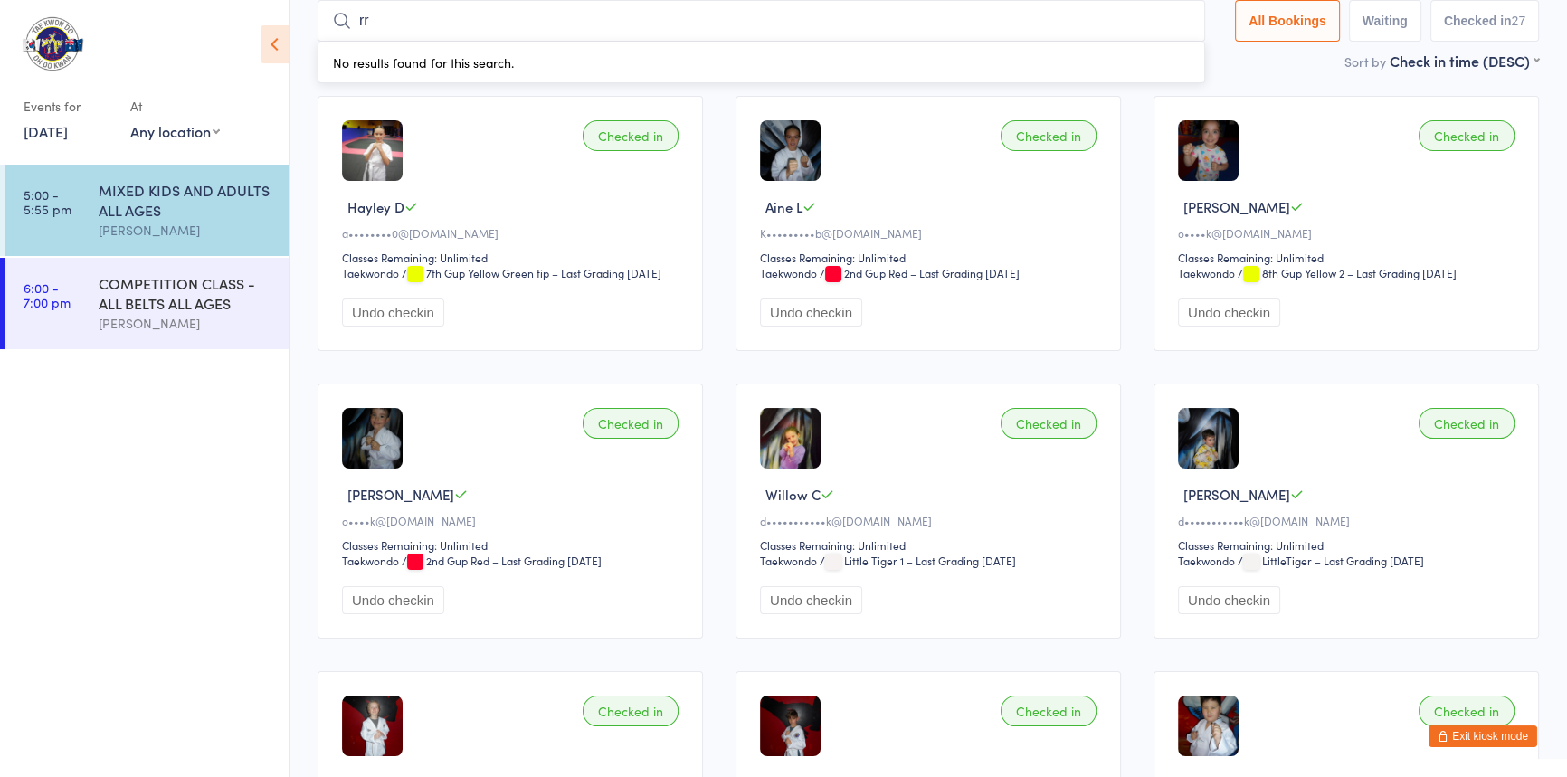
type input "r"
type input "s"
type input "r"
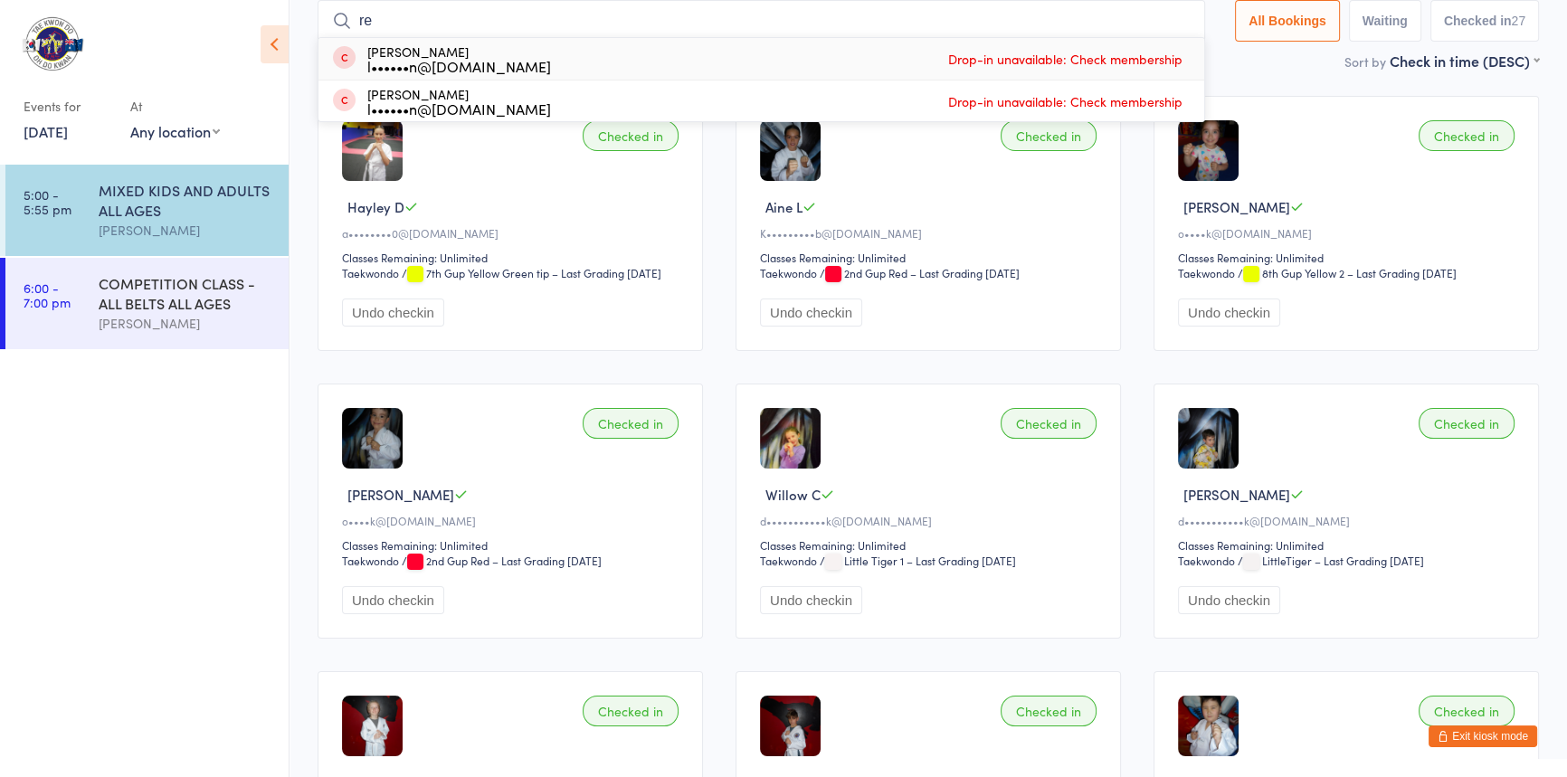
type input "r"
type input "s"
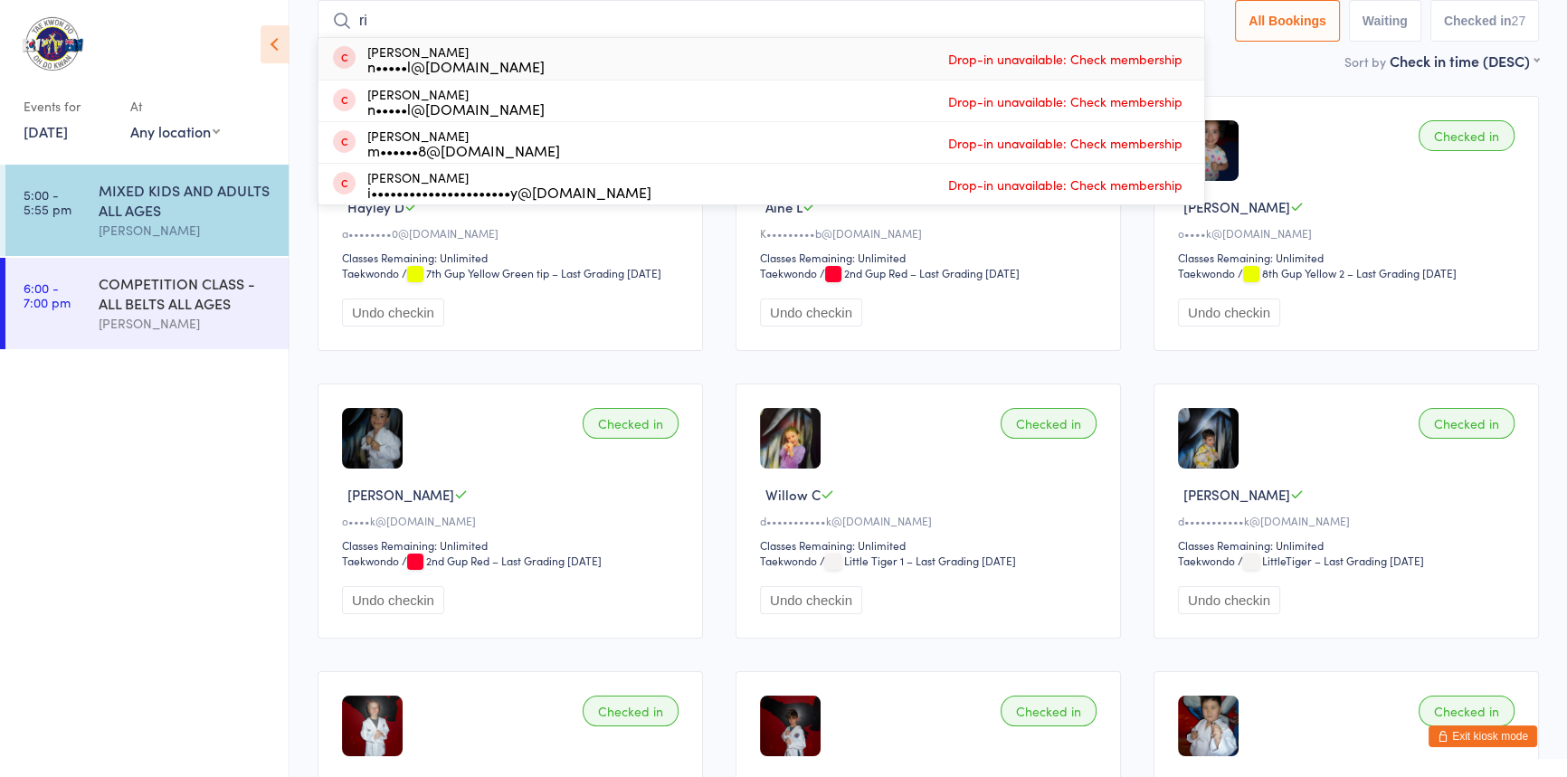
type input "r"
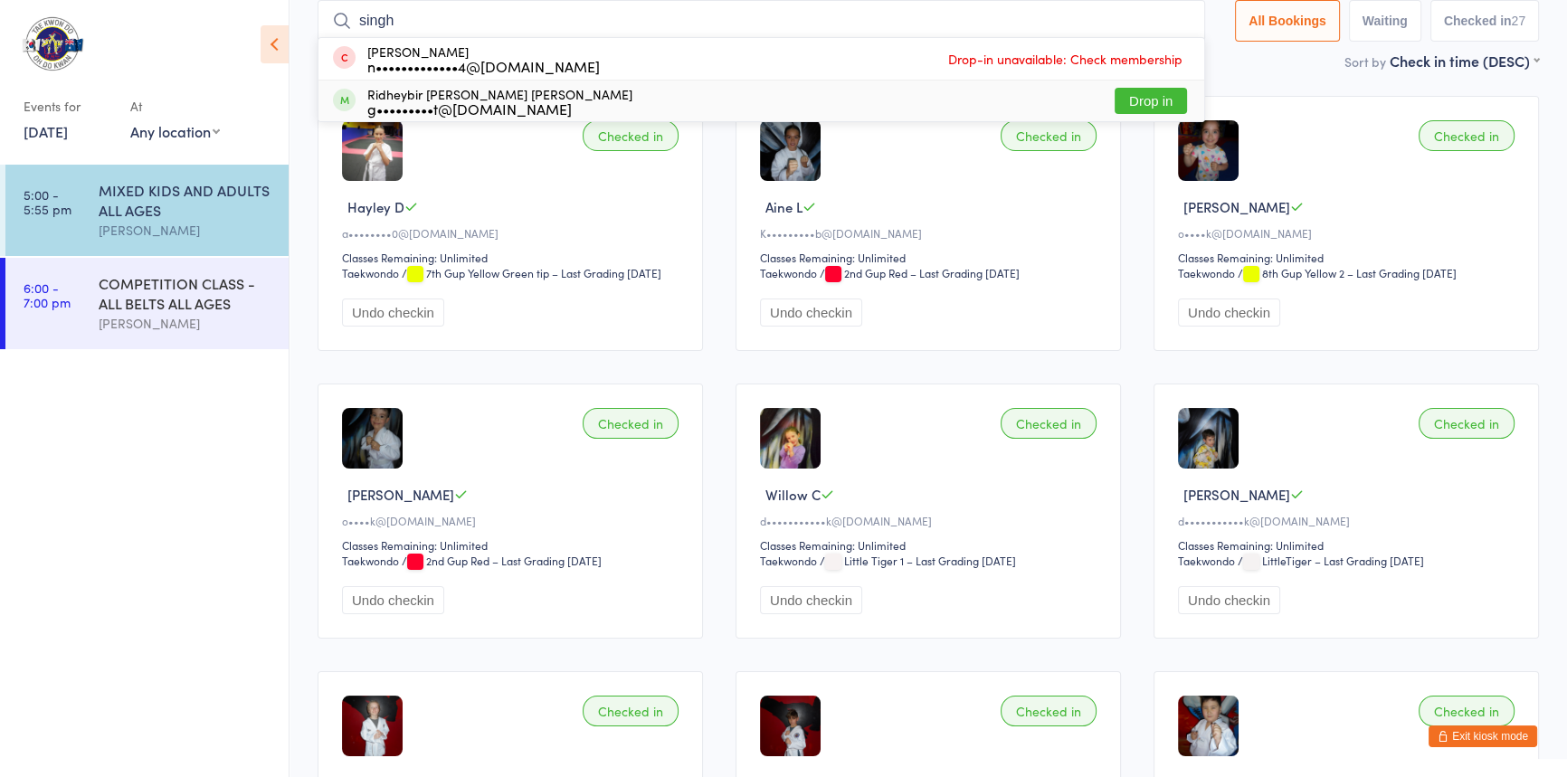
type input "singh"
click at [1114, 97] on button "Drop in" at bounding box center [1150, 101] width 72 height 26
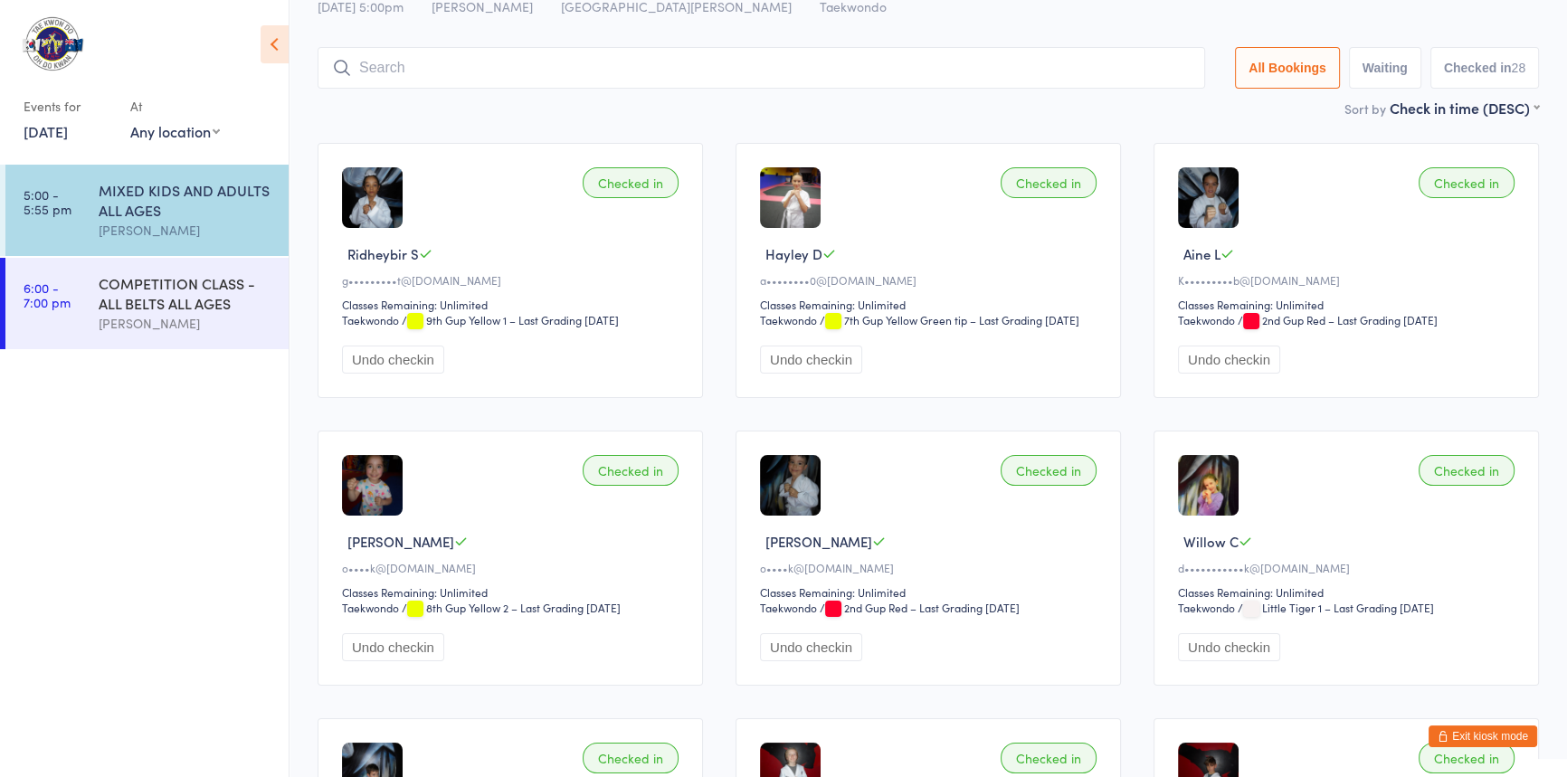
scroll to position [0, 0]
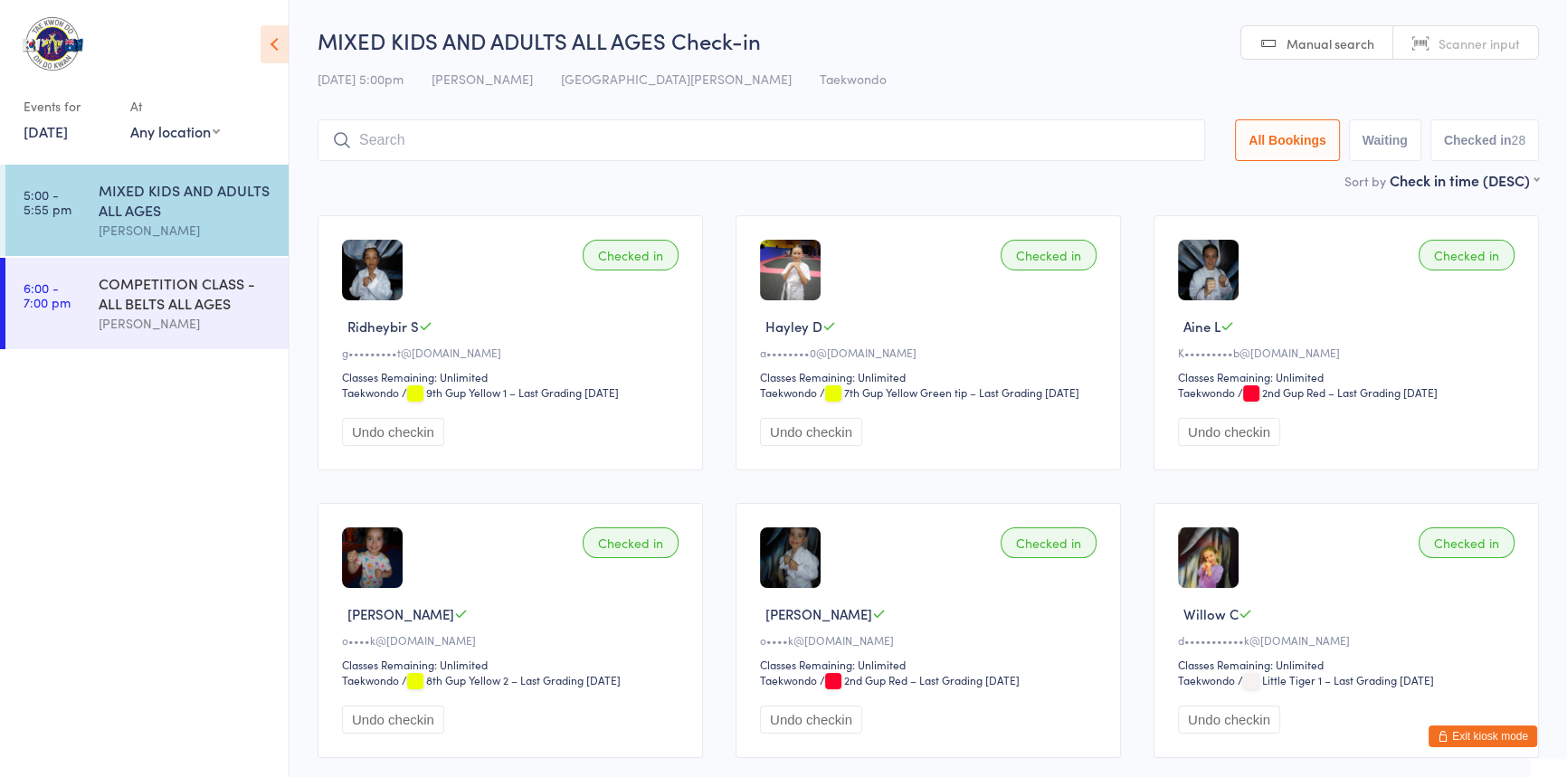
type input "R"
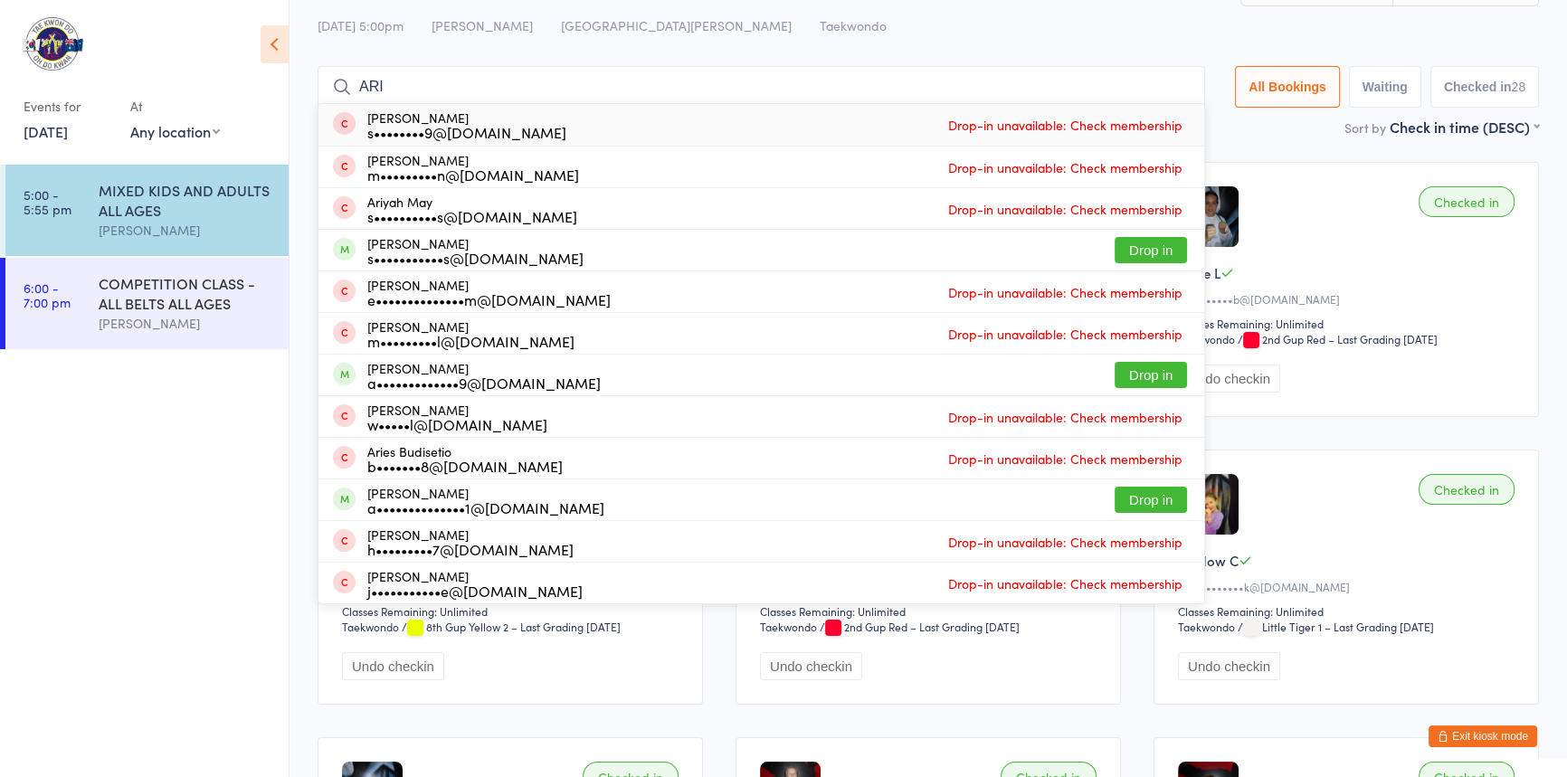
scroll to position [81, 0]
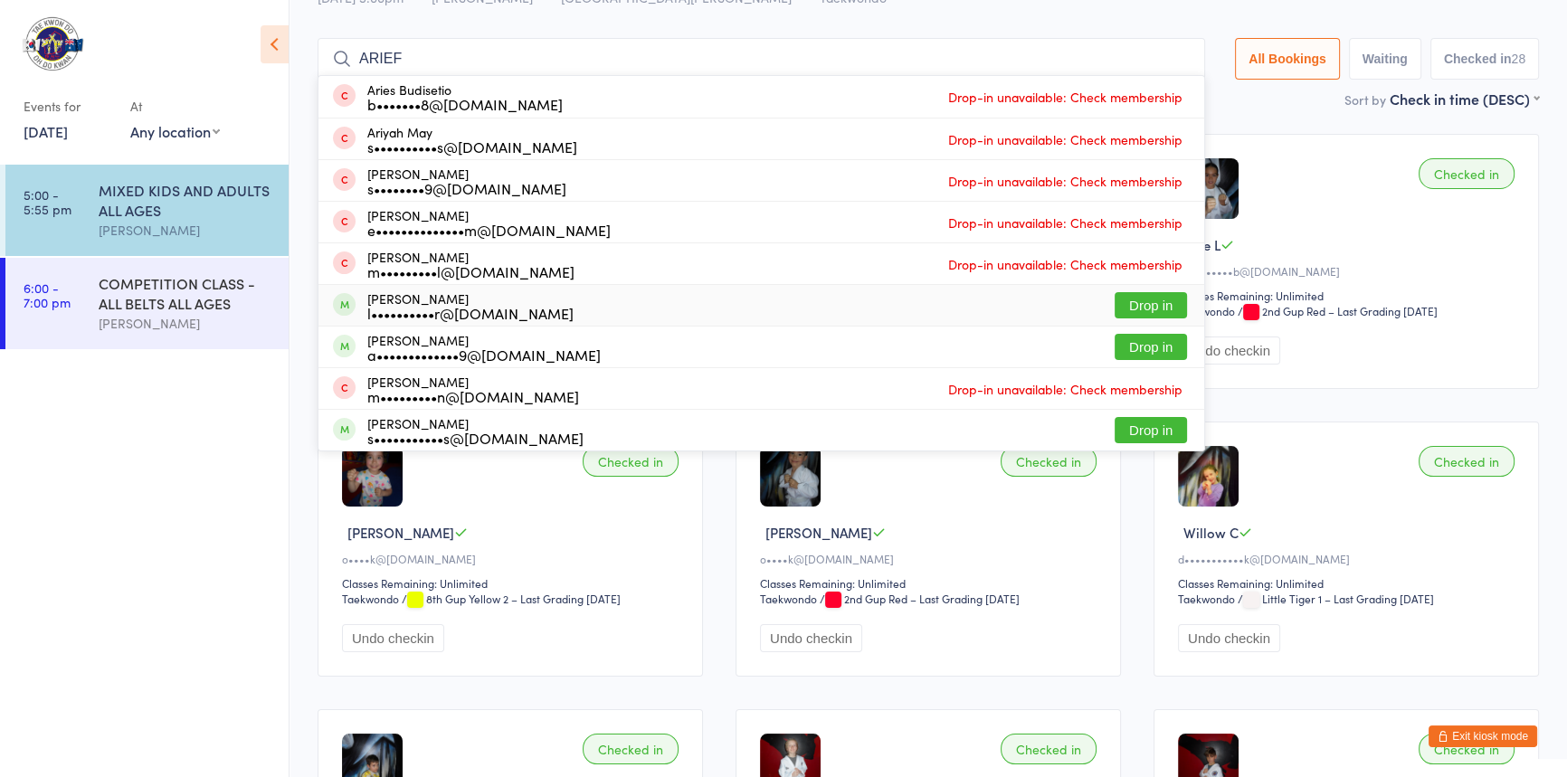
type input "ARIEF"
click at [1119, 310] on button "Drop in" at bounding box center [1150, 305] width 72 height 26
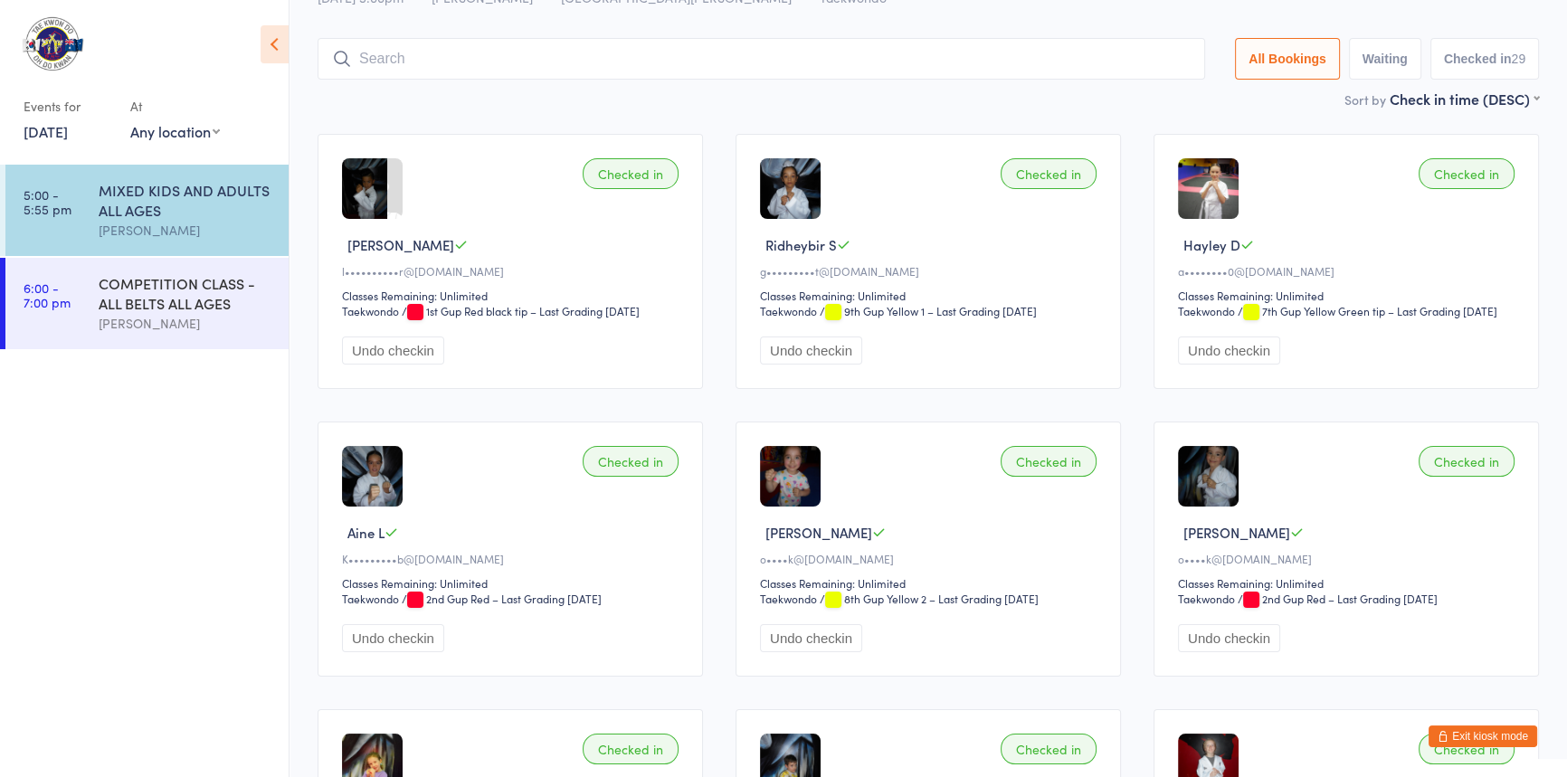
drag, startPoint x: 1013, startPoint y: 71, endPoint x: 1031, endPoint y: 81, distance: 20.6
click at [1018, 71] on input "search" at bounding box center [760, 59] width 887 height 42
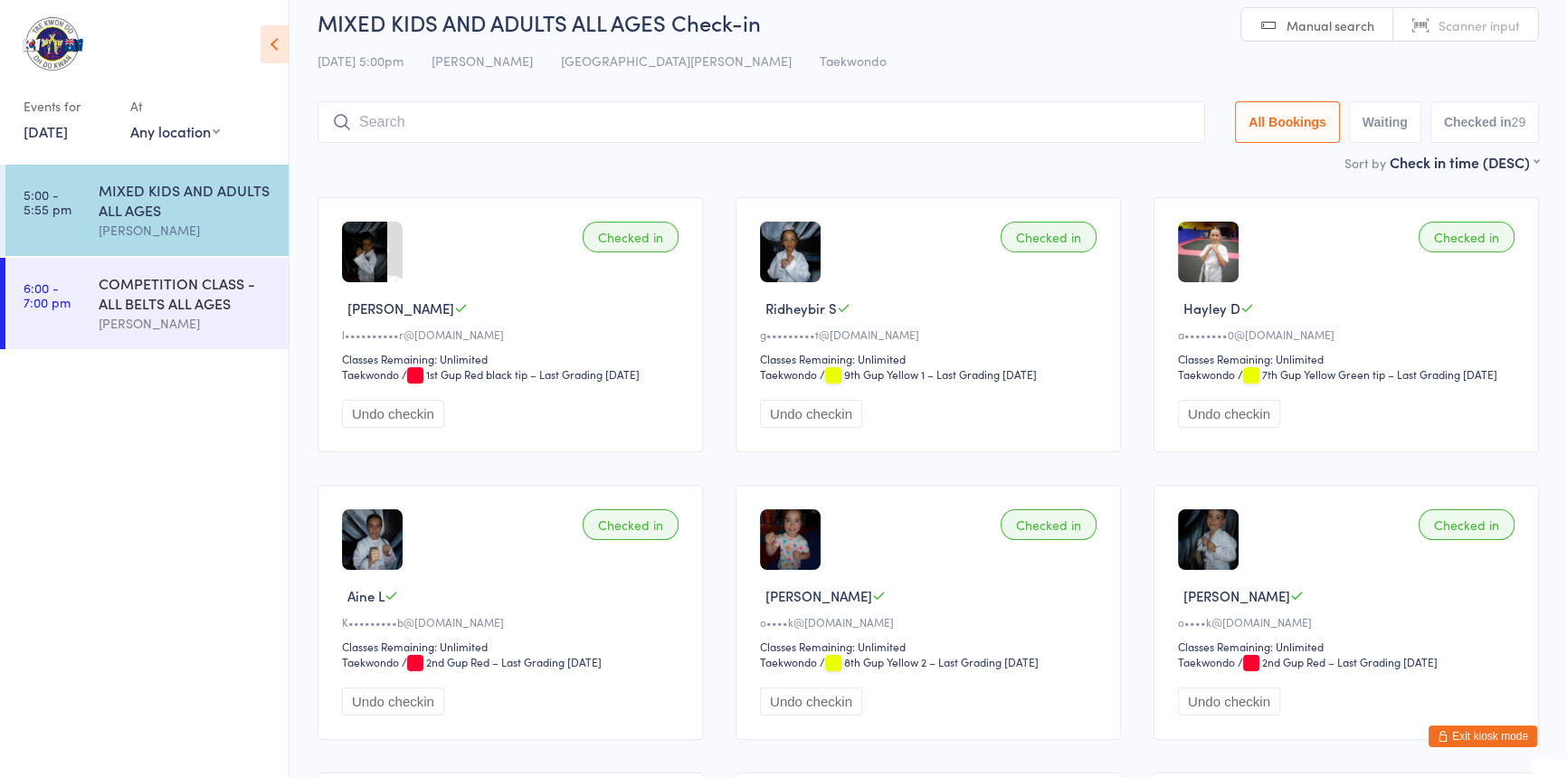
scroll to position [0, 0]
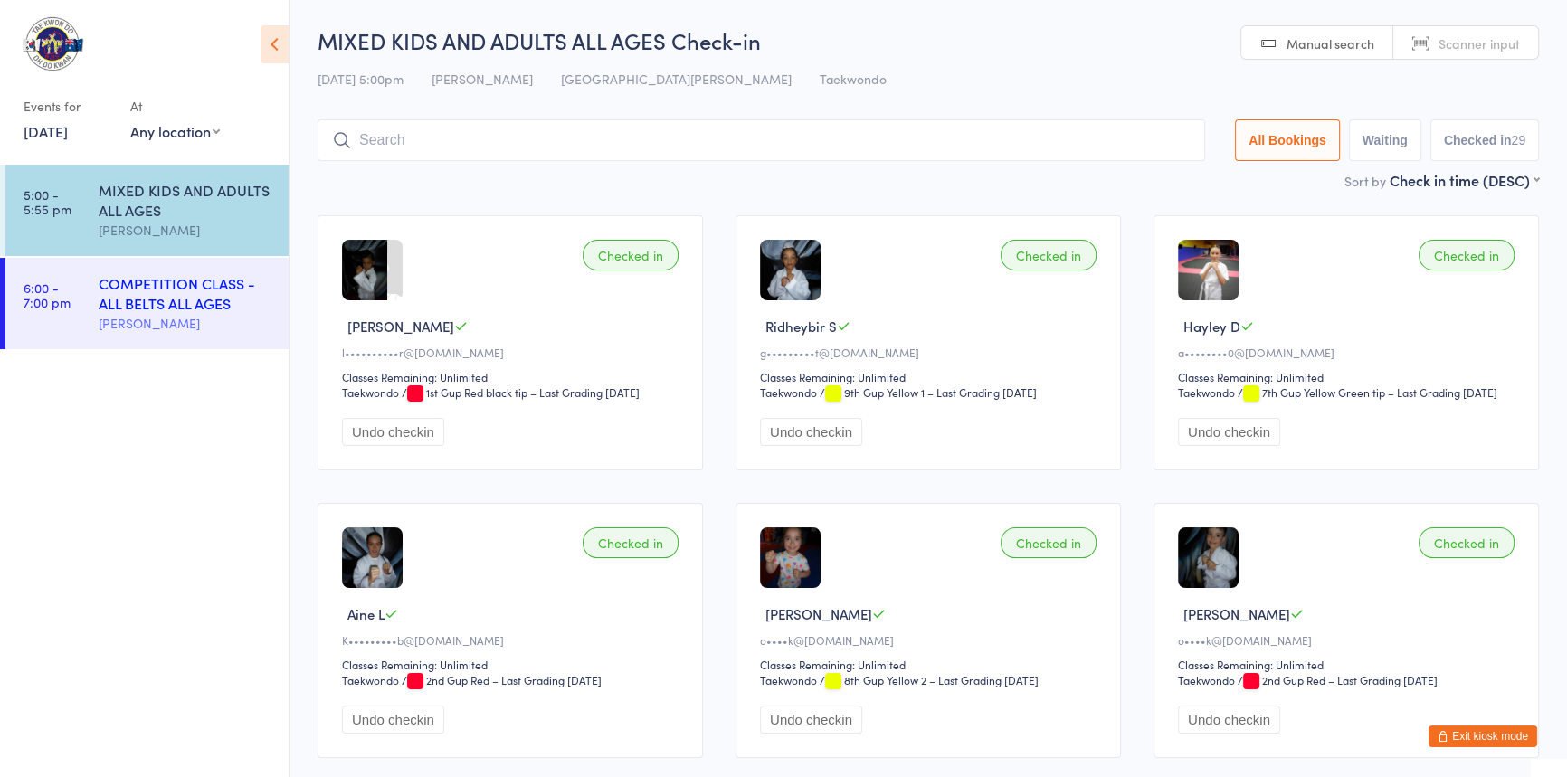
click at [165, 311] on div "COMPETITION CLASS - ALL BELTS ALL AGES" at bounding box center [186, 293] width 175 height 40
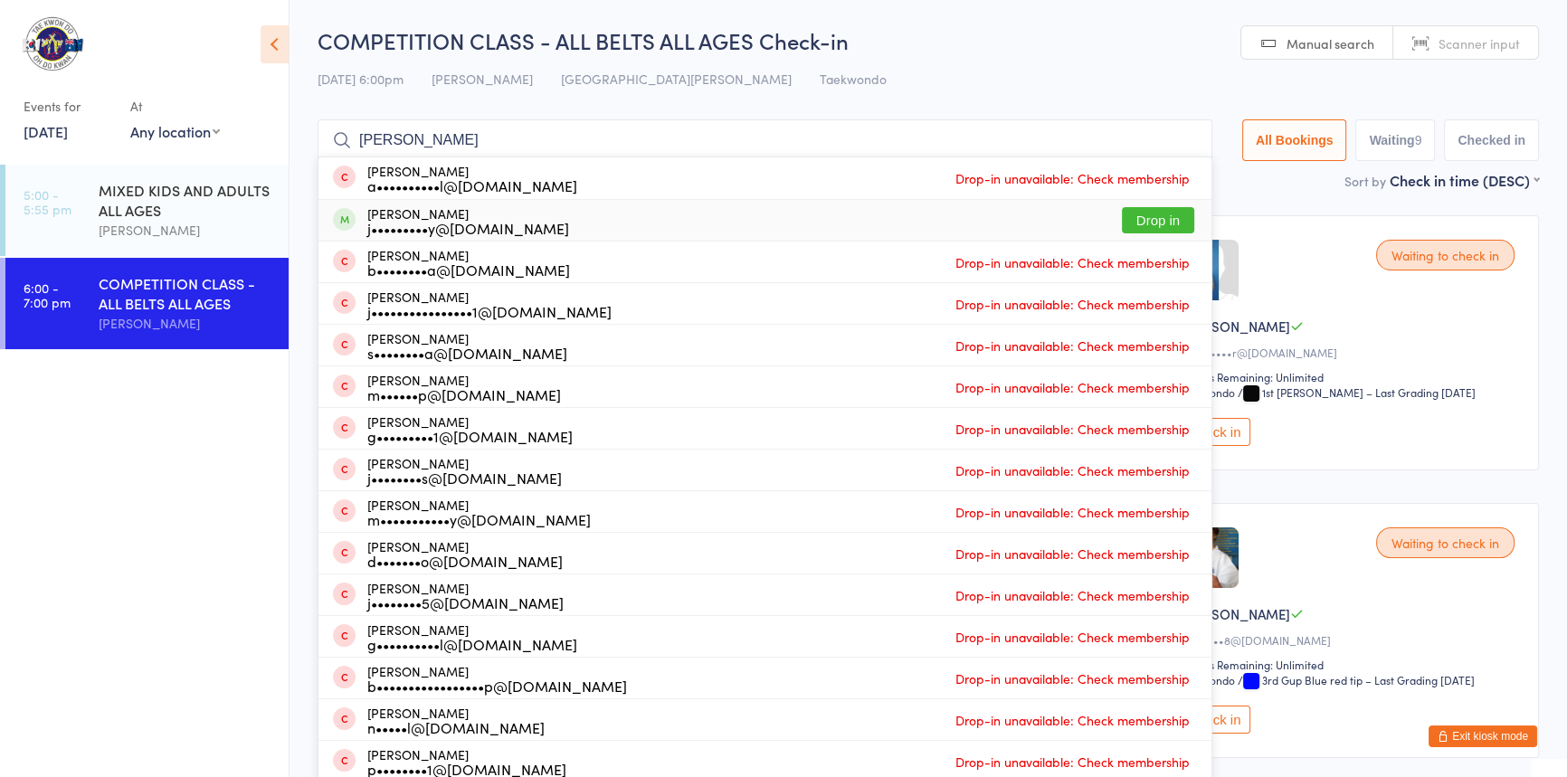
type input "Jacob"
click at [1122, 223] on button "Drop in" at bounding box center [1158, 220] width 72 height 26
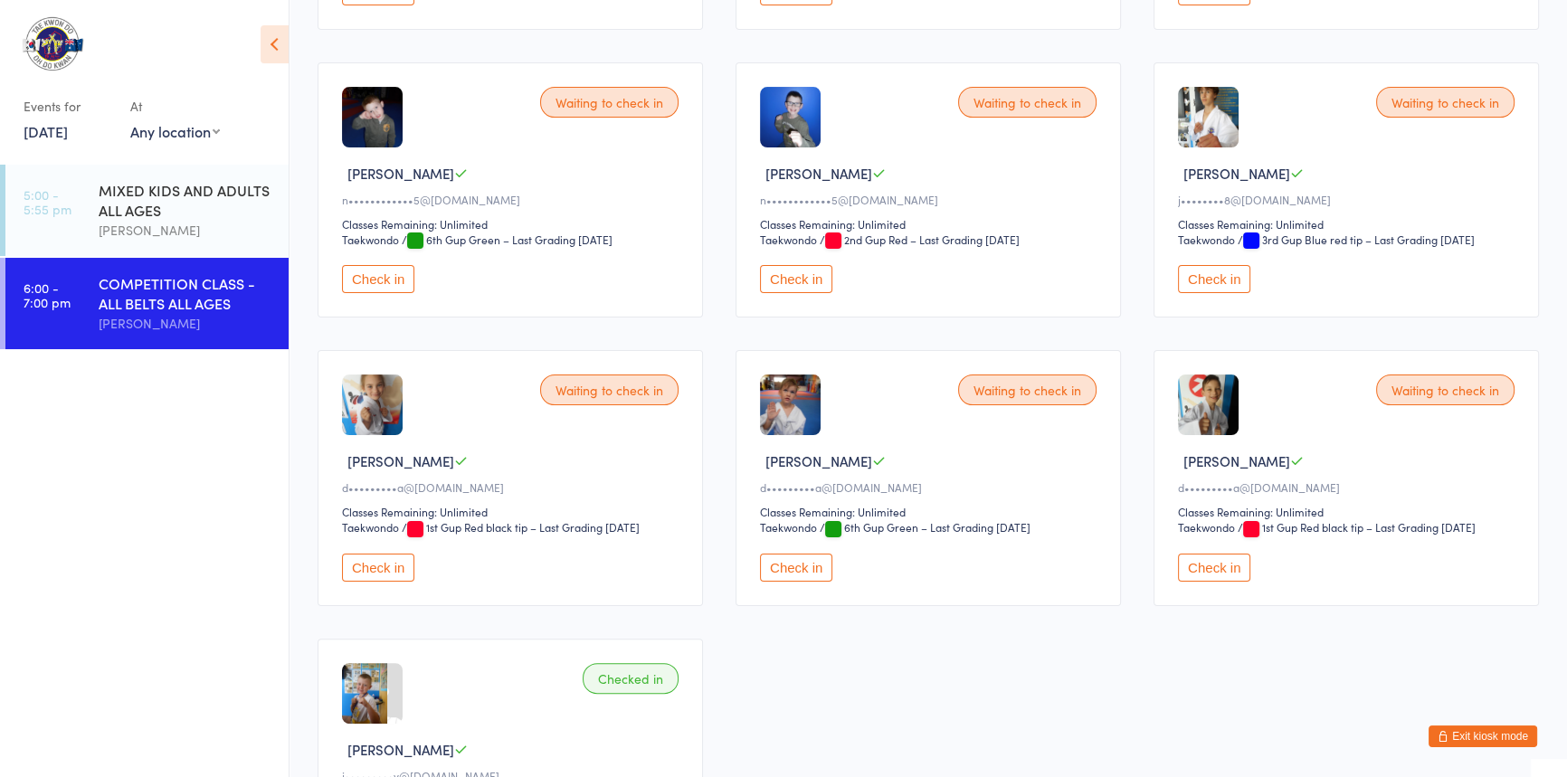
scroll to position [493, 0]
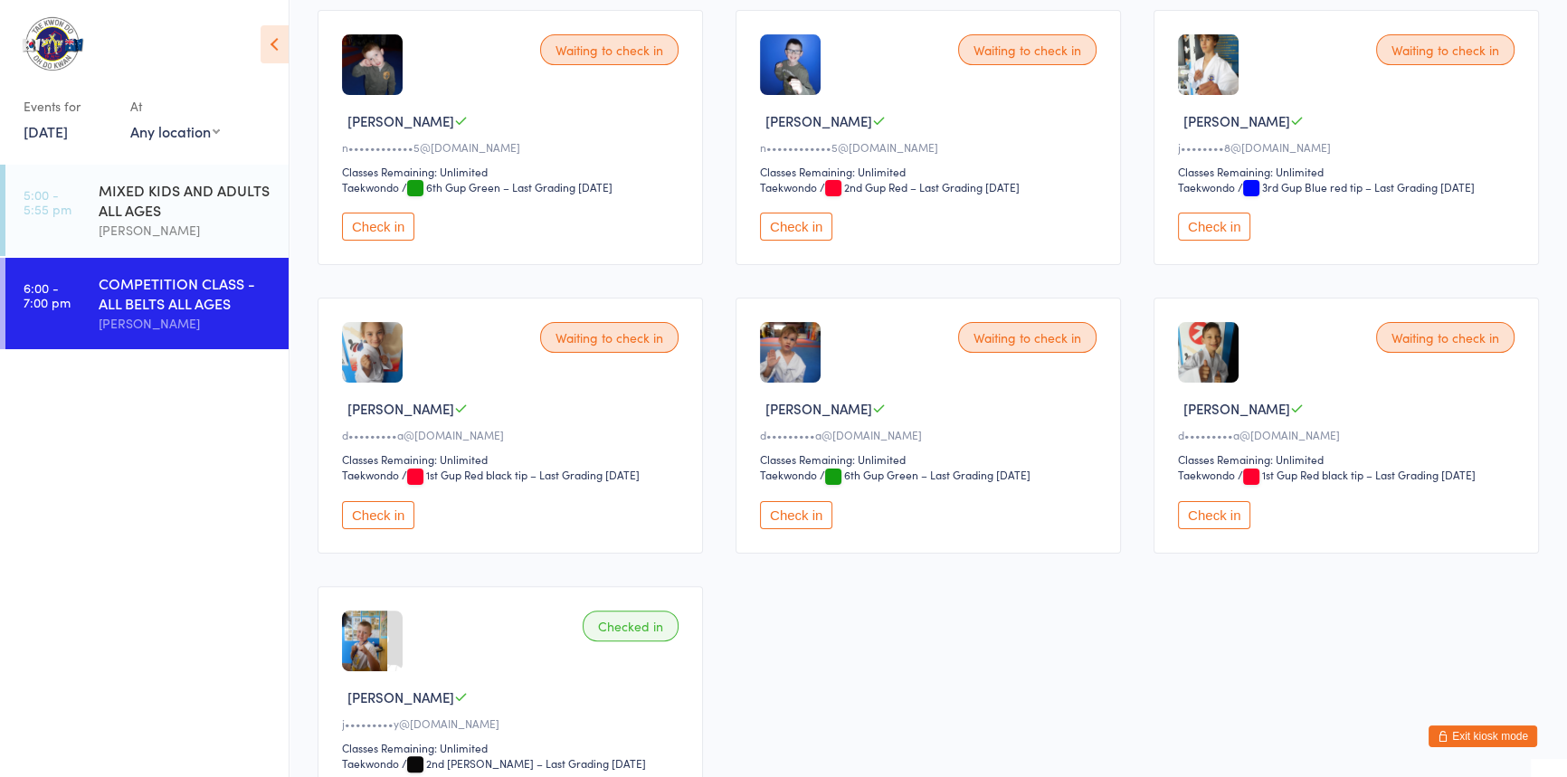
click at [185, 452] on ul "5:00 - 5:55 pm MIXED KIDS AND ADULTS ALL AGES Anita Tippet 6:00 - 7:00 pm COMPE…" at bounding box center [144, 471] width 289 height 612
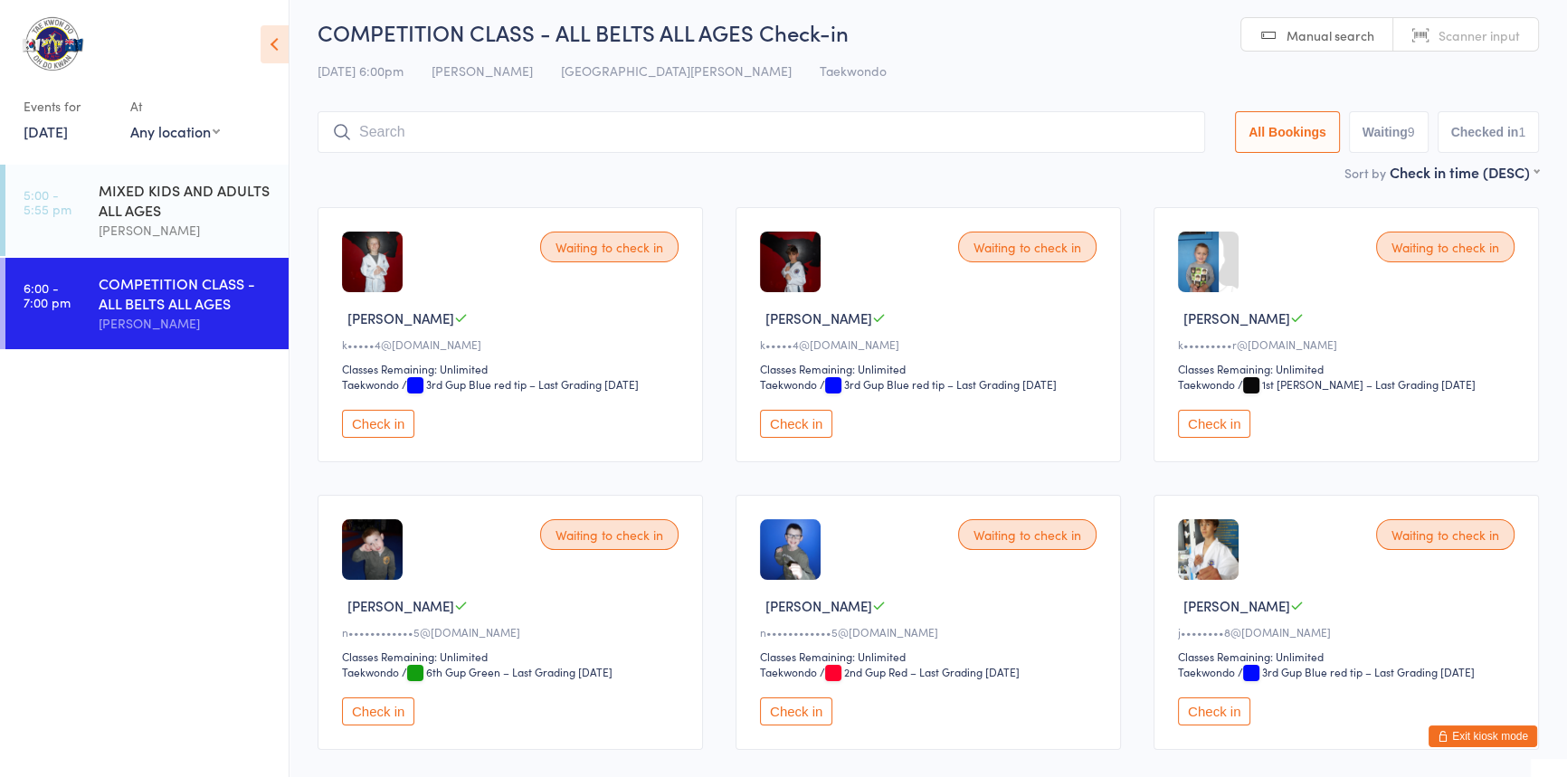
scroll to position [0, 0]
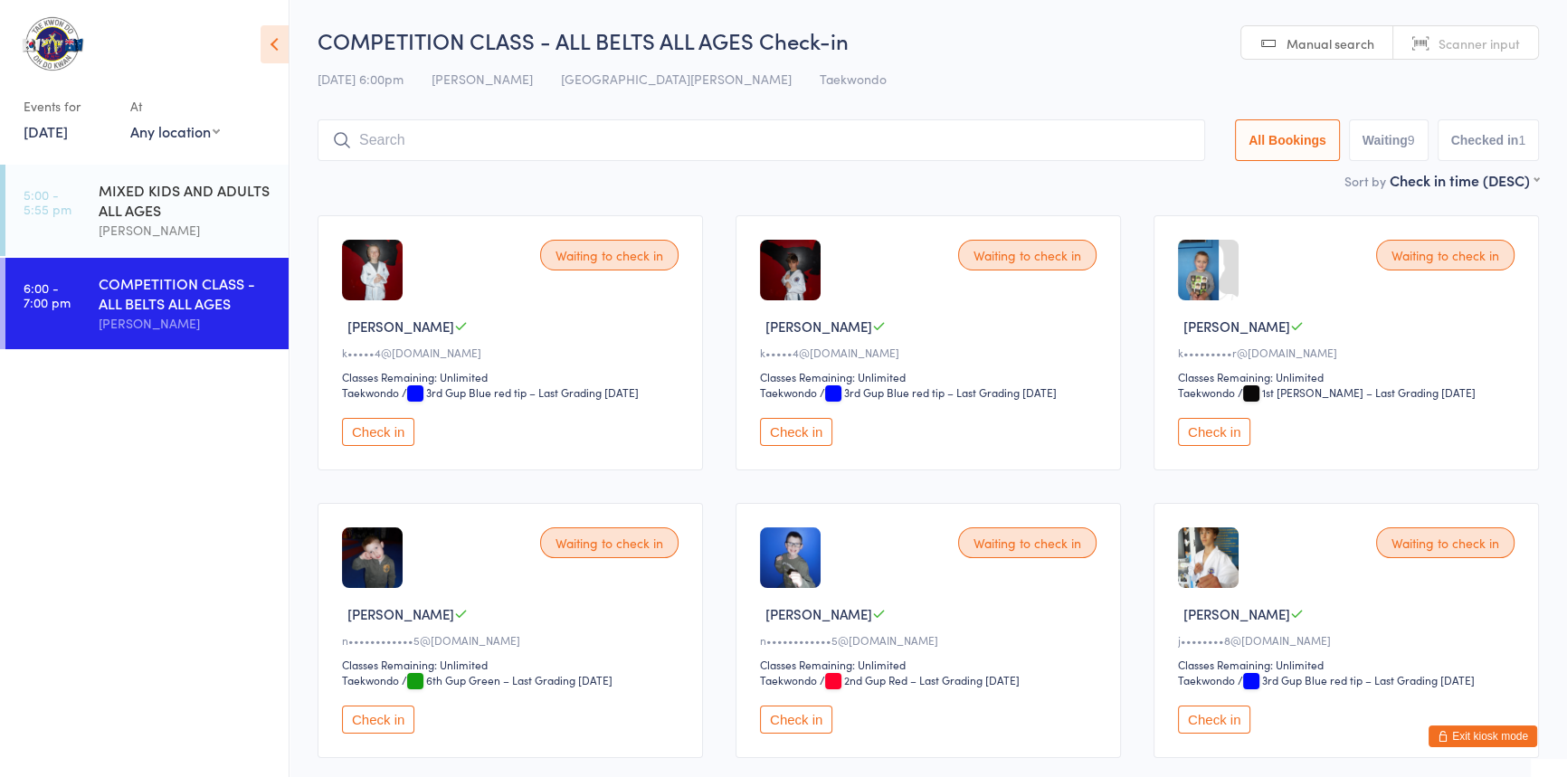
click at [362, 141] on input "search" at bounding box center [760, 140] width 887 height 42
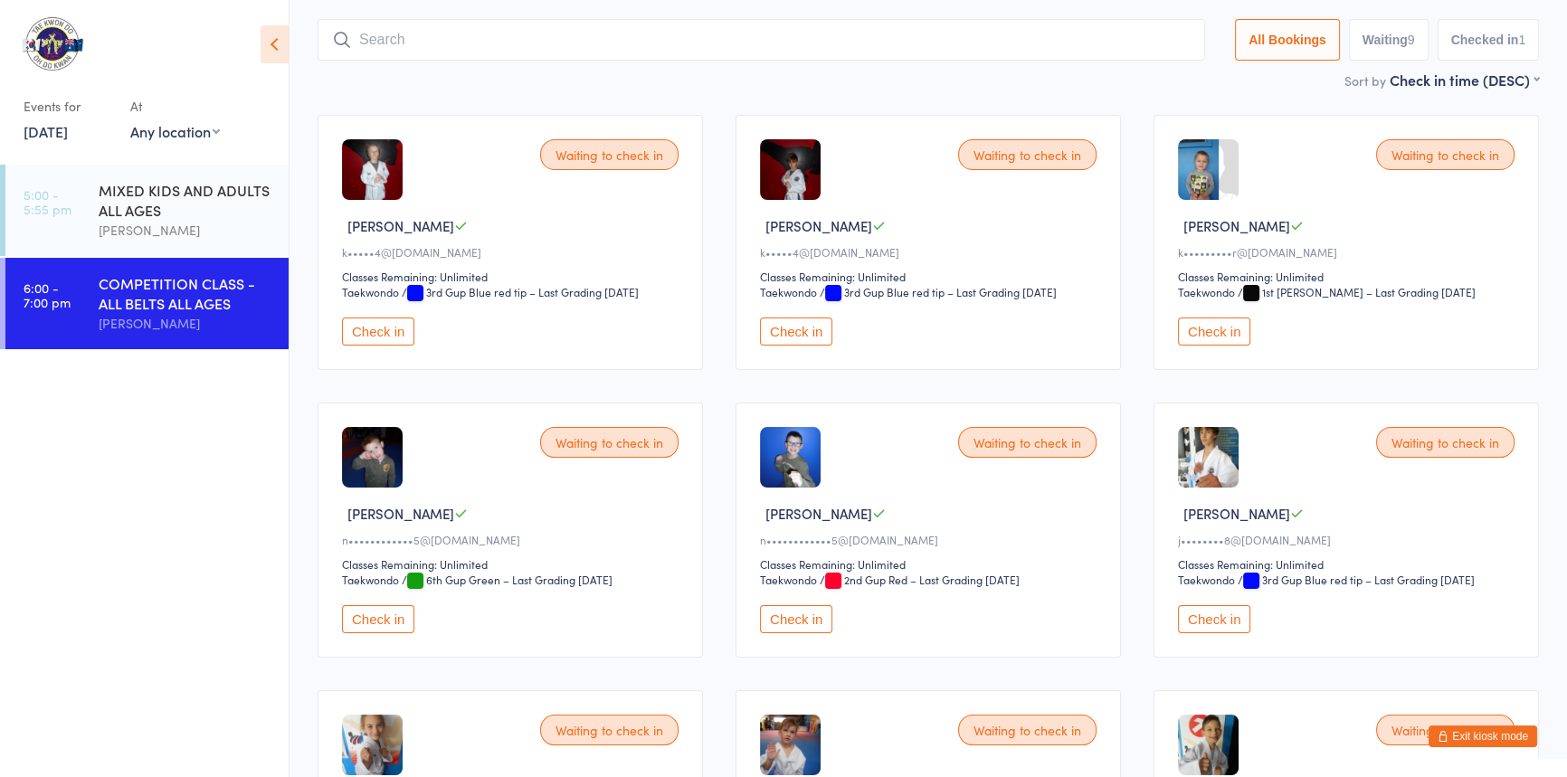
scroll to position [119, 0]
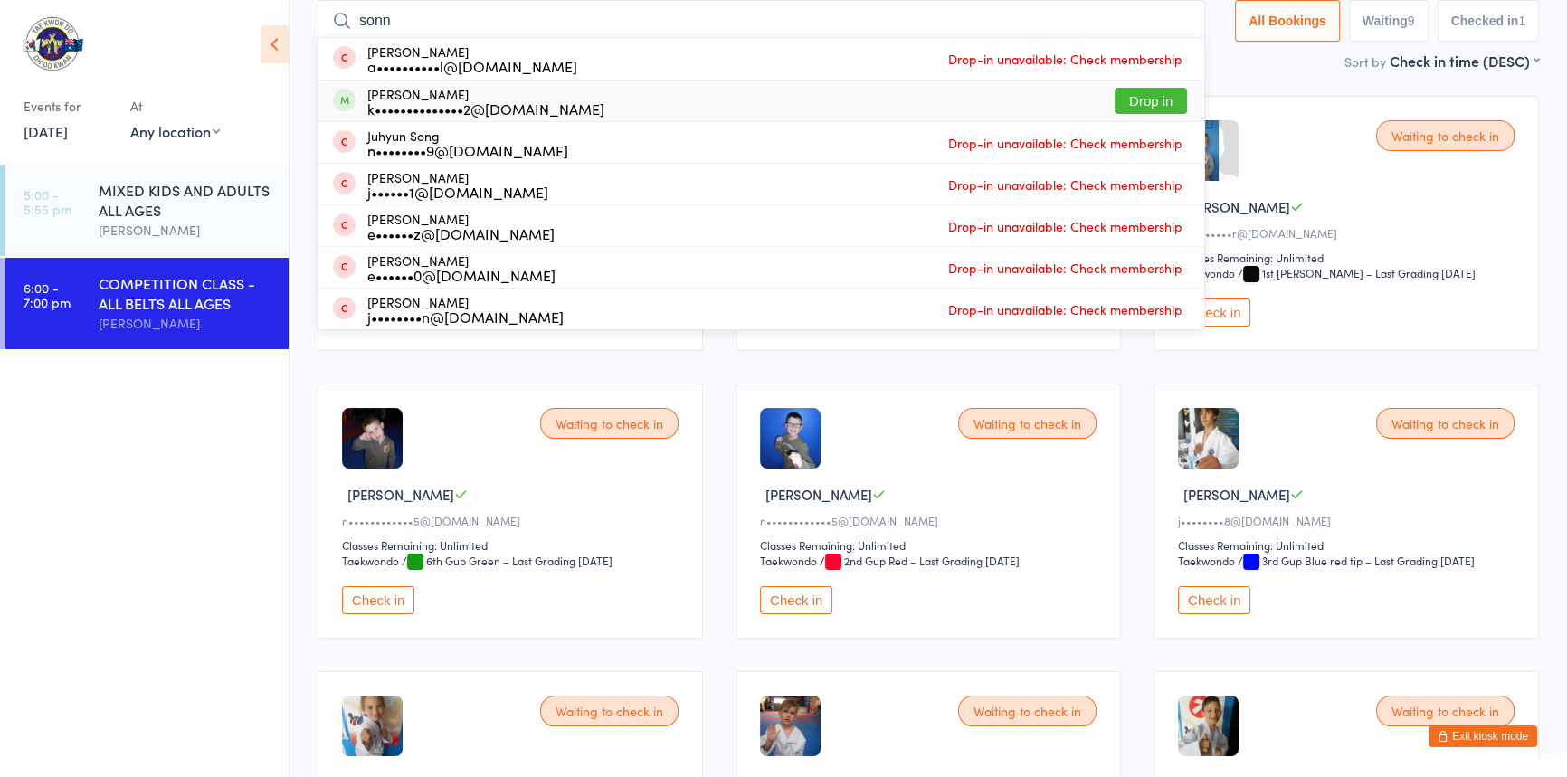
type input "sonn"
click at [1114, 101] on button "Drop in" at bounding box center [1150, 101] width 72 height 26
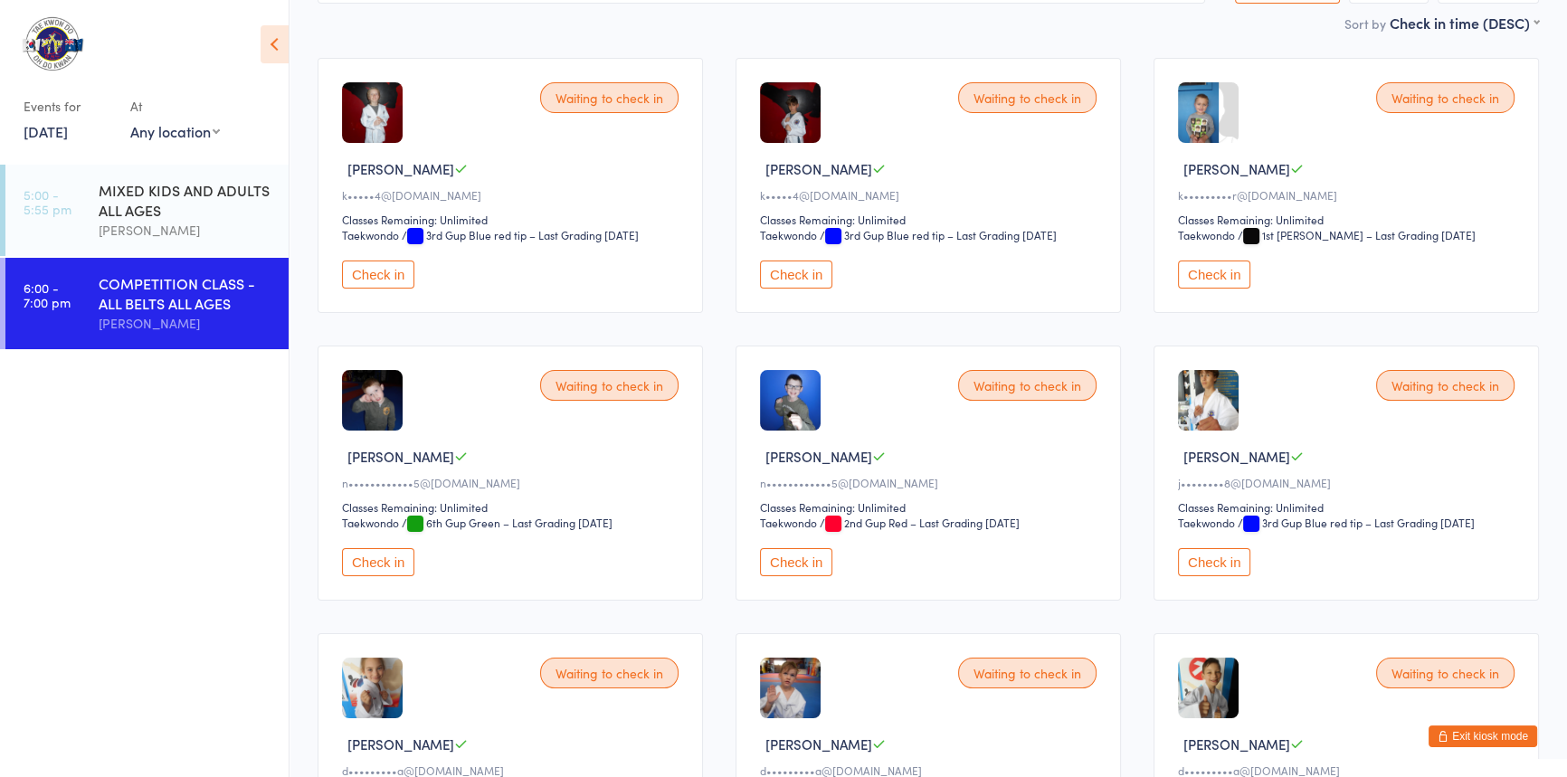
scroll to position [164, 0]
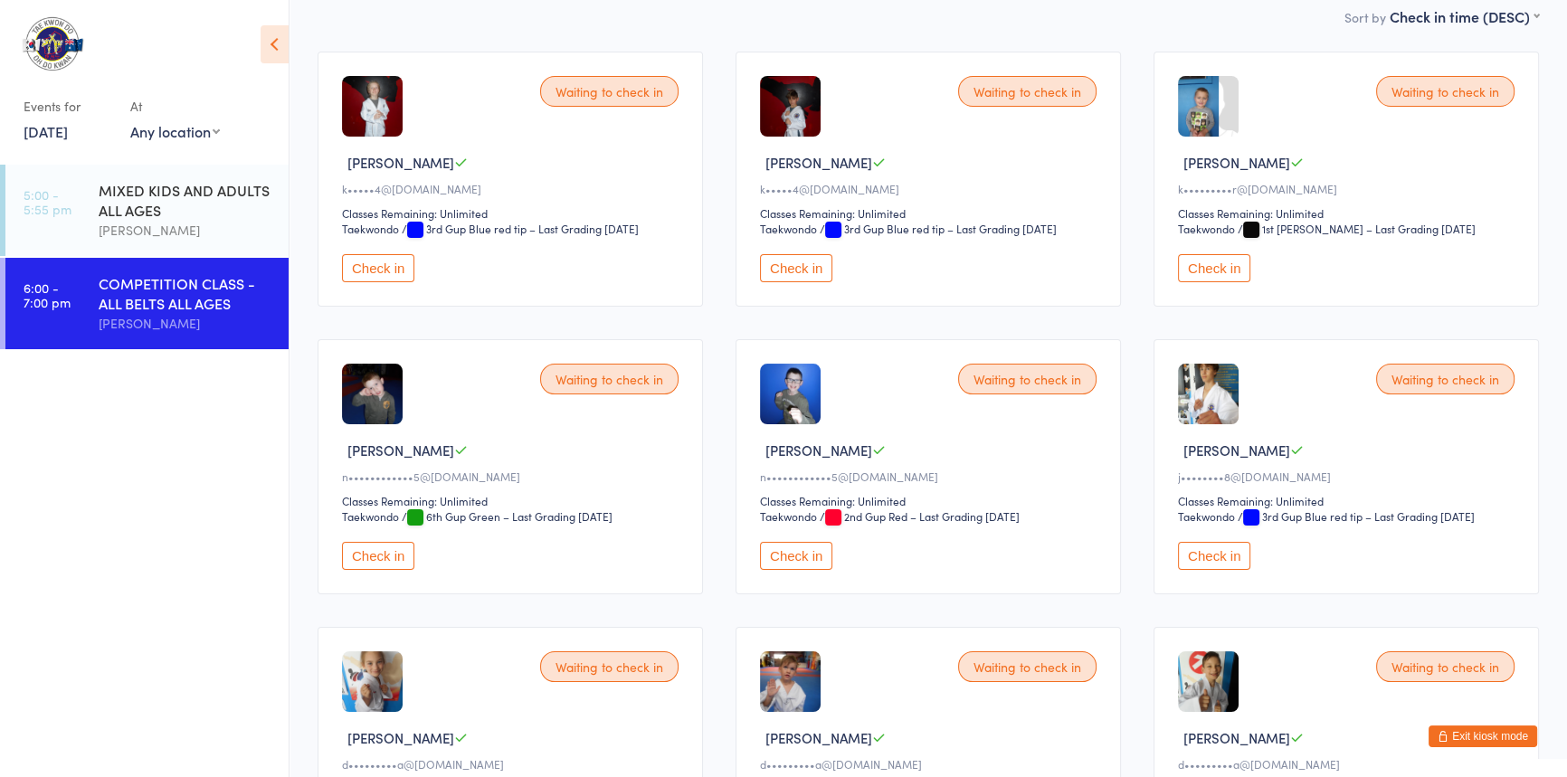
click at [1211, 282] on button "Check in" at bounding box center [1214, 268] width 72 height 28
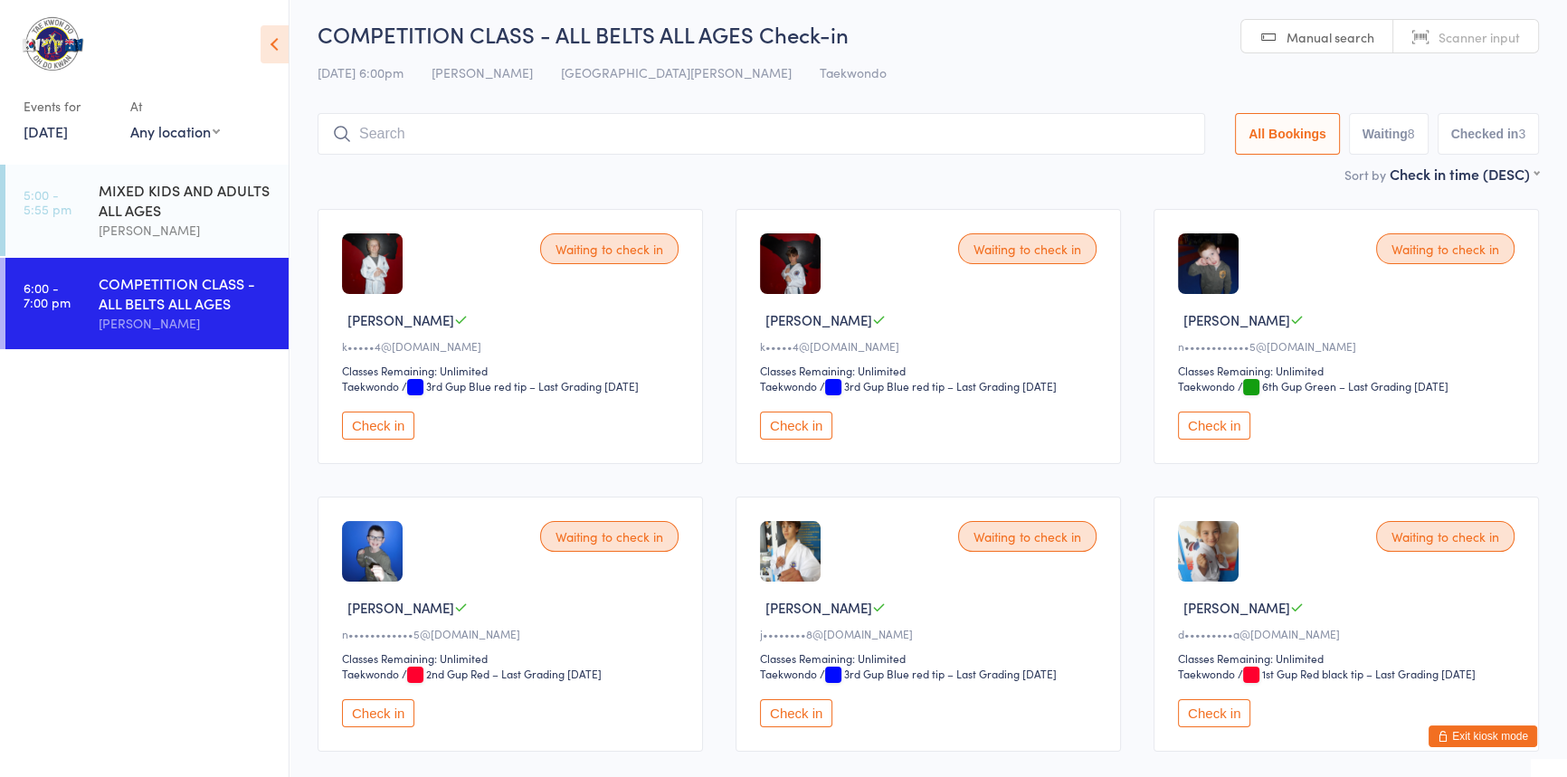
scroll to position [0, 0]
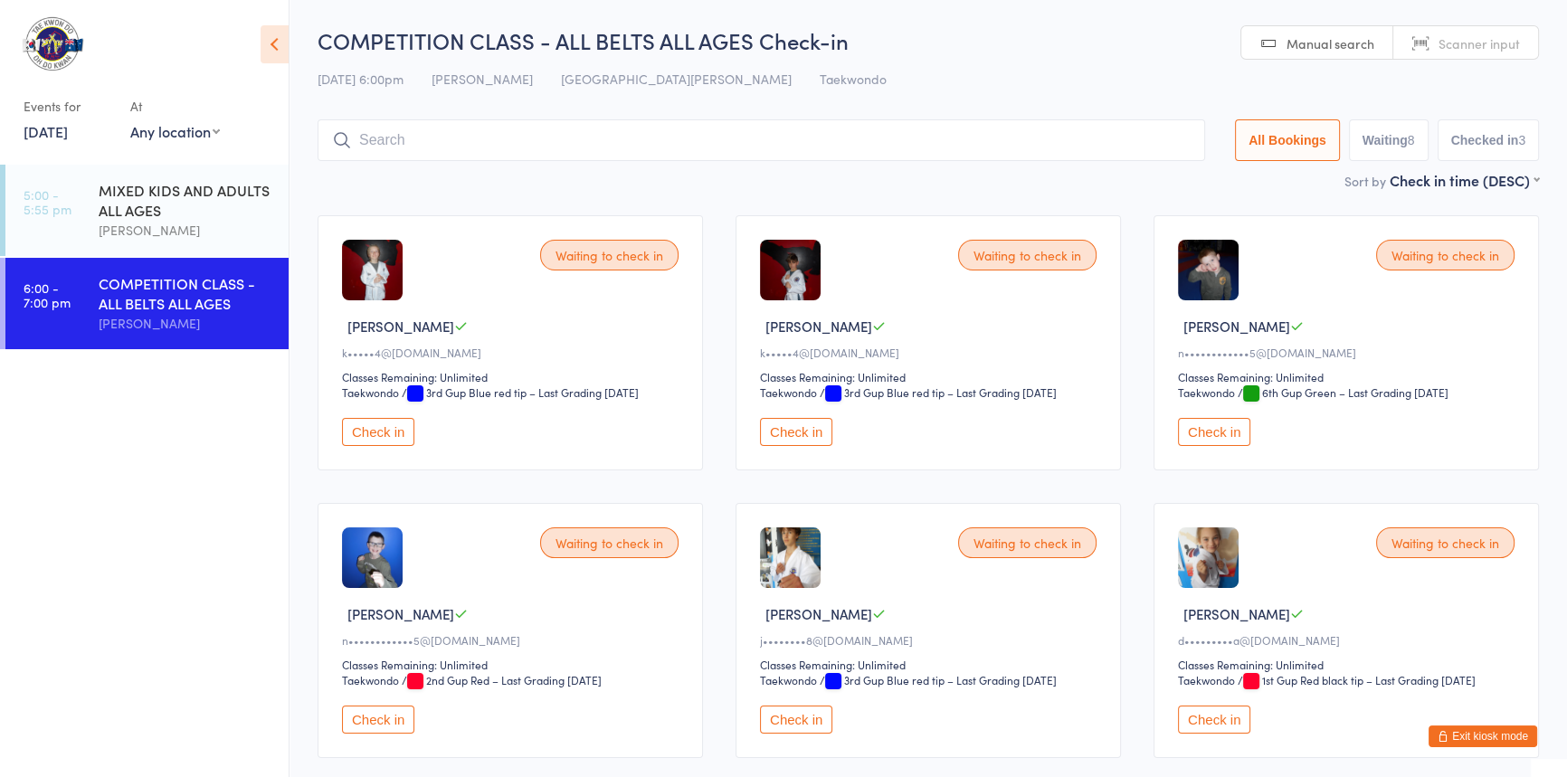
click at [394, 132] on input "search" at bounding box center [760, 140] width 887 height 42
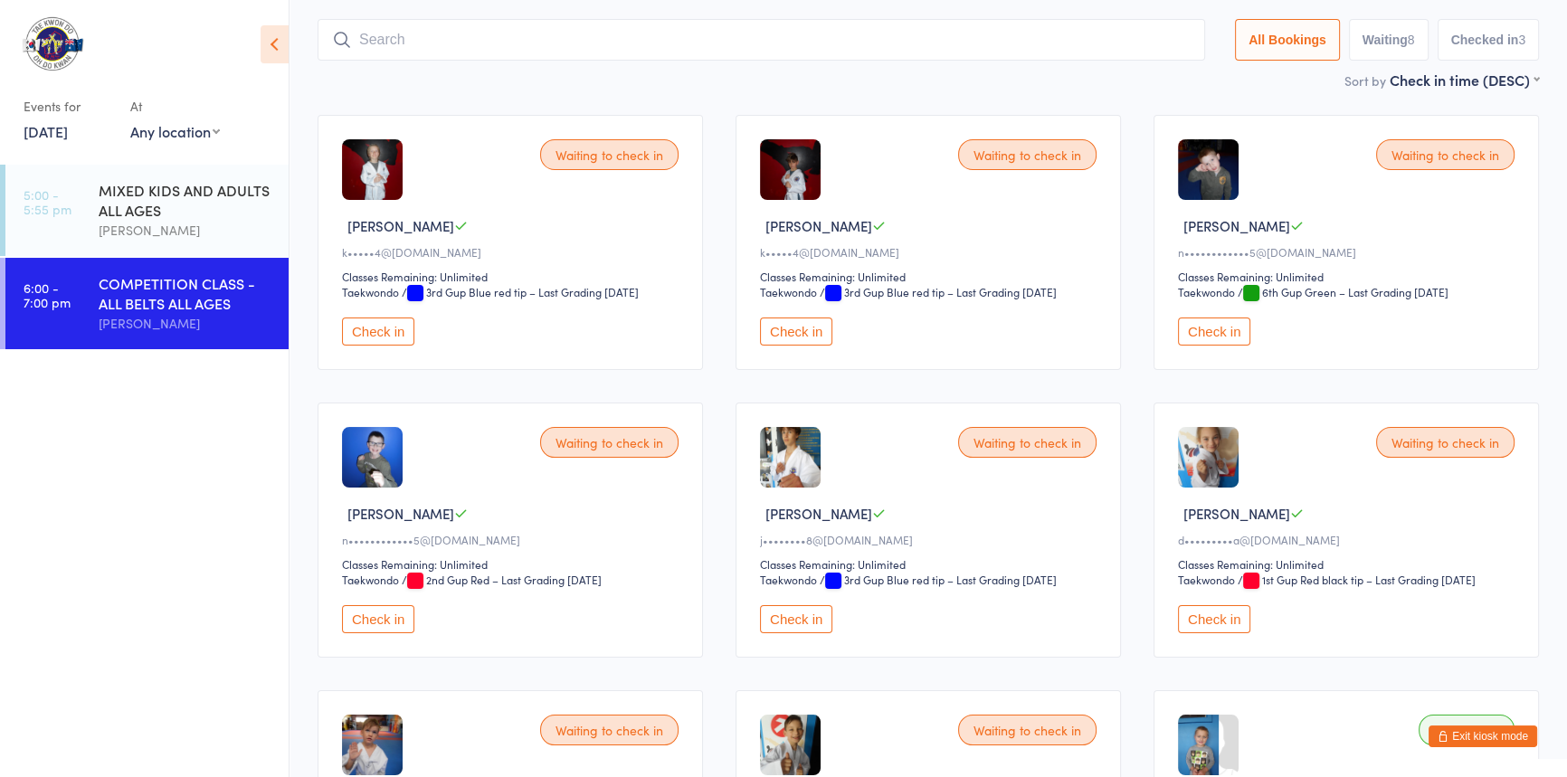
scroll to position [119, 0]
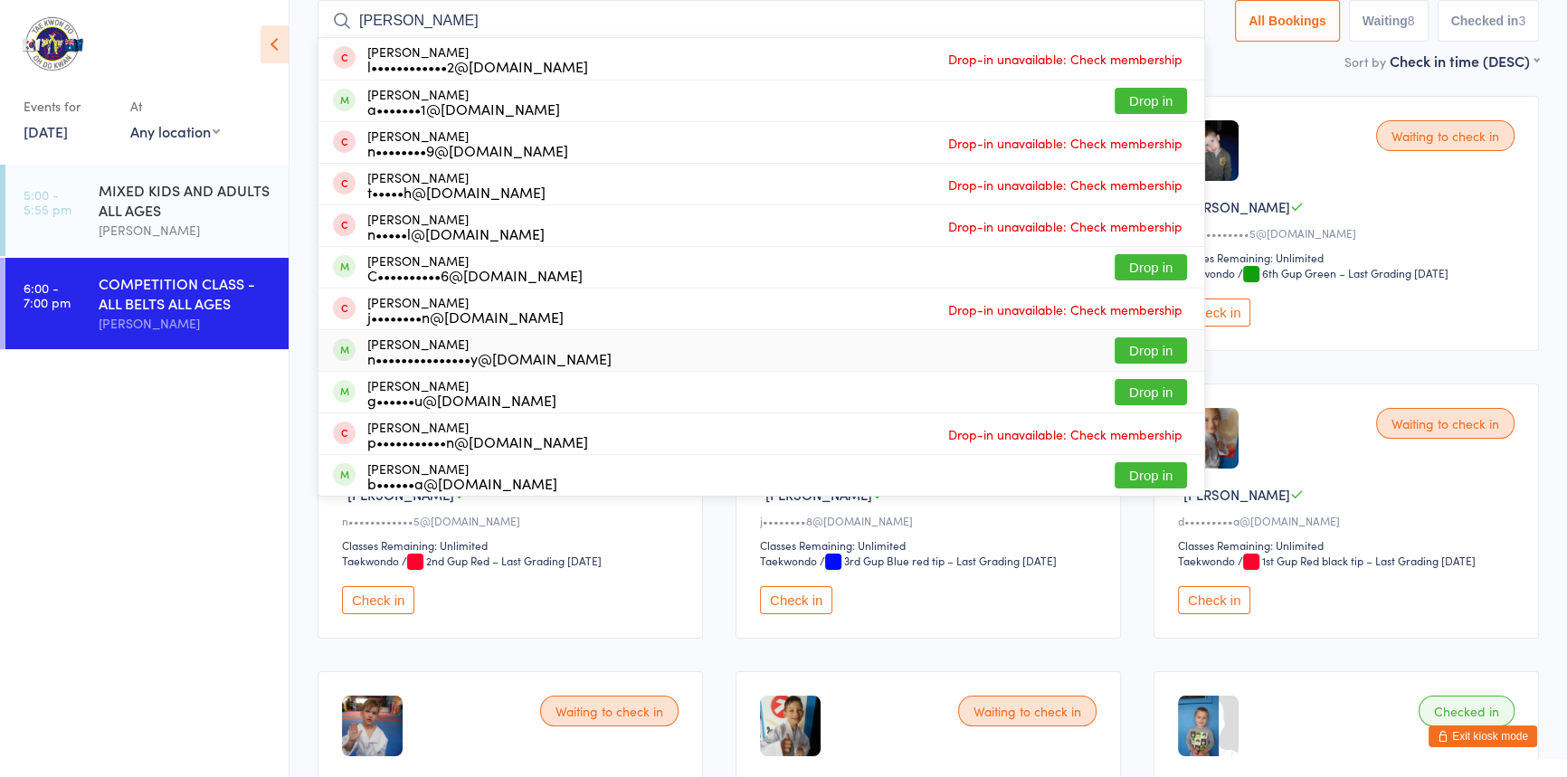
type input "ann"
click at [1121, 354] on button "Drop in" at bounding box center [1150, 350] width 72 height 26
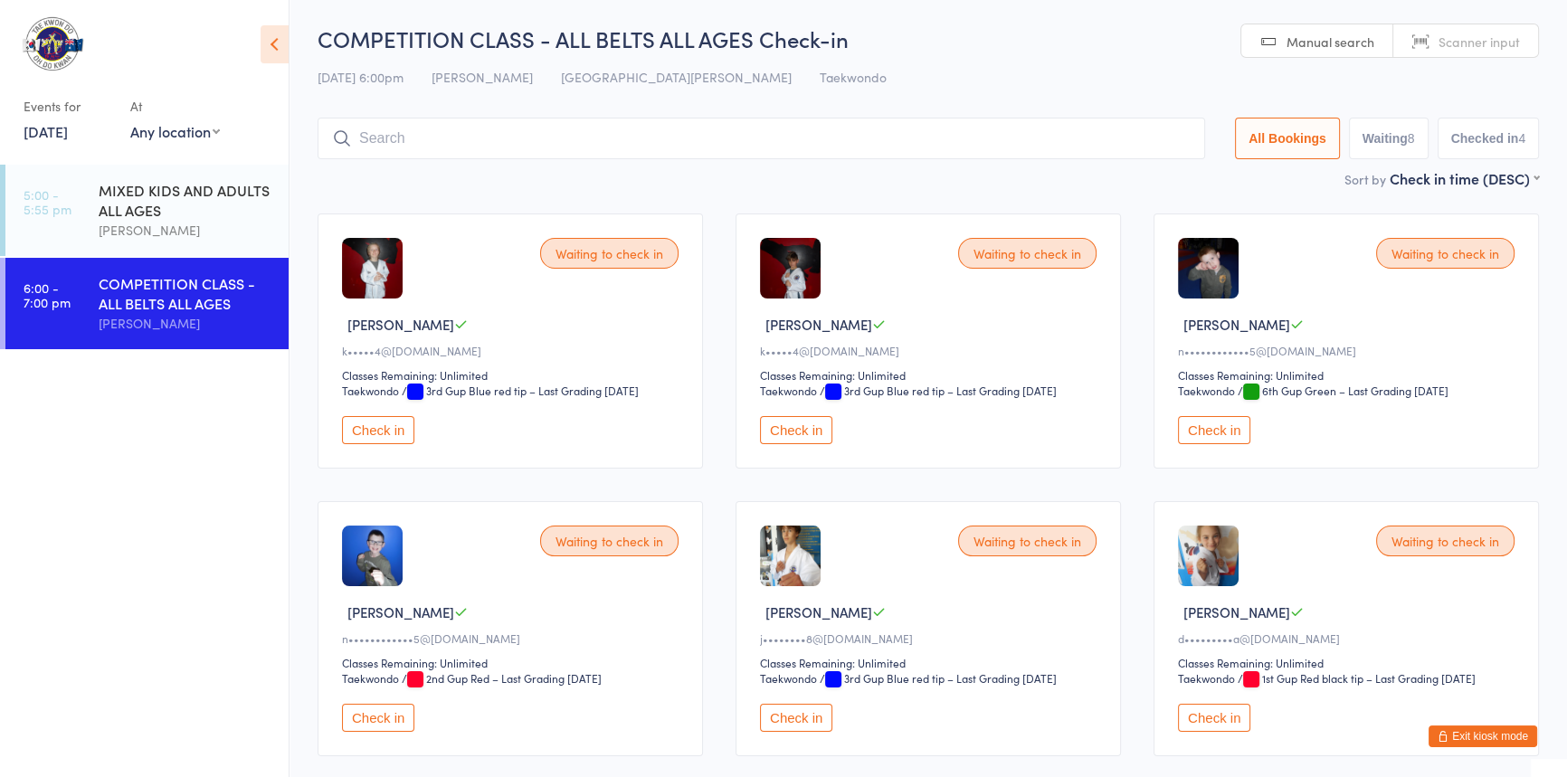
scroll to position [0, 0]
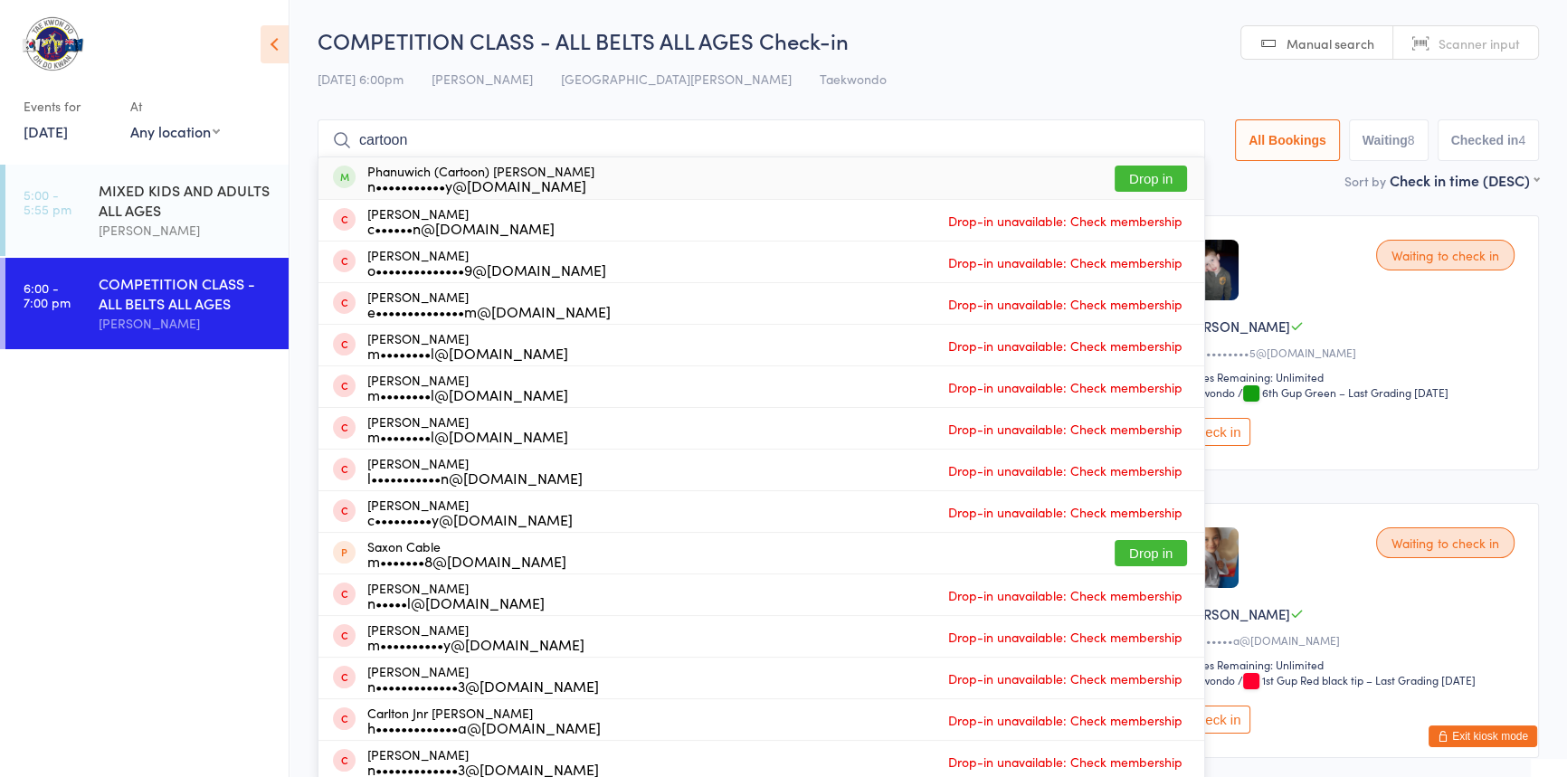
type input "cartoon"
click at [1115, 181] on button "Drop in" at bounding box center [1150, 179] width 72 height 26
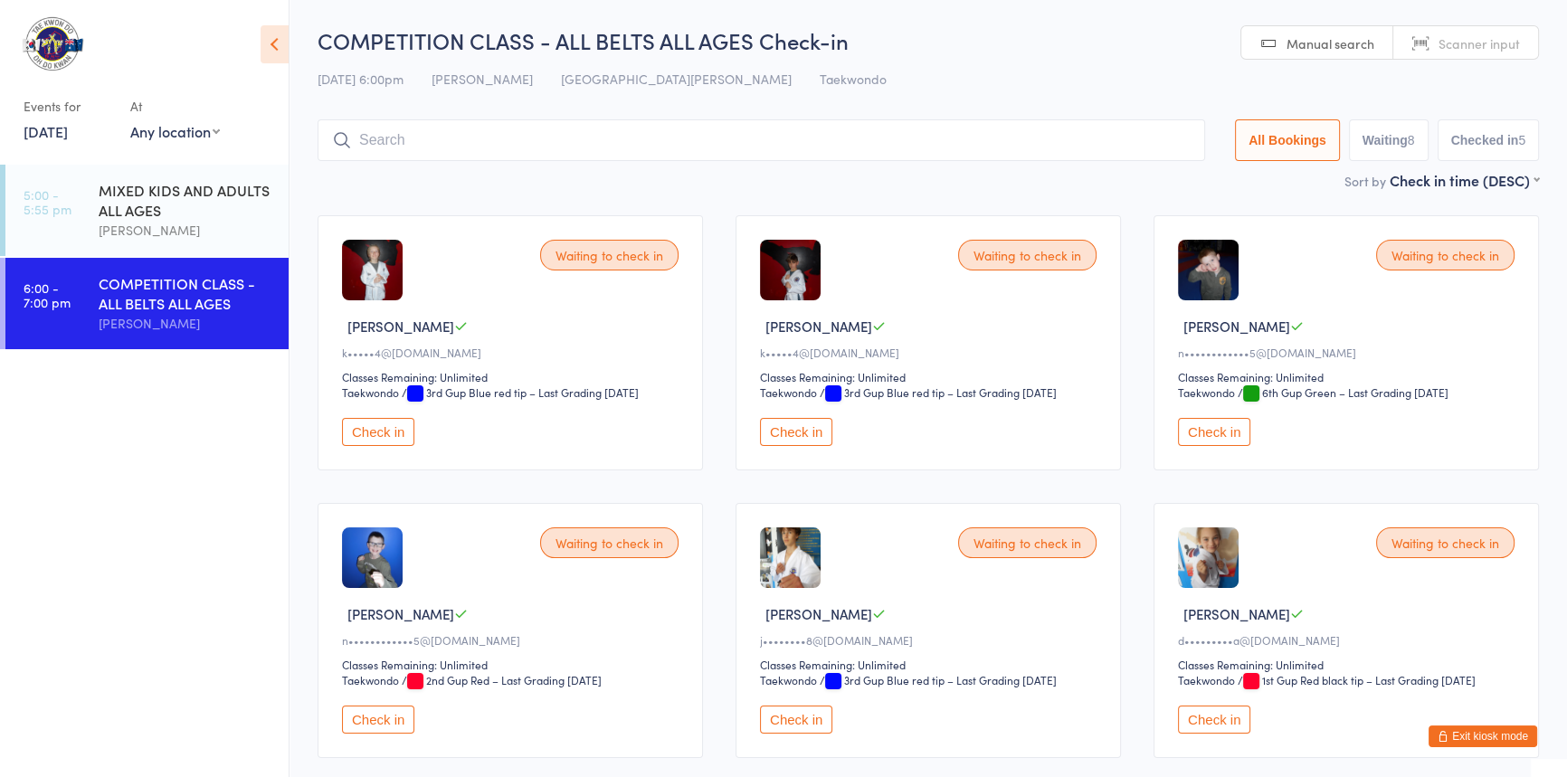
click at [1210, 446] on button "Check in" at bounding box center [1214, 432] width 72 height 28
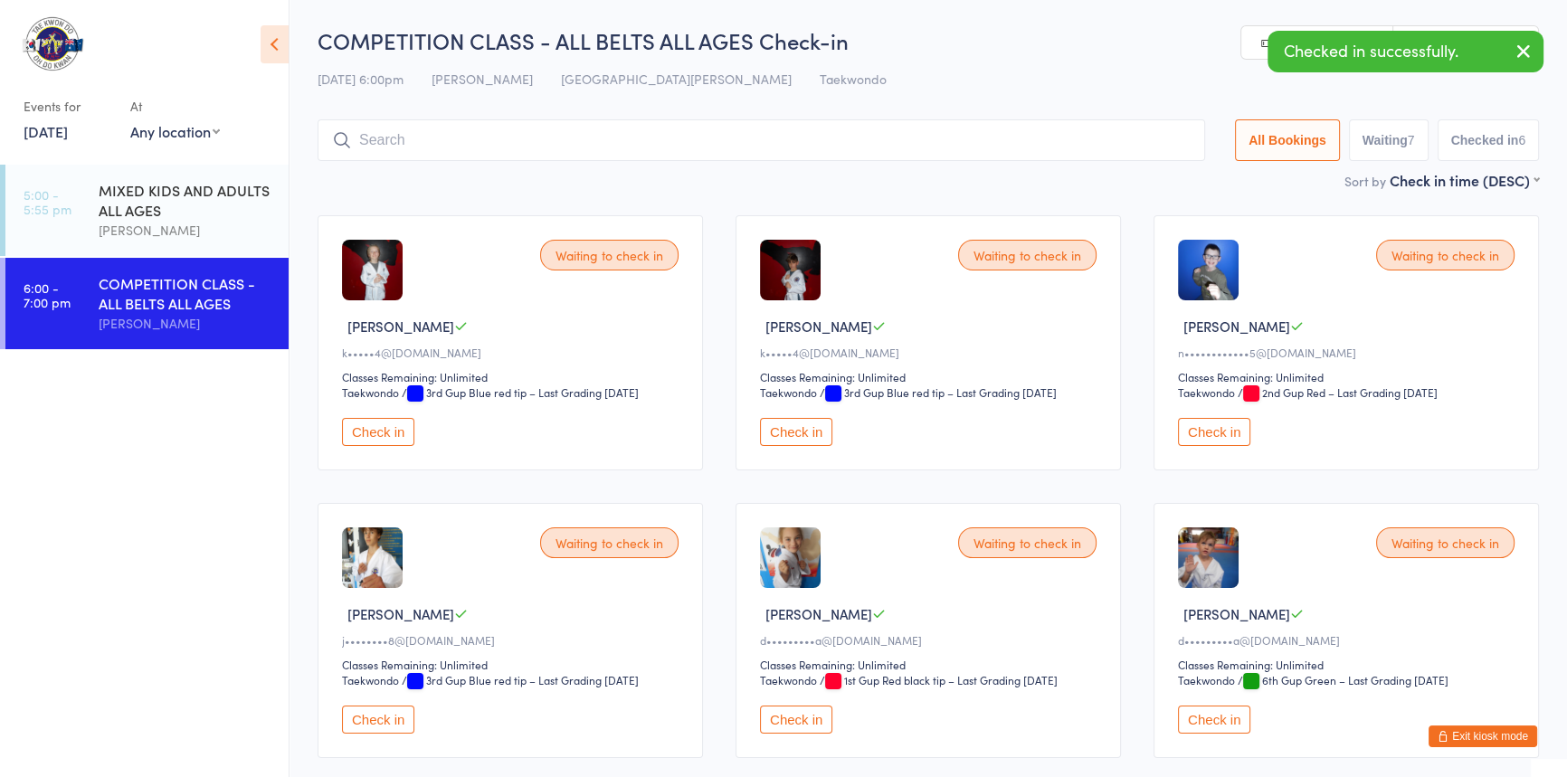
click at [819, 446] on button "Check in" at bounding box center [796, 432] width 72 height 28
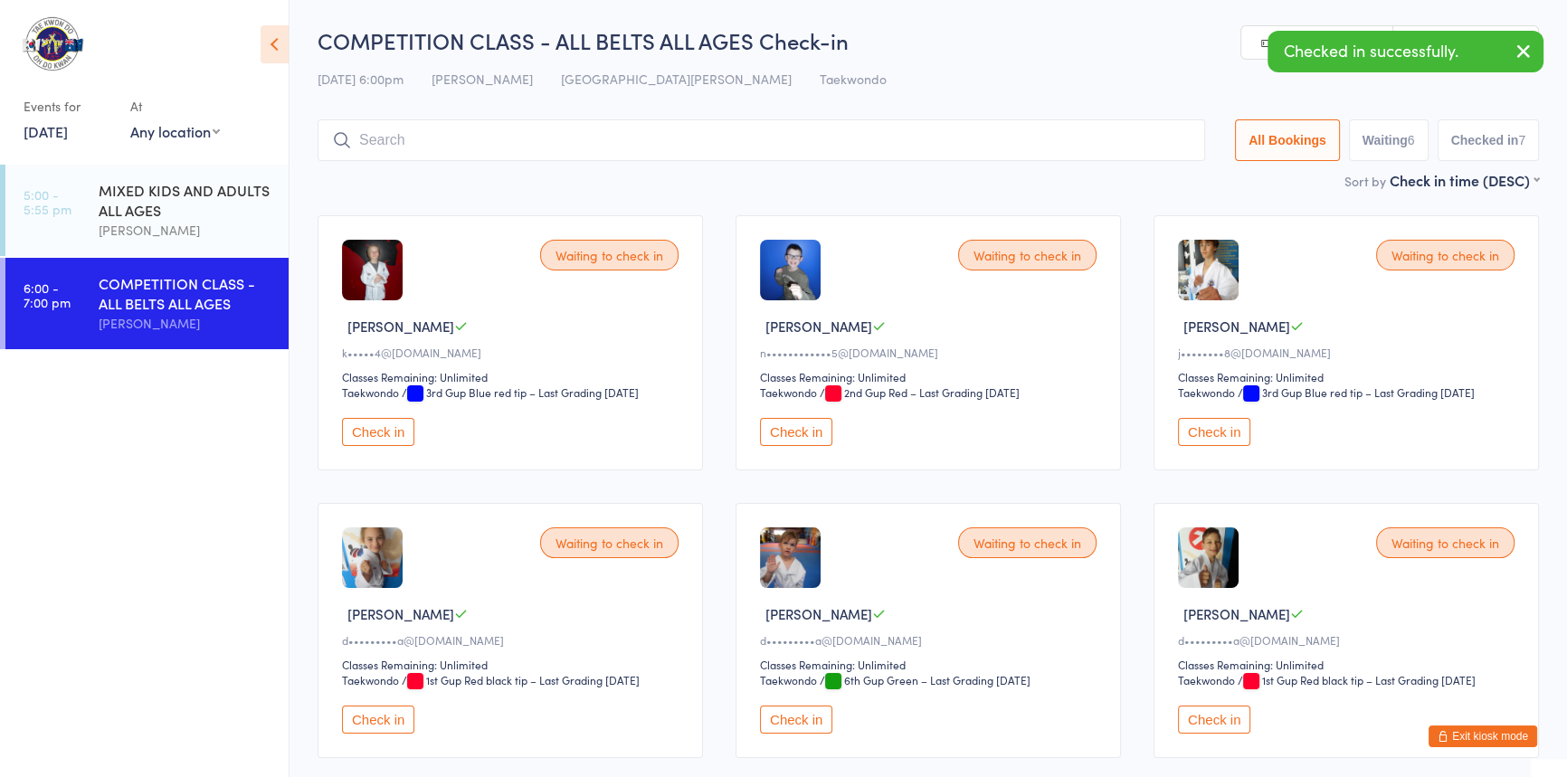
click at [813, 446] on button "Check in" at bounding box center [796, 432] width 72 height 28
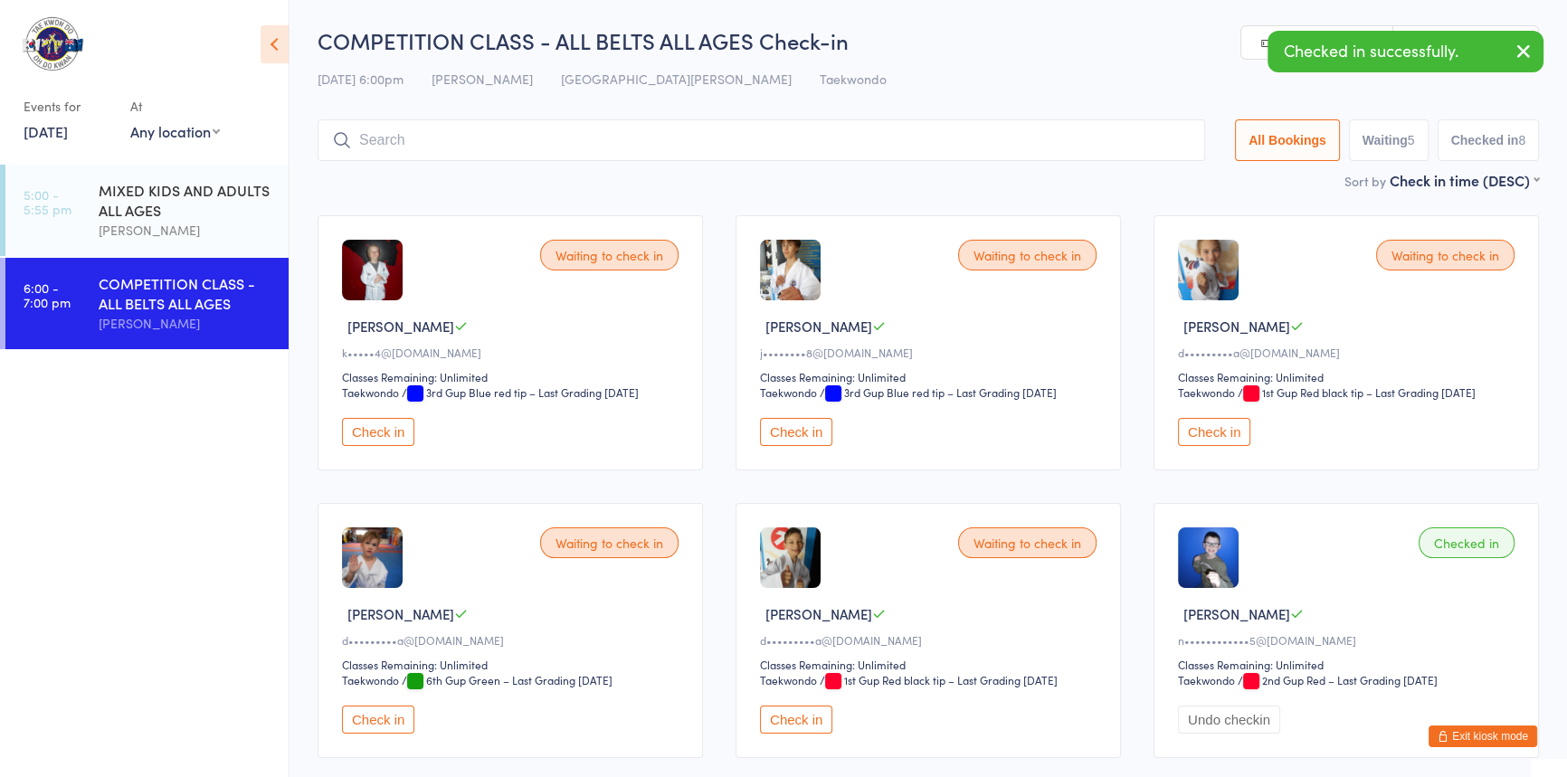
click at [811, 446] on button "Check in" at bounding box center [796, 432] width 72 height 28
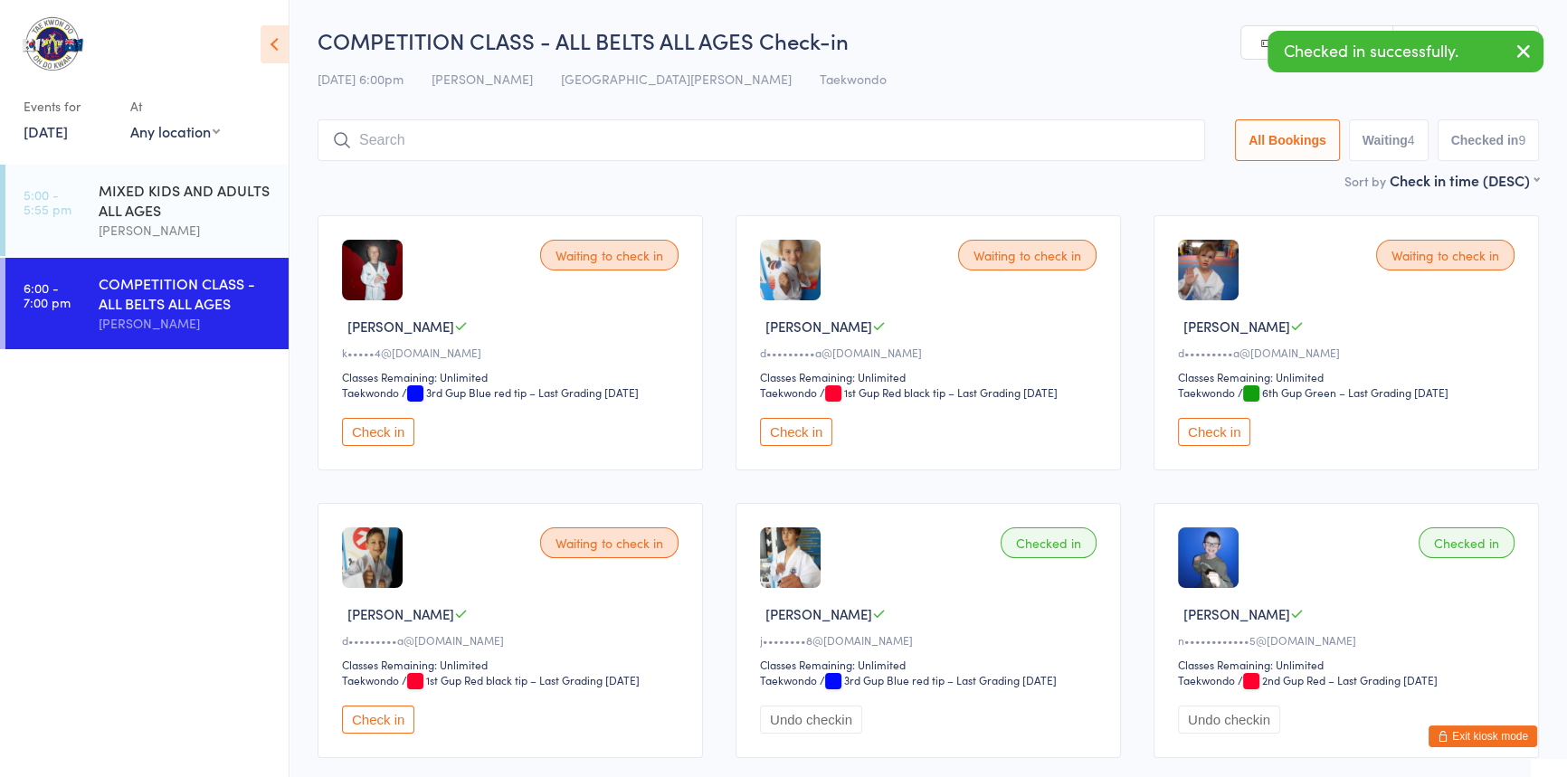
click at [800, 446] on button "Check in" at bounding box center [796, 432] width 72 height 28
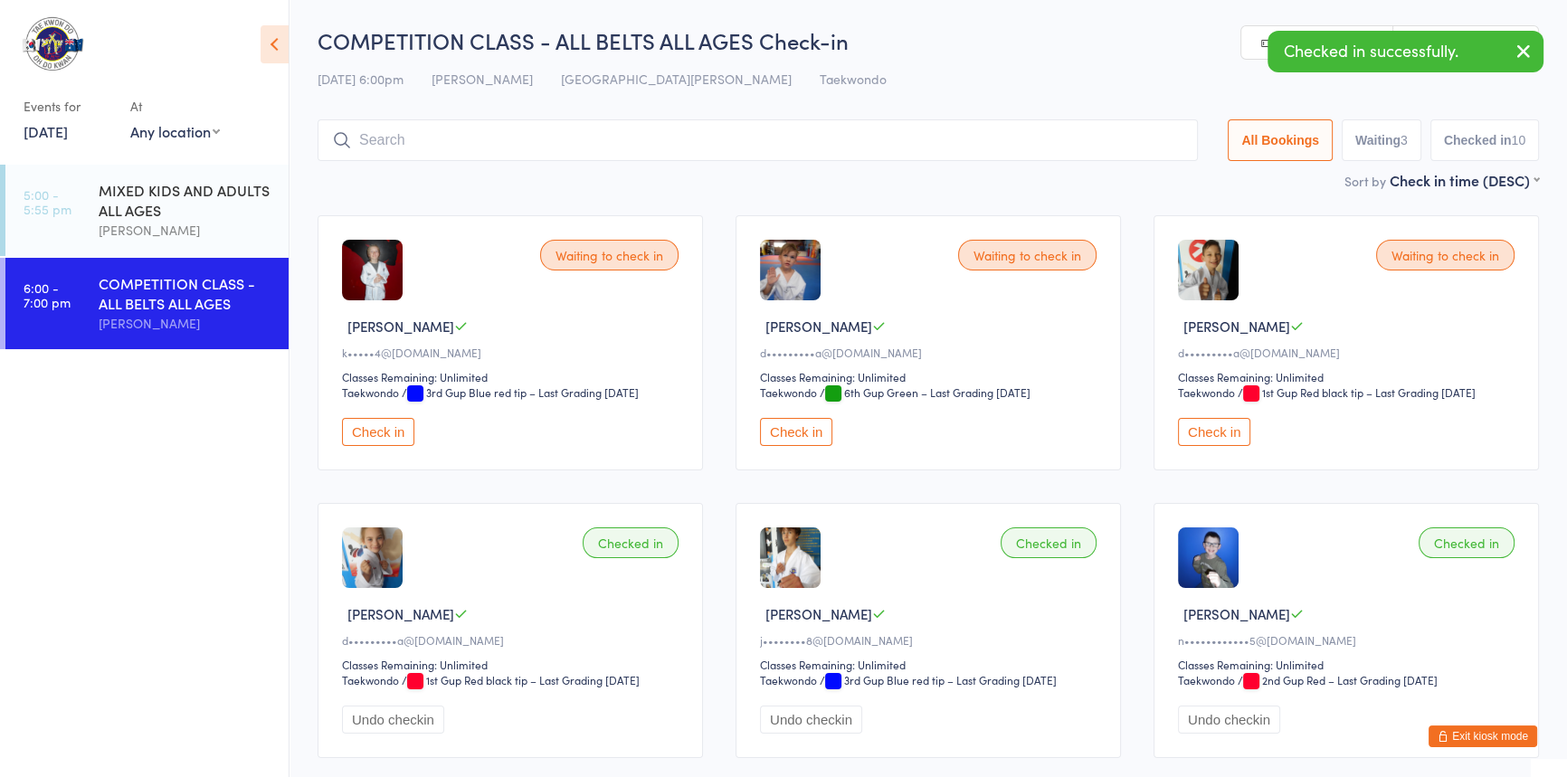
click at [787, 446] on button "Check in" at bounding box center [796, 432] width 72 height 28
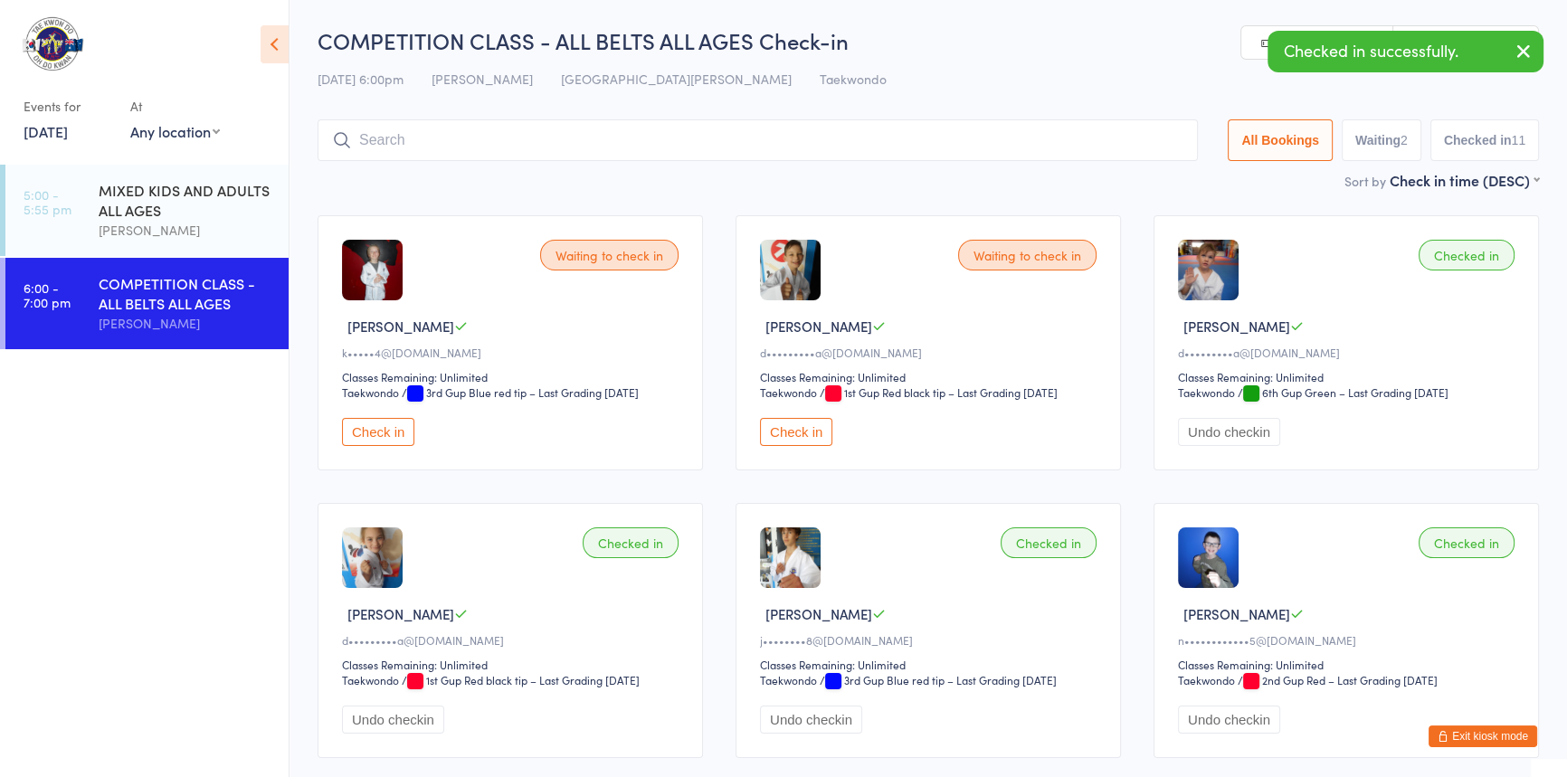
click at [787, 446] on button "Check in" at bounding box center [796, 432] width 72 height 28
click at [404, 446] on button "Check in" at bounding box center [378, 432] width 72 height 28
